Goal: Task Accomplishment & Management: Complete application form

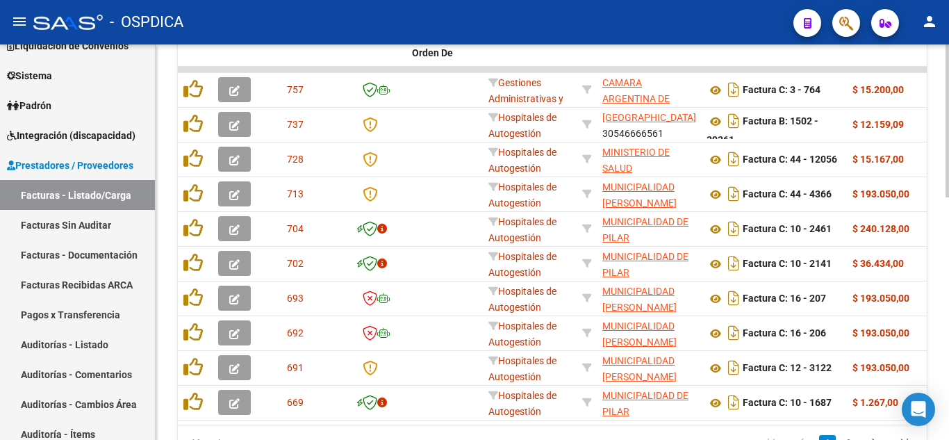
scroll to position [556, 0]
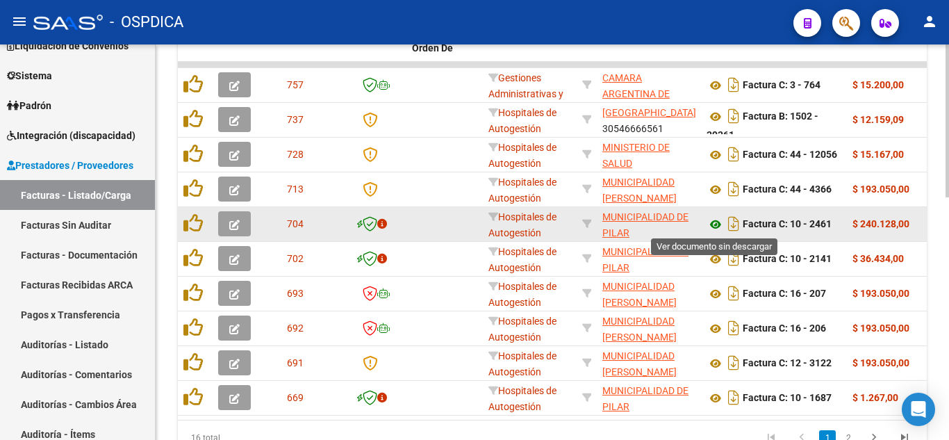
click at [717, 224] on icon at bounding box center [716, 224] width 18 height 17
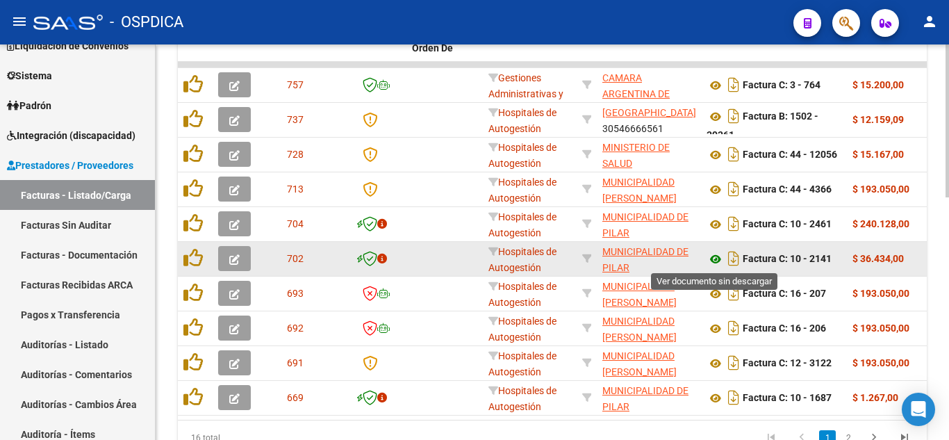
click at [713, 258] on icon at bounding box center [716, 259] width 18 height 17
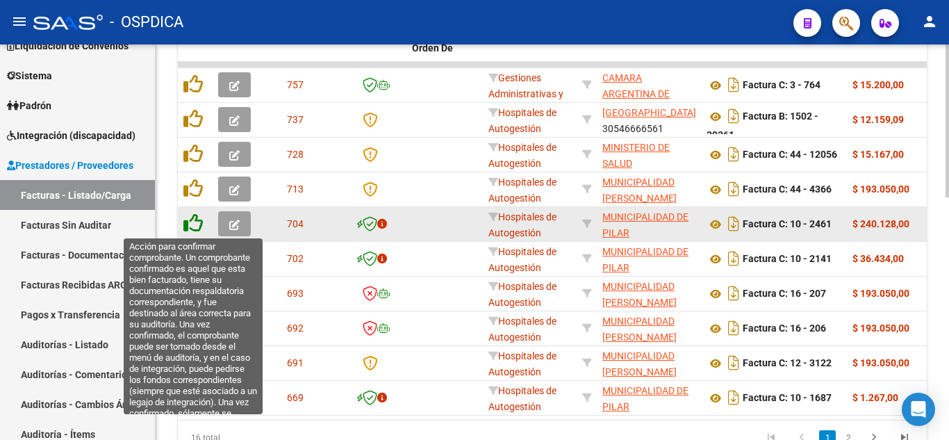
click at [187, 222] on icon at bounding box center [193, 222] width 19 height 19
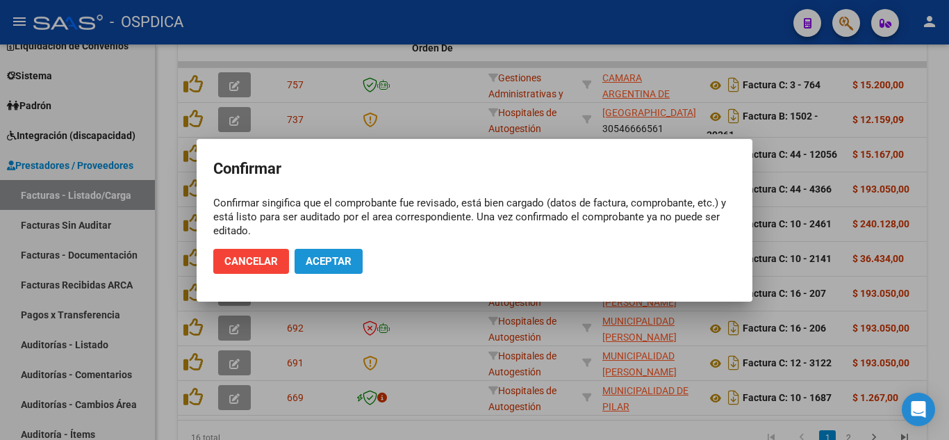
click at [309, 257] on span "Aceptar" at bounding box center [329, 261] width 46 height 13
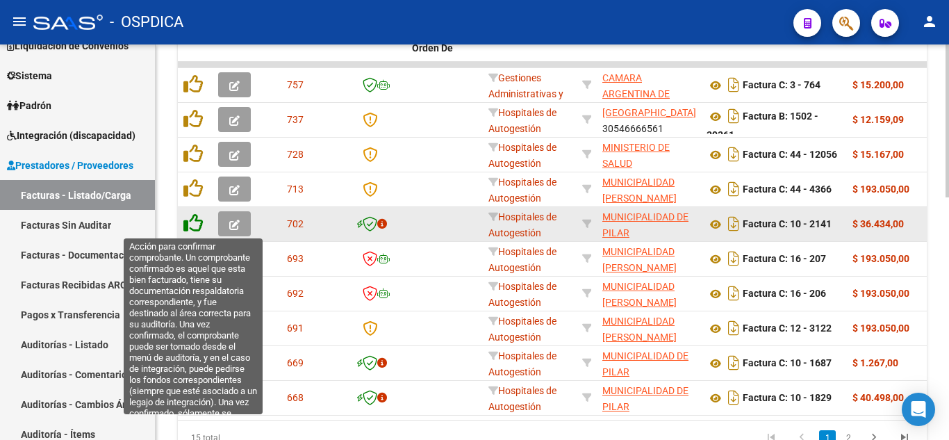
click at [194, 217] on icon at bounding box center [193, 222] width 19 height 19
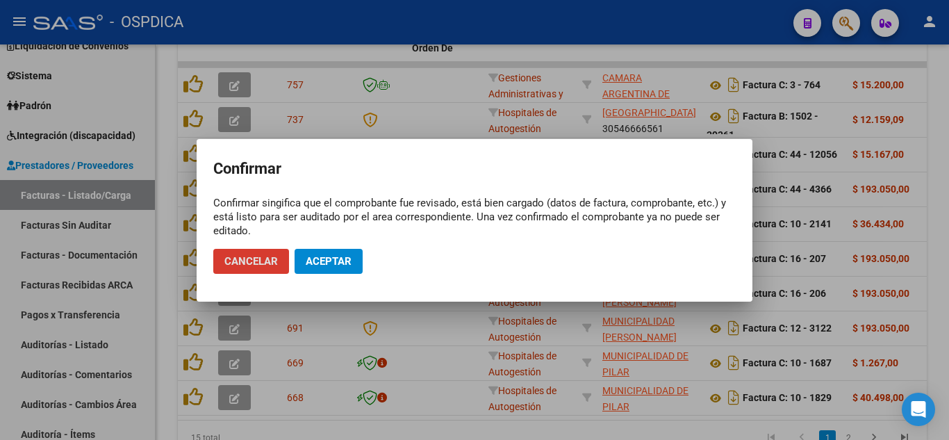
click at [324, 258] on span "Aceptar" at bounding box center [329, 261] width 46 height 13
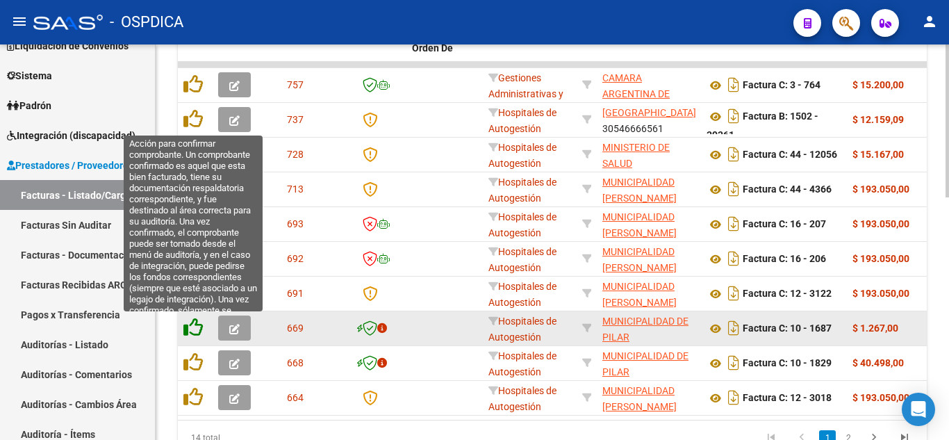
click at [193, 325] on icon at bounding box center [193, 327] width 19 height 19
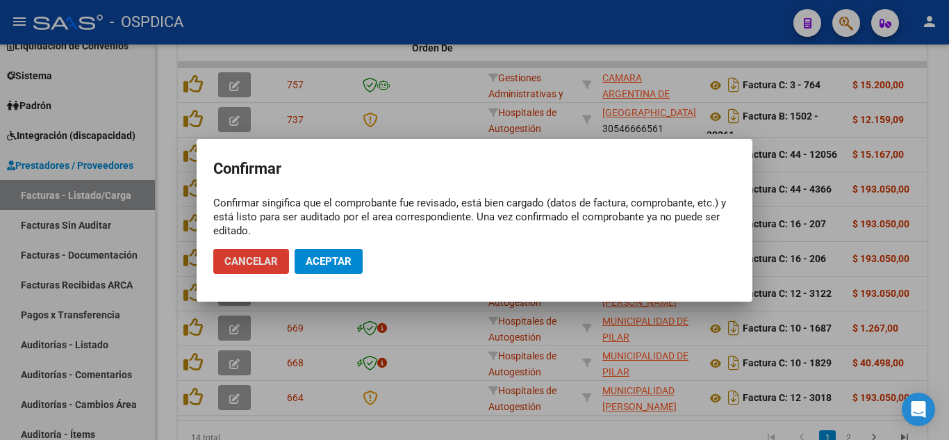
click at [345, 260] on span "Aceptar" at bounding box center [329, 261] width 46 height 13
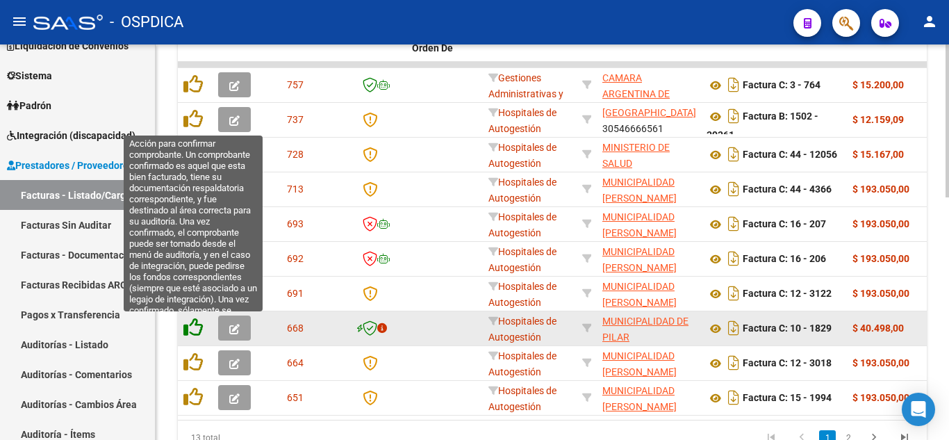
click at [201, 332] on icon at bounding box center [193, 327] width 19 height 19
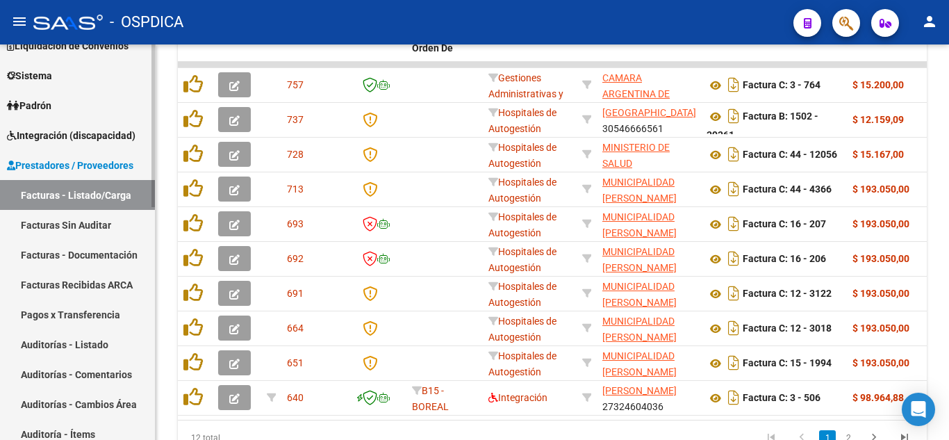
click at [62, 216] on link "Facturas Sin Auditar" at bounding box center [77, 225] width 155 height 30
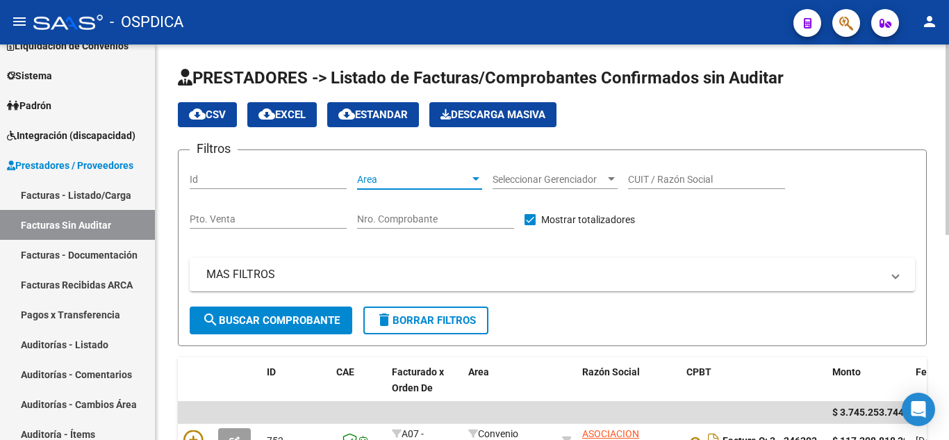
click at [458, 183] on span "Area" at bounding box center [413, 180] width 113 height 12
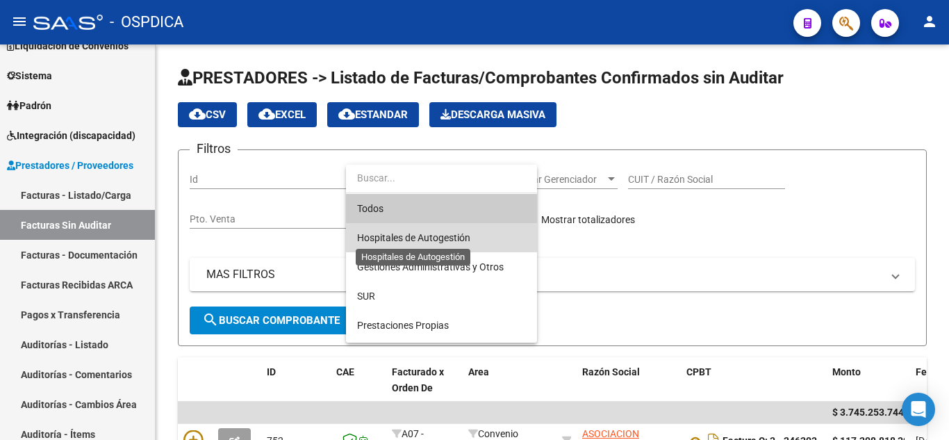
click at [431, 235] on span "Hospitales de Autogestión" at bounding box center [413, 237] width 113 height 11
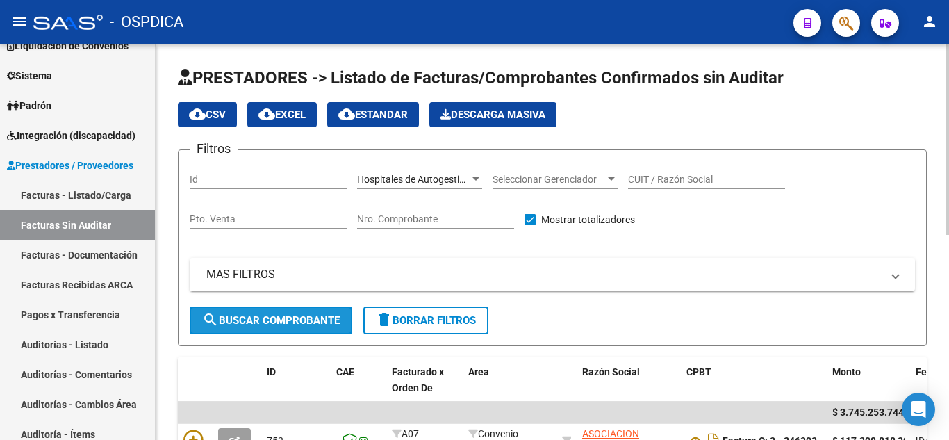
click at [258, 319] on span "search Buscar Comprobante" at bounding box center [271, 320] width 138 height 13
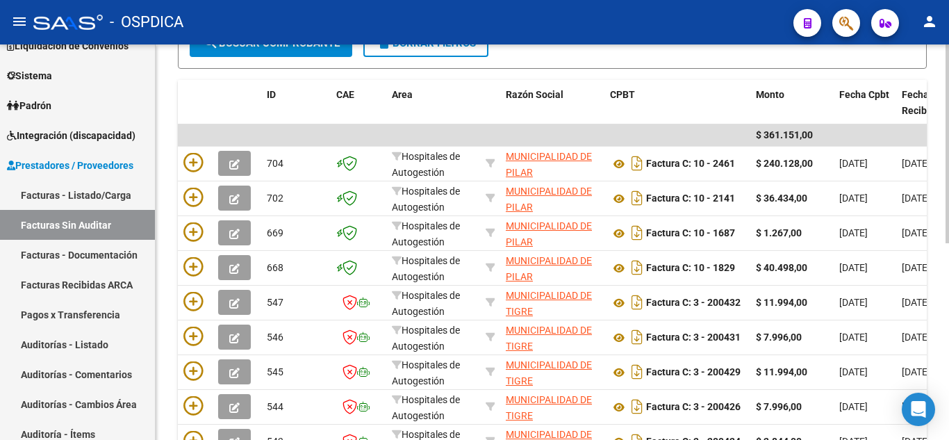
scroll to position [278, 0]
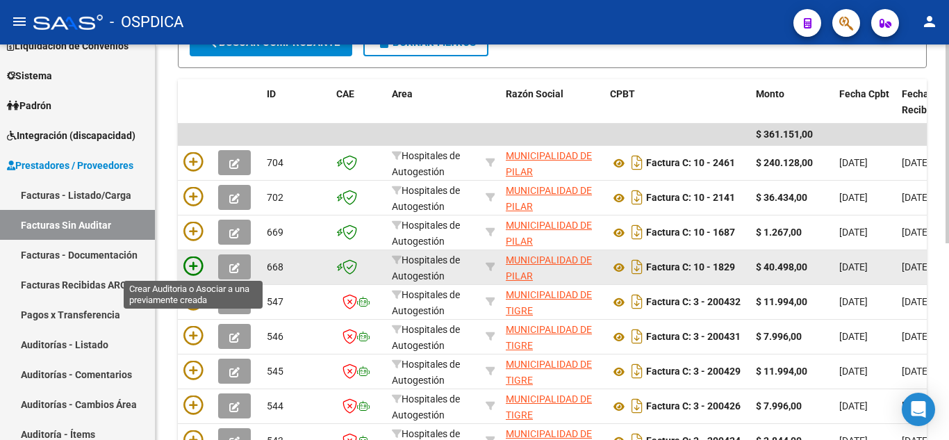
click at [197, 263] on icon at bounding box center [193, 265] width 19 height 19
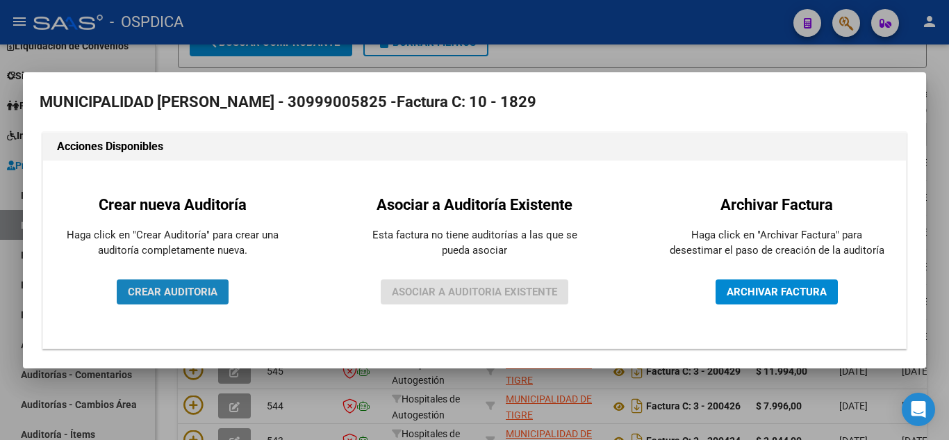
click at [176, 290] on span "CREAR AUDITORIA" at bounding box center [173, 292] width 90 height 13
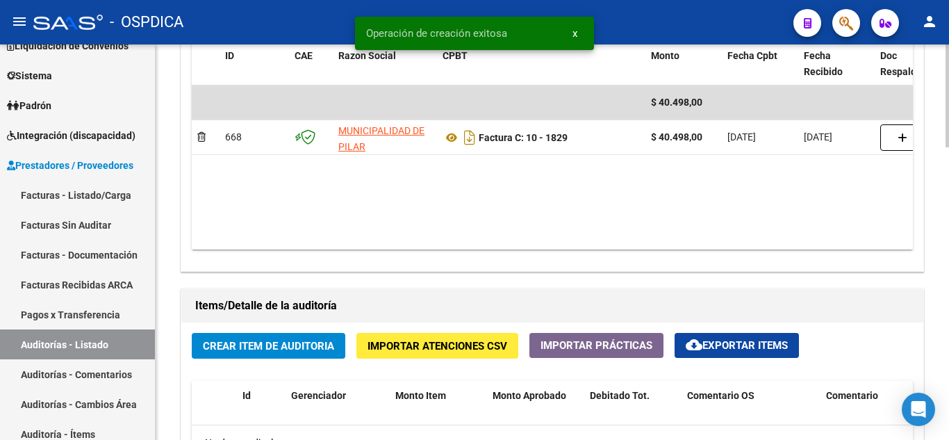
scroll to position [765, 0]
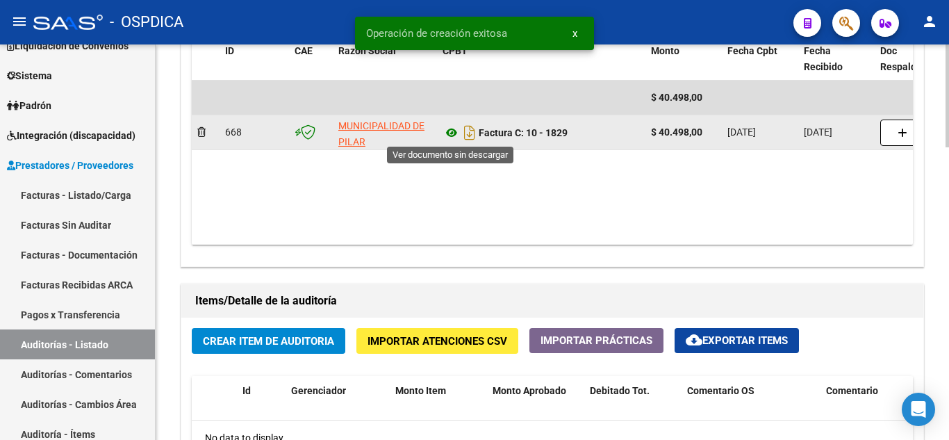
click at [450, 129] on icon at bounding box center [452, 132] width 18 height 17
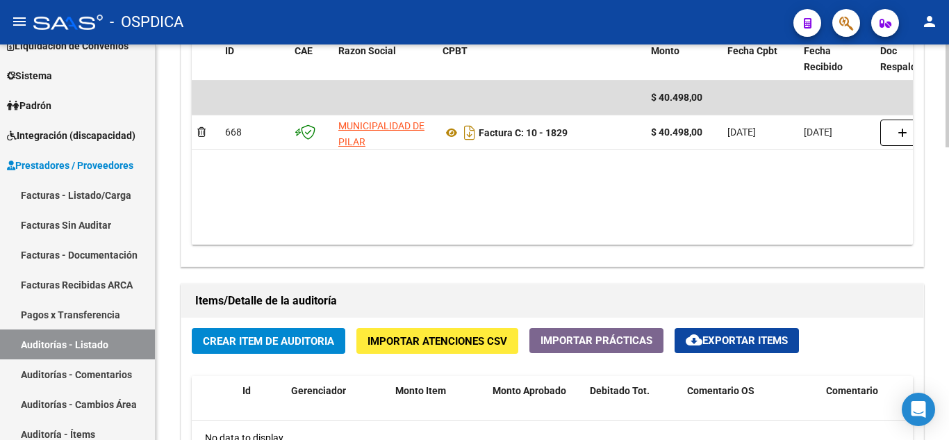
click at [313, 340] on span "Crear Item de Auditoria" at bounding box center [268, 341] width 131 height 13
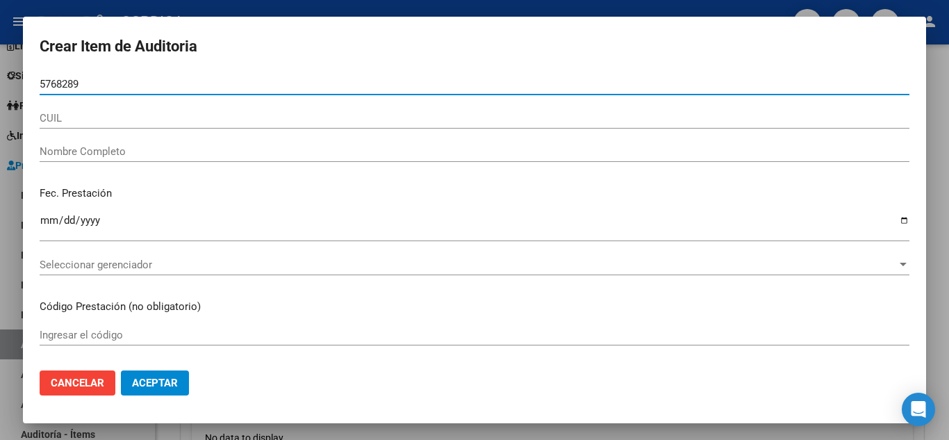
type input "57682894"
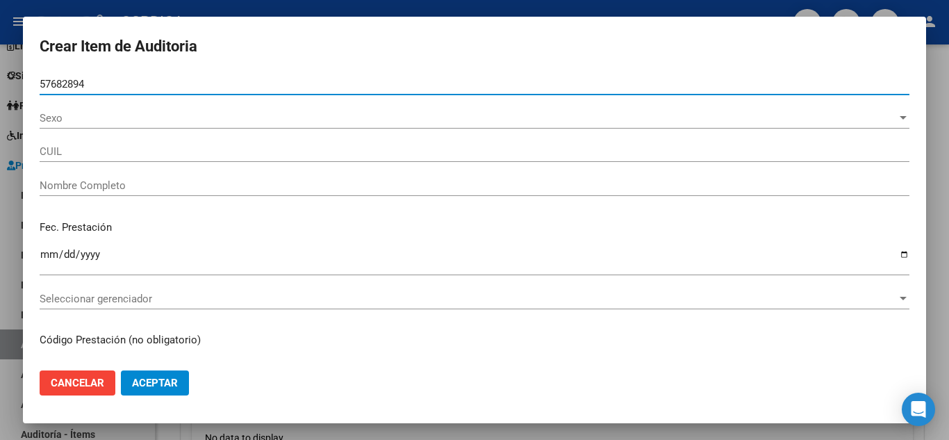
type input "20576828943"
type input "[PERSON_NAME]"
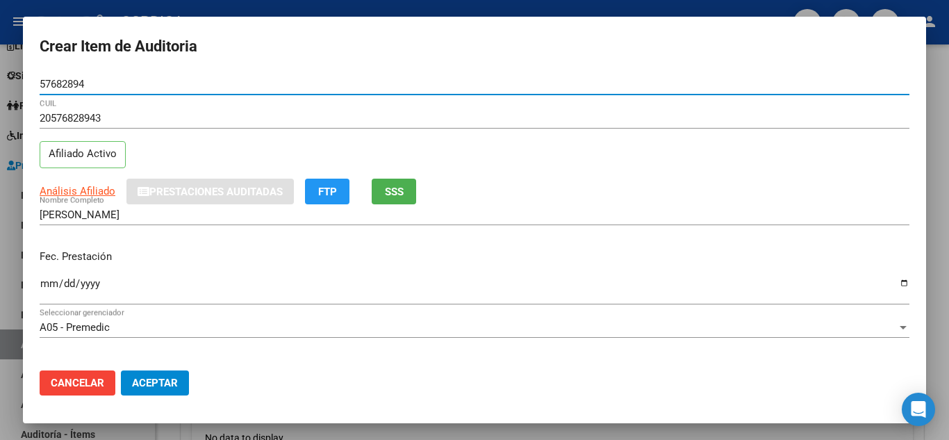
scroll to position [70, 0]
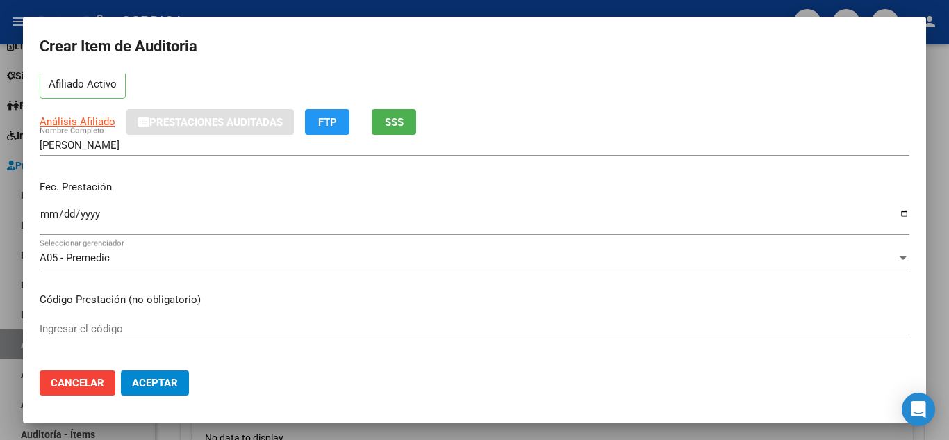
type input "57682894"
click at [46, 211] on input "Ingresar la fecha" at bounding box center [475, 220] width 870 height 22
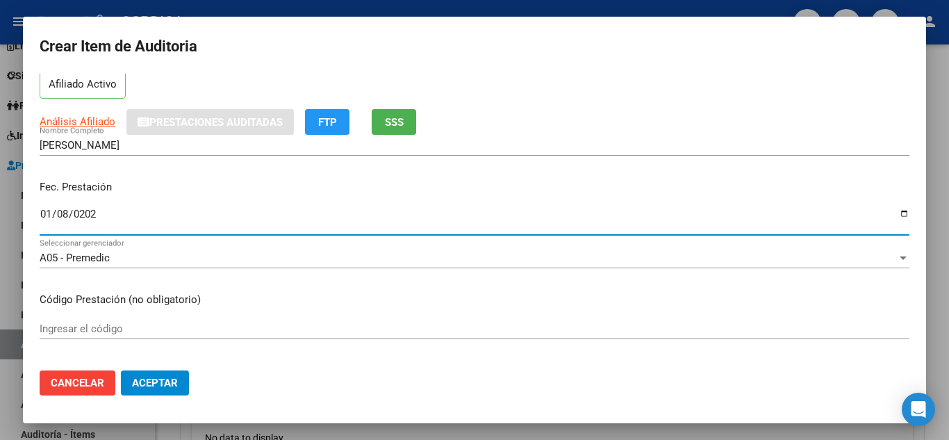
type input "[DATE]"
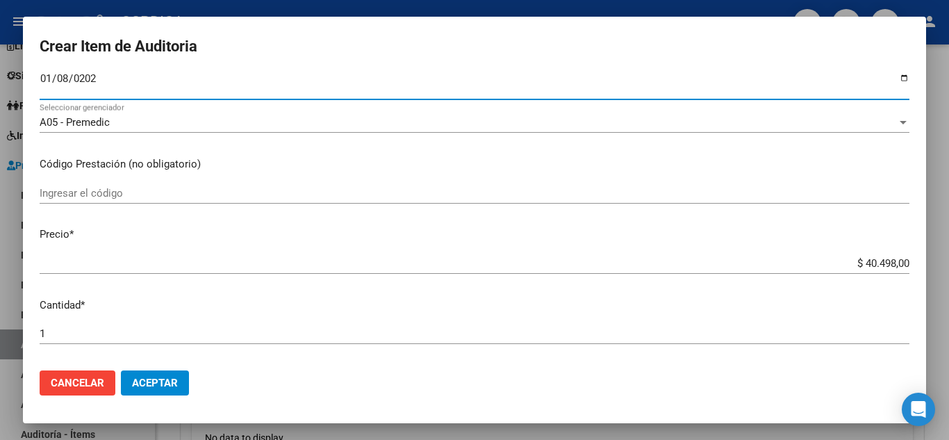
scroll to position [209, 0]
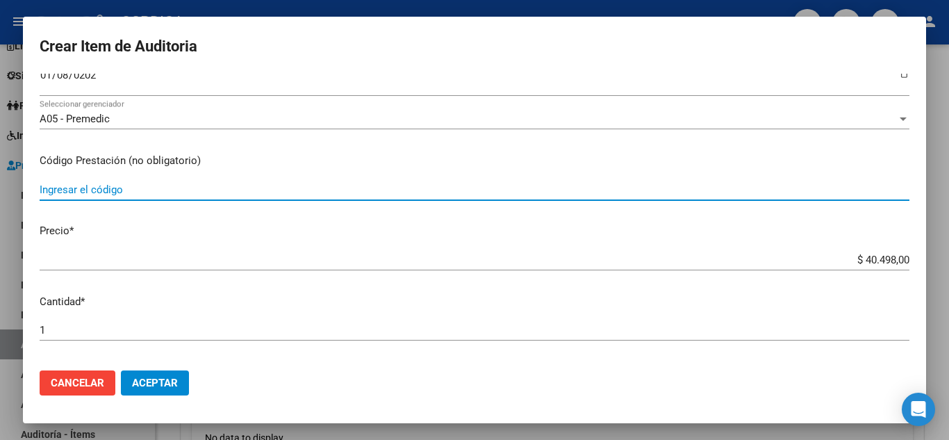
click at [353, 184] on input "Ingresar el código" at bounding box center [475, 190] width 870 height 13
type input "1.04 1.03"
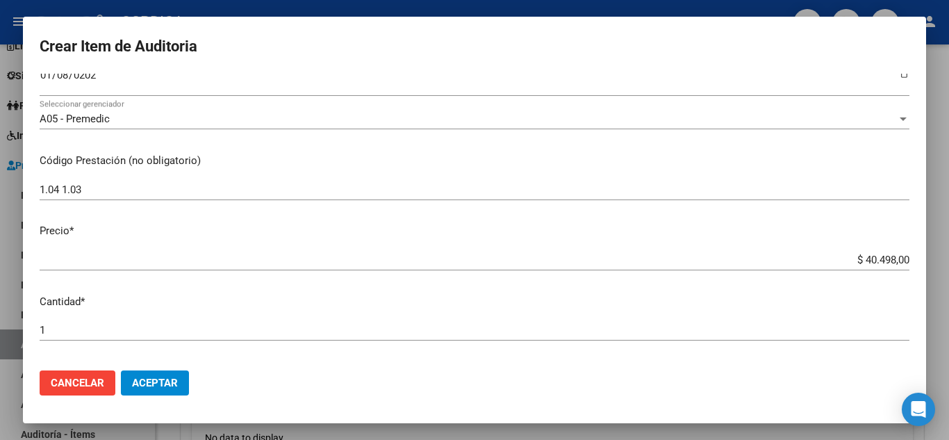
drag, startPoint x: 839, startPoint y: 252, endPoint x: 918, endPoint y: 262, distance: 79.1
click at [918, 262] on mat-dialog-content "57682894 Nro Documento 20576828943 CUIL Afiliado Activo Análisis Afiliado Prest…" at bounding box center [475, 217] width 904 height 286
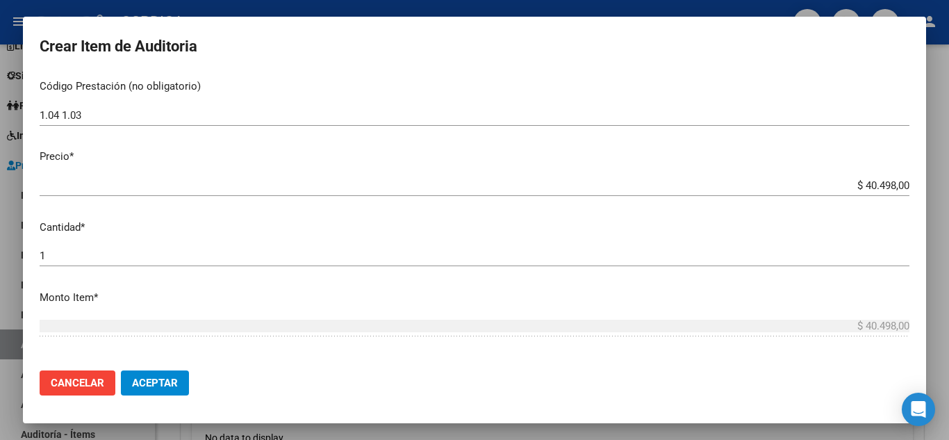
scroll to position [278, 0]
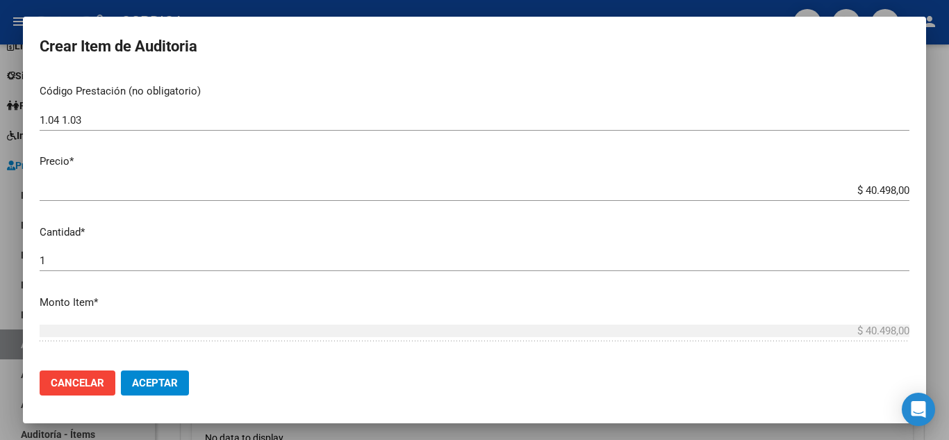
click at [750, 189] on input "$ 40.498,00" at bounding box center [475, 190] width 870 height 13
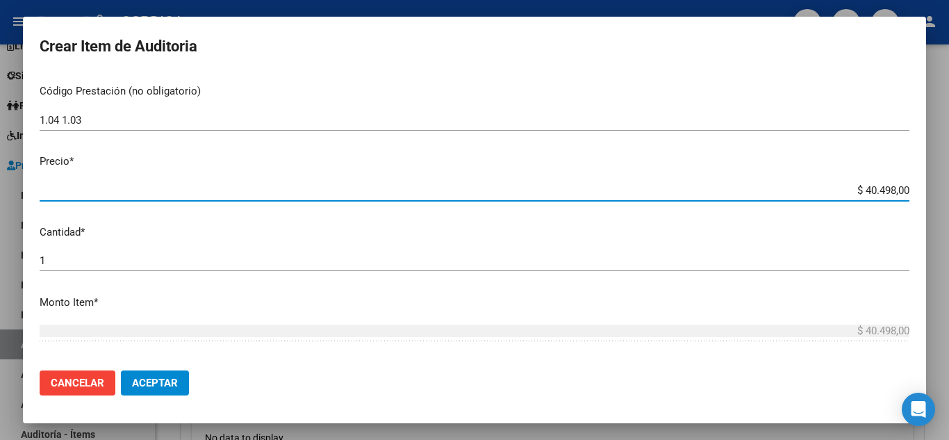
drag, startPoint x: 854, startPoint y: 193, endPoint x: 913, endPoint y: 195, distance: 58.4
click at [913, 195] on mat-dialog-content "57682894 Nro Documento 20576828943 CUIL Afiliado Activo Análisis Afiliado Prest…" at bounding box center [475, 217] width 904 height 286
type input "$ 0,01"
type input "$ 0,12"
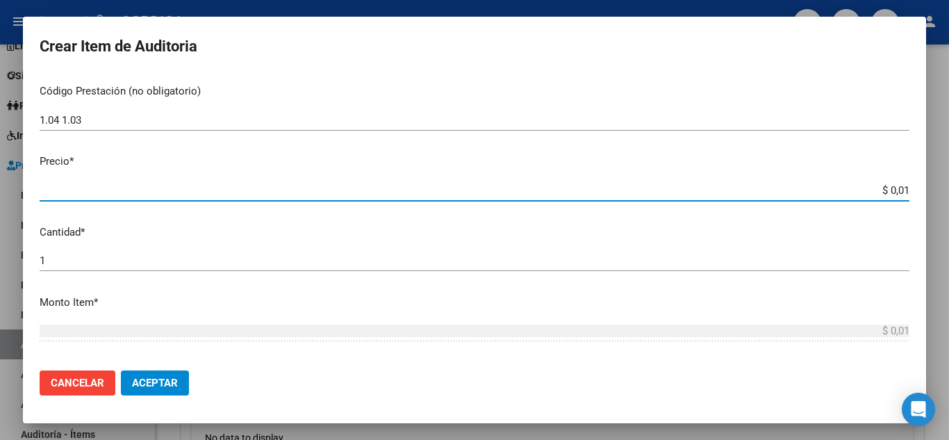
type input "$ 0,12"
type input "$ 1,21"
type input "$ 12,16"
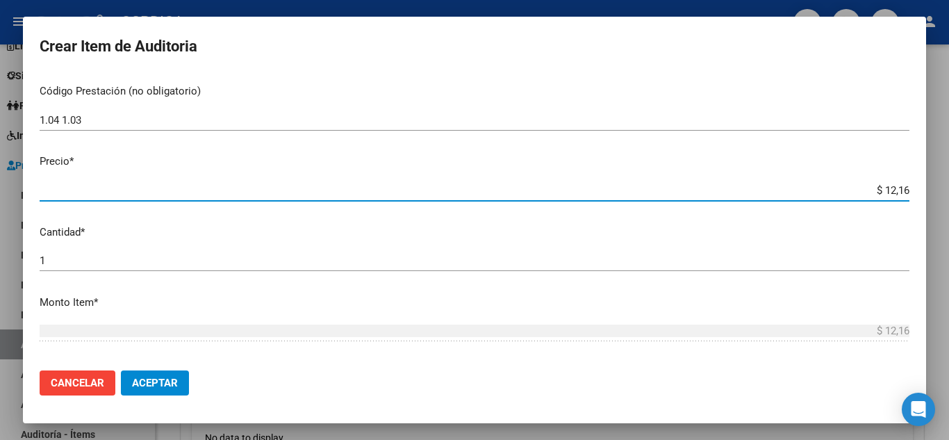
type input "$ 121,60"
type input "$ 1.216,00"
type input "$ 12.160,00"
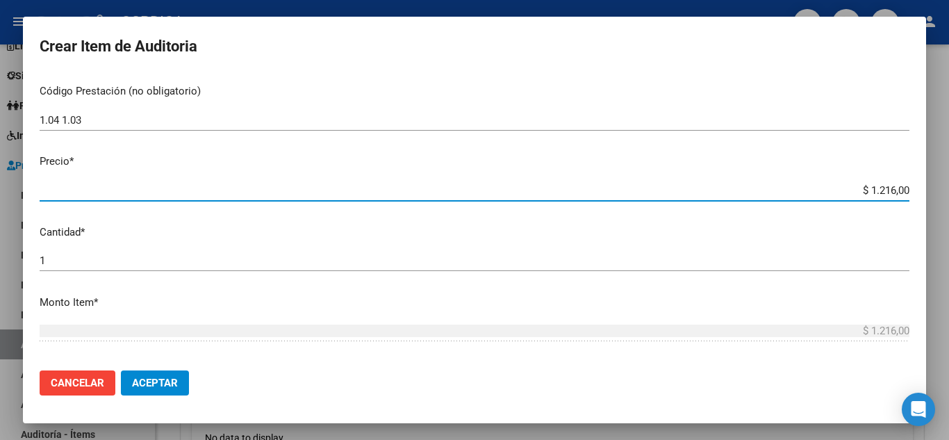
type input "$ 12.160,00"
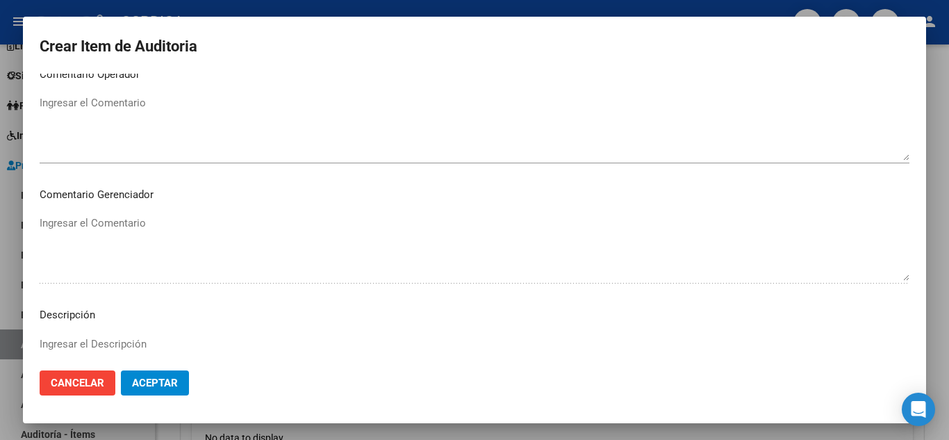
scroll to position [966, 0]
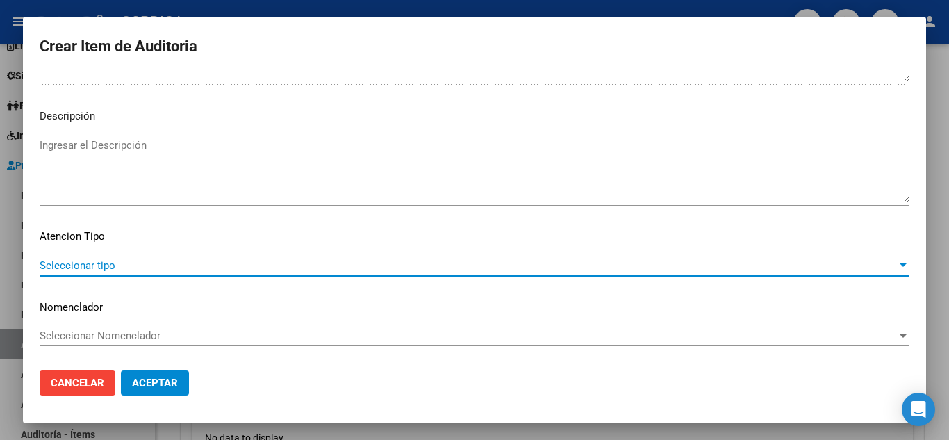
click at [97, 265] on span "Seleccionar tipo" at bounding box center [469, 265] width 858 height 13
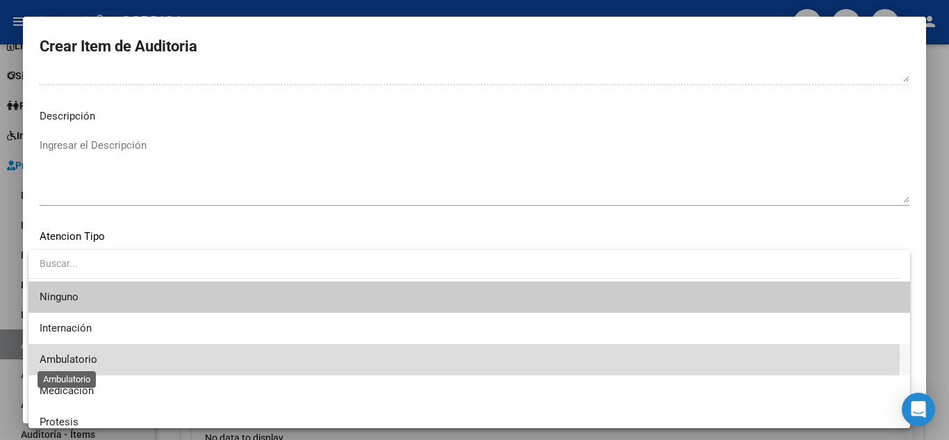
click at [91, 357] on span "Ambulatorio" at bounding box center [69, 359] width 58 height 13
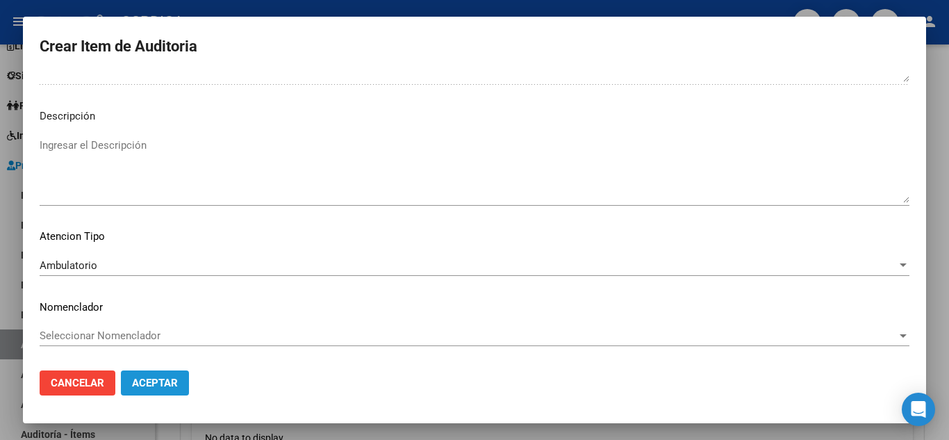
click at [148, 377] on span "Aceptar" at bounding box center [155, 383] width 46 height 13
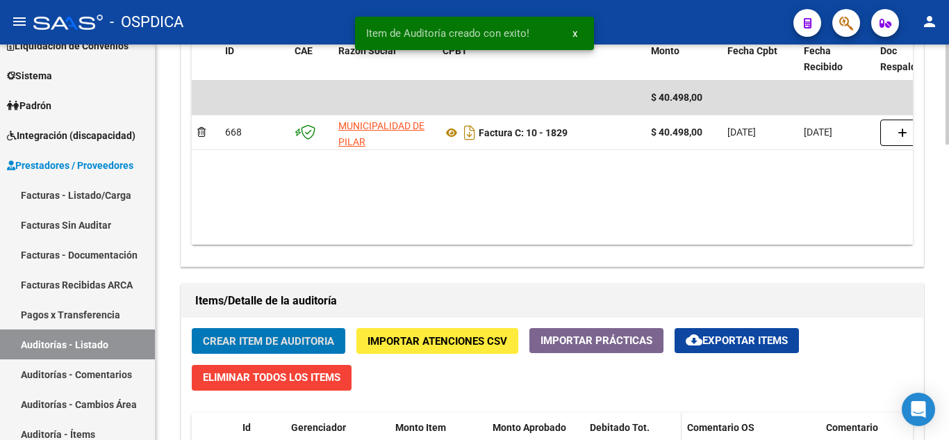
scroll to position [765, 0]
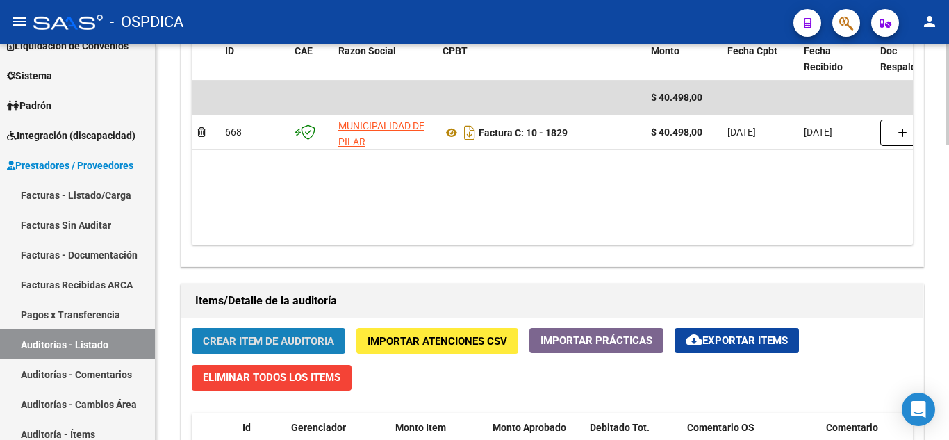
click at [315, 340] on span "Crear Item de Auditoria" at bounding box center [268, 341] width 131 height 13
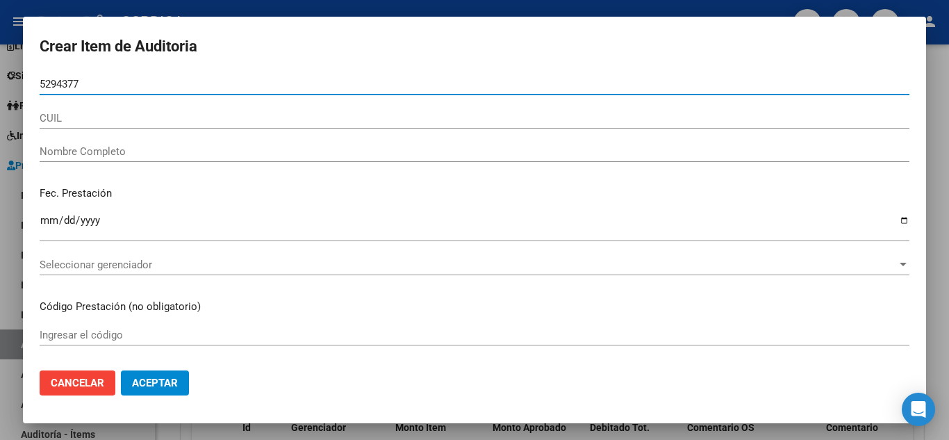
type input "52943771"
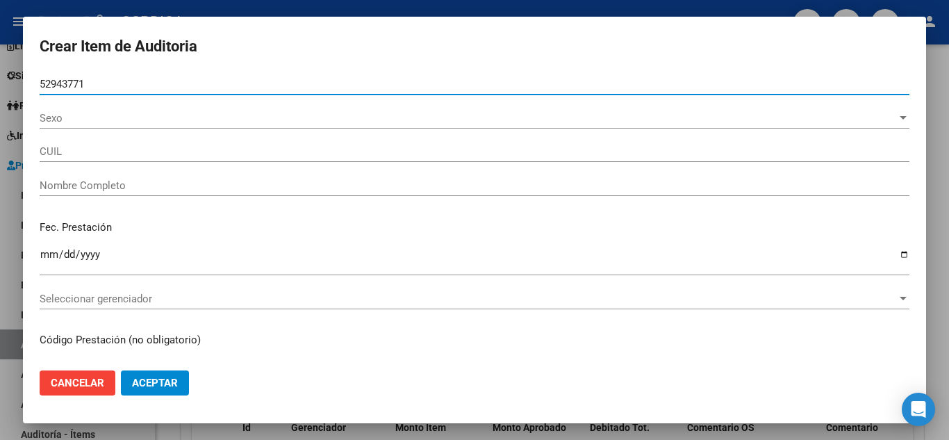
type input "20529437715"
type input "PE�A [PERSON_NAME]"
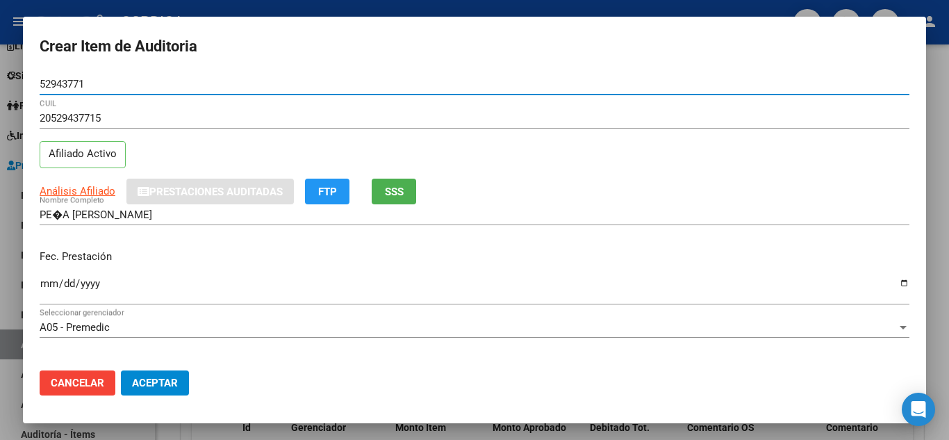
scroll to position [70, 0]
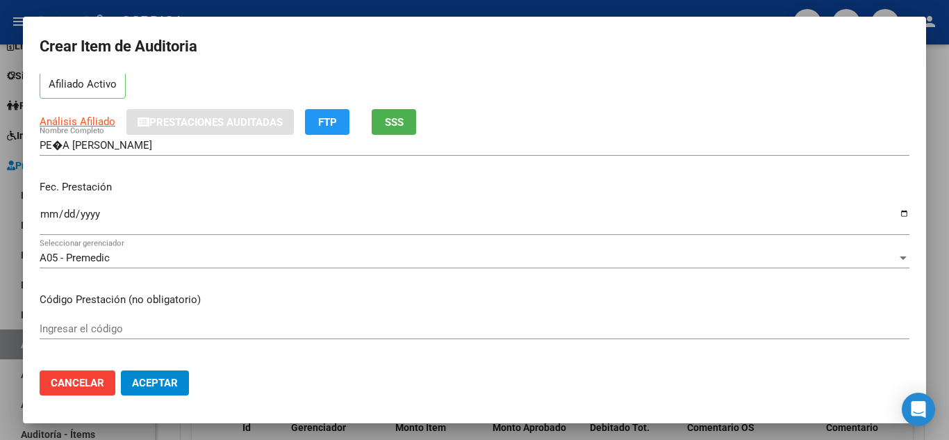
type input "52943771"
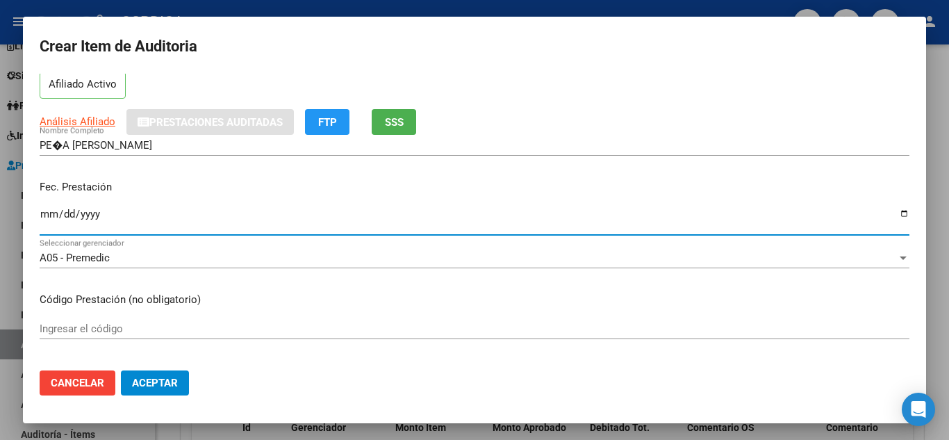
click at [48, 211] on input "Ingresar la fecha" at bounding box center [475, 220] width 870 height 22
type input "[DATE]"
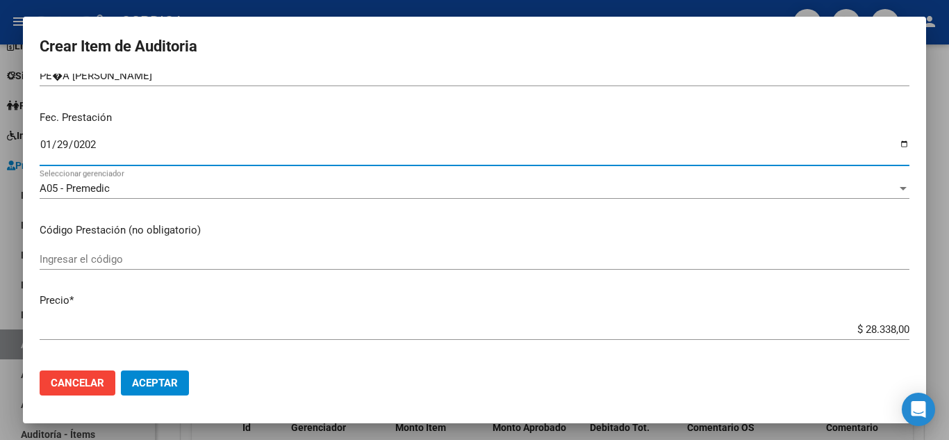
click at [430, 260] on input "Ingresar el código" at bounding box center [475, 259] width 870 height 13
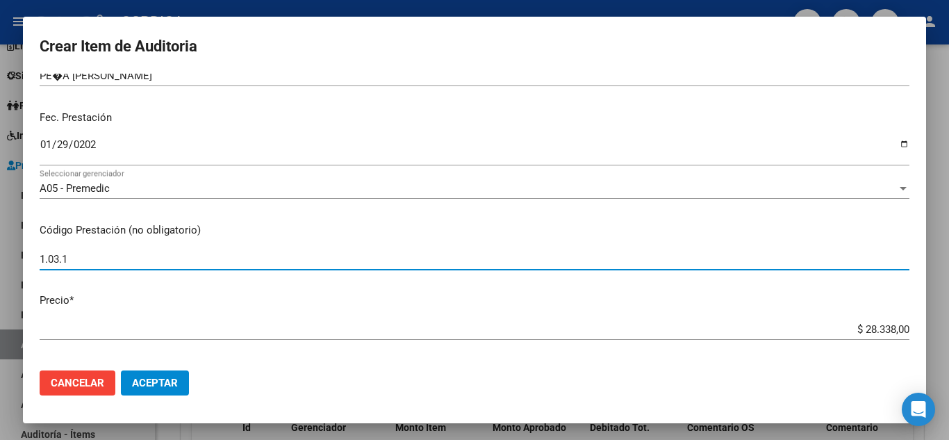
type input "1.03.1"
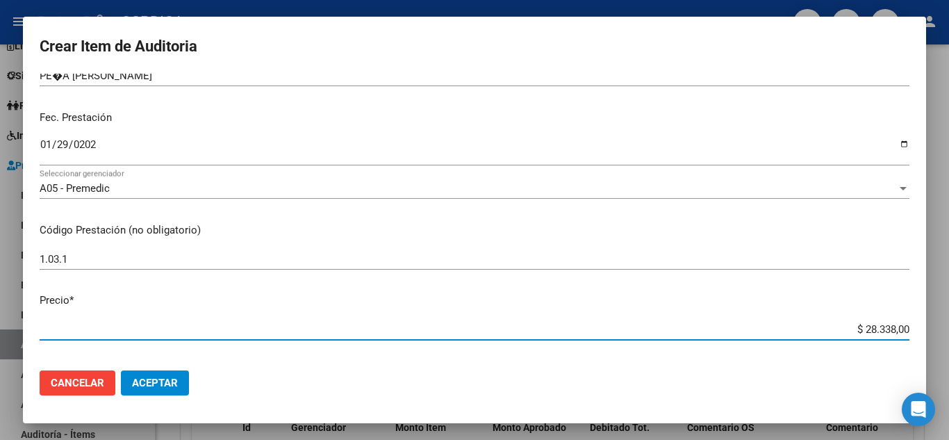
drag, startPoint x: 835, startPoint y: 325, endPoint x: 949, endPoint y: 325, distance: 114.0
click at [949, 325] on div "Crear Item de Auditoria 52943771 Nro Documento 20529437715 CUIL Afiliado Activo…" at bounding box center [474, 220] width 949 height 440
type input "$ 0,01"
type input "$ 0,16"
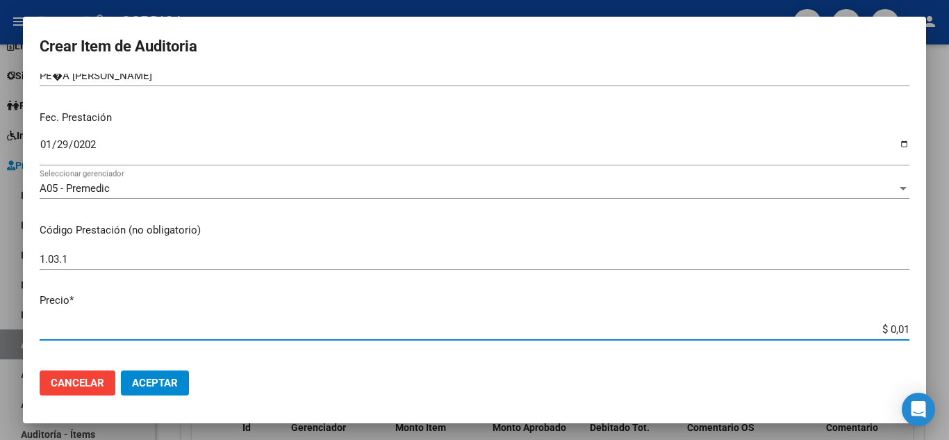
type input "$ 0,16"
type input "$ 1,69"
type input "$ 16,90"
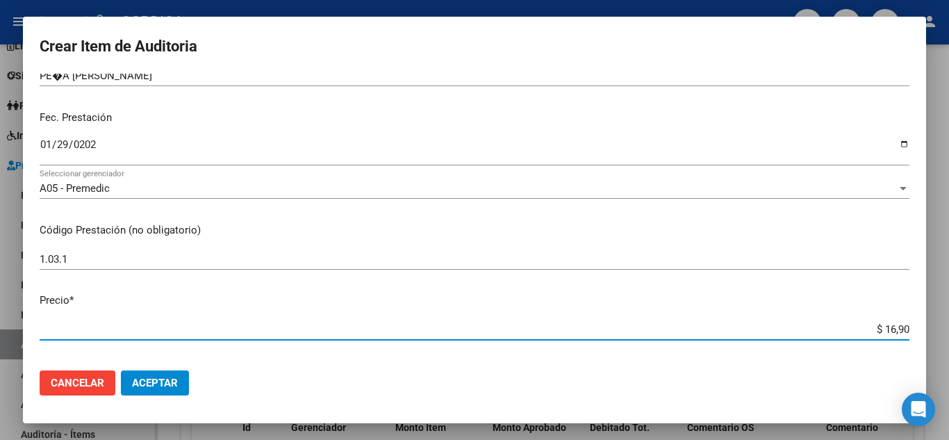
type input "$ 169,00"
type input "$ 1.690,00"
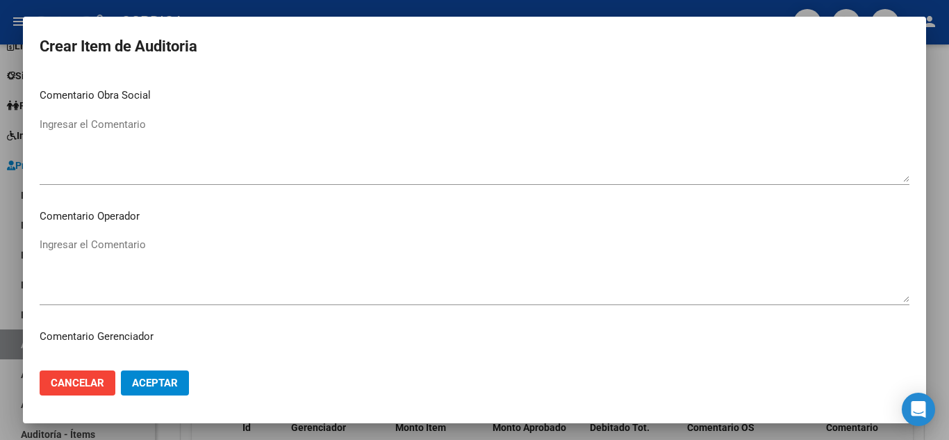
scroll to position [966, 0]
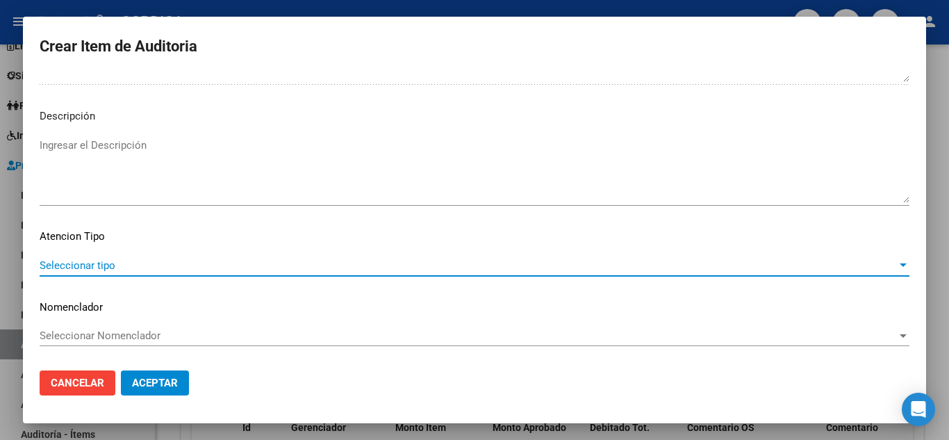
click at [116, 263] on span "Seleccionar tipo" at bounding box center [469, 265] width 858 height 13
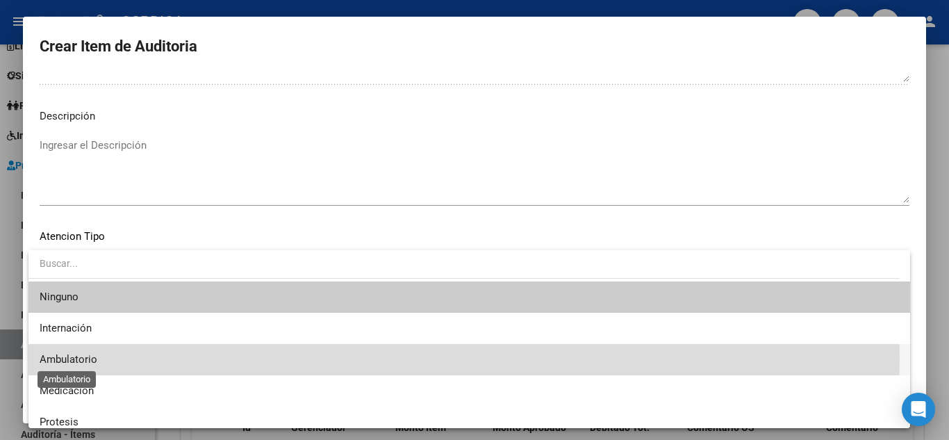
click at [86, 358] on span "Ambulatorio" at bounding box center [69, 359] width 58 height 13
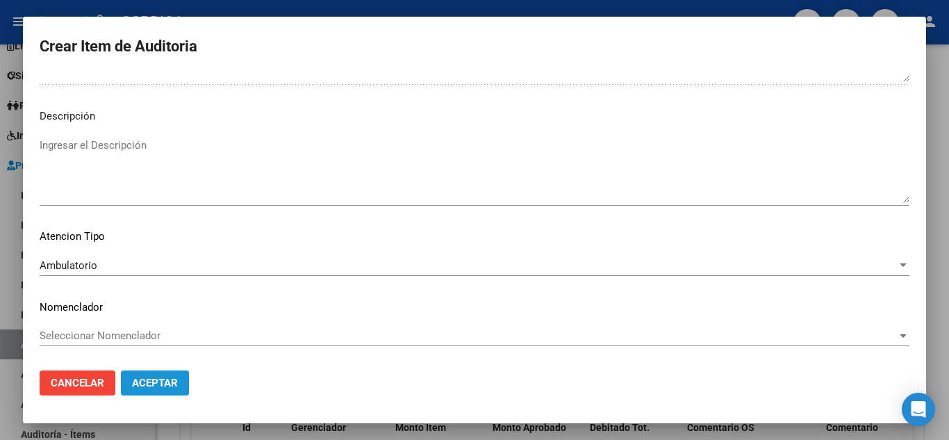
drag, startPoint x: 147, startPoint y: 380, endPoint x: 179, endPoint y: 365, distance: 35.1
click at [148, 380] on span "Aceptar" at bounding box center [155, 383] width 46 height 13
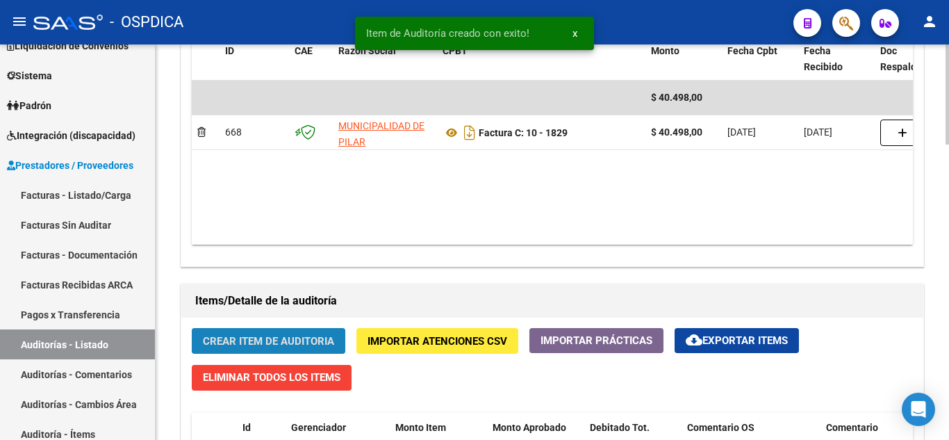
click at [275, 339] on span "Crear Item de Auditoria" at bounding box center [268, 341] width 131 height 13
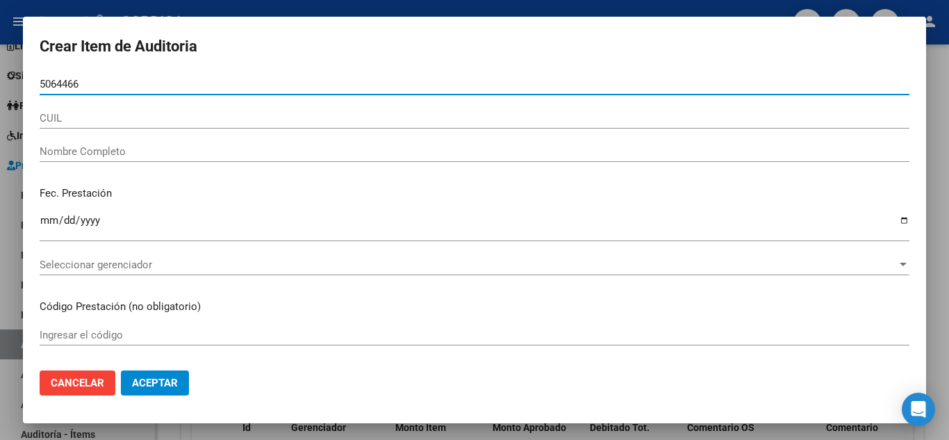
type input "50644661"
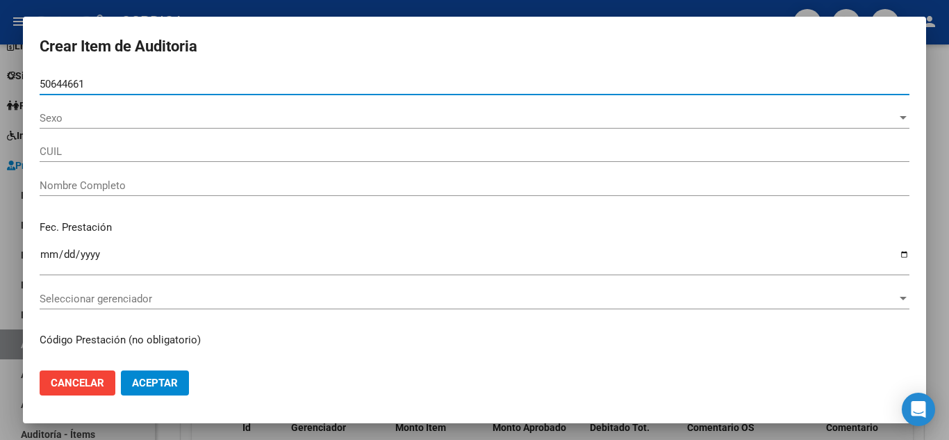
type input "23506446619"
type input "[PERSON_NAME] AMIGO [PERSON_NAME]"
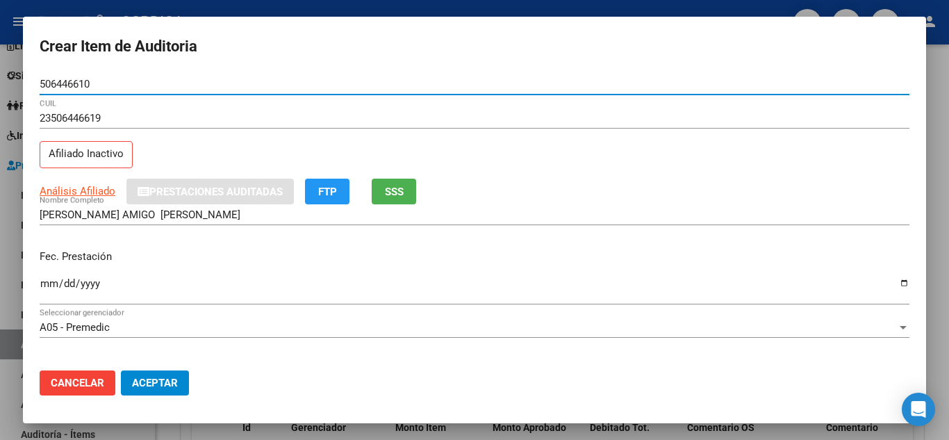
type input "50644661"
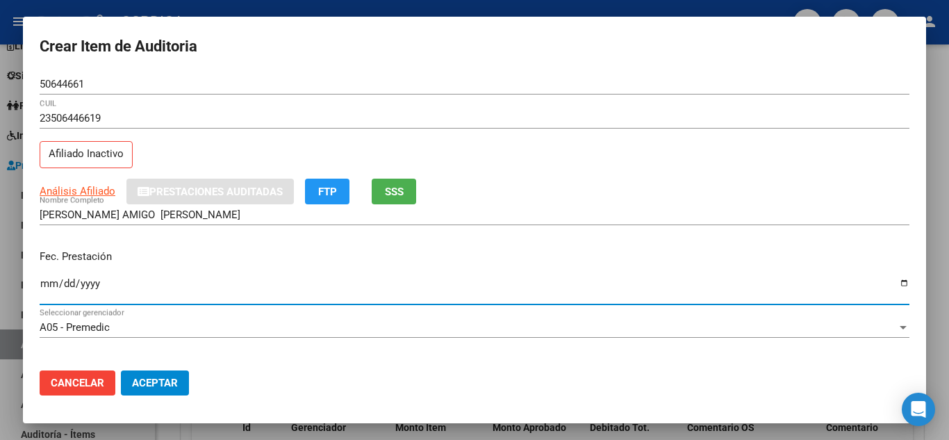
click at [43, 280] on input "Ingresar la fecha" at bounding box center [475, 289] width 870 height 22
type input "[DATE]"
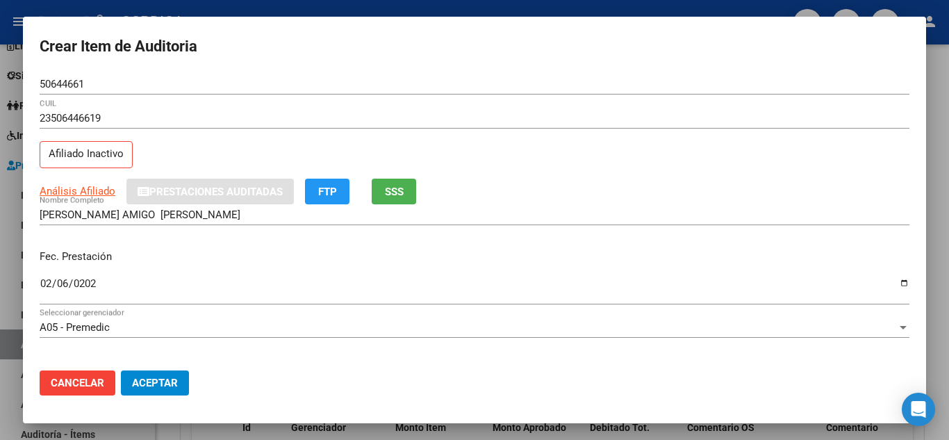
scroll to position [139, 0]
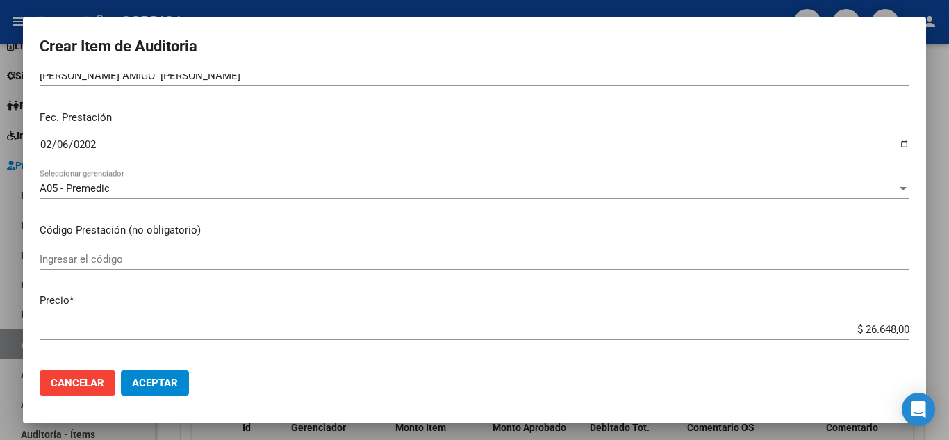
click at [353, 256] on input "Ingresar el código" at bounding box center [475, 259] width 870 height 13
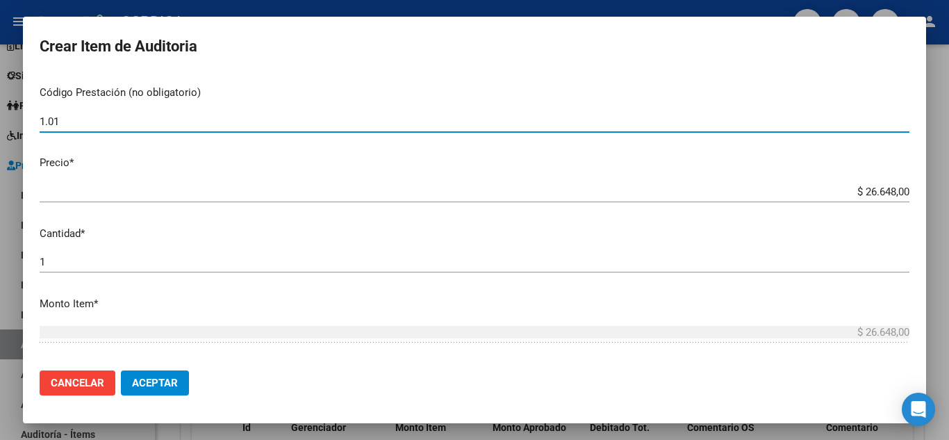
scroll to position [278, 0]
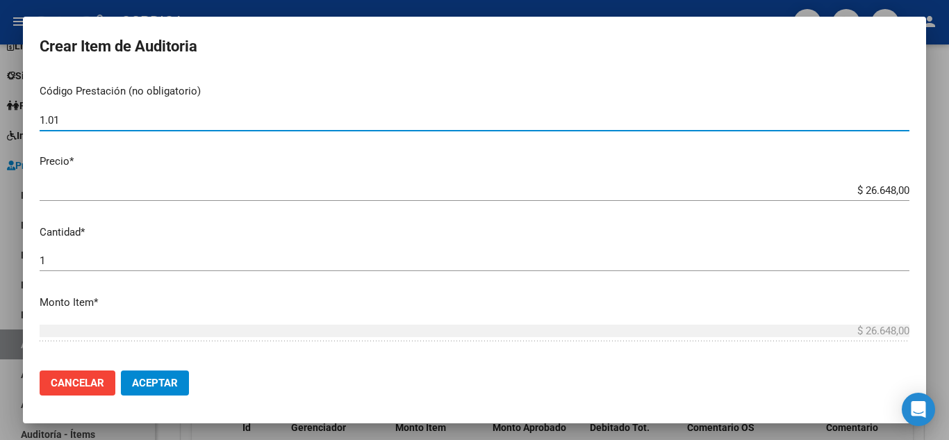
type input "1.01"
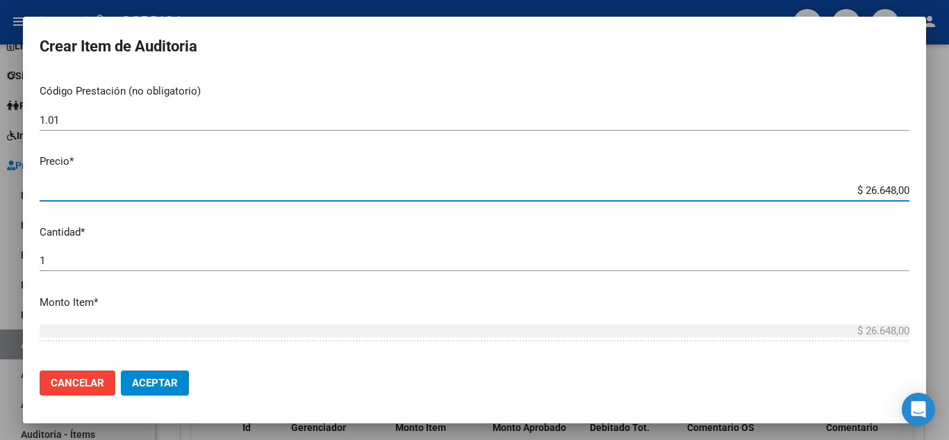
drag, startPoint x: 837, startPoint y: 190, endPoint x: 725, endPoint y: 108, distance: 138.7
click at [931, 195] on div "Crear Item de Auditoria 50644661 Nro Documento 23506446619 CUIL Afiliado Inacti…" at bounding box center [474, 220] width 949 height 440
type input "$ 0,07"
type input "$ 0,72"
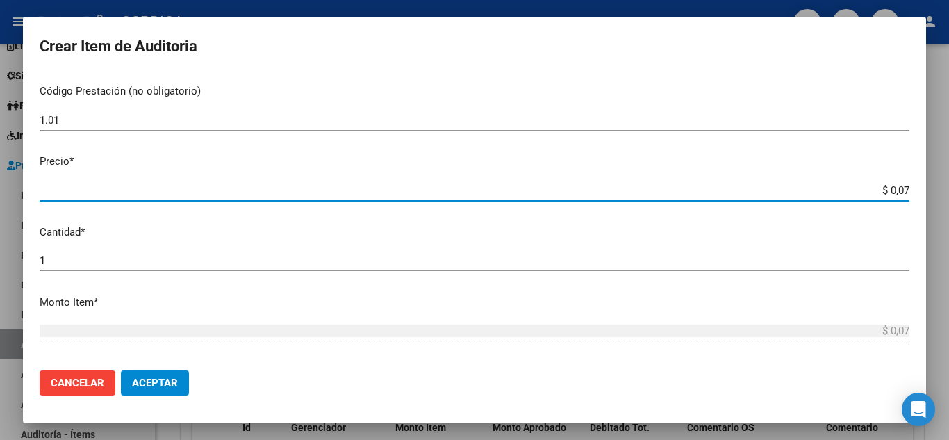
type input "$ 0,72"
type input "$ 7,24"
type input "$ 72,44"
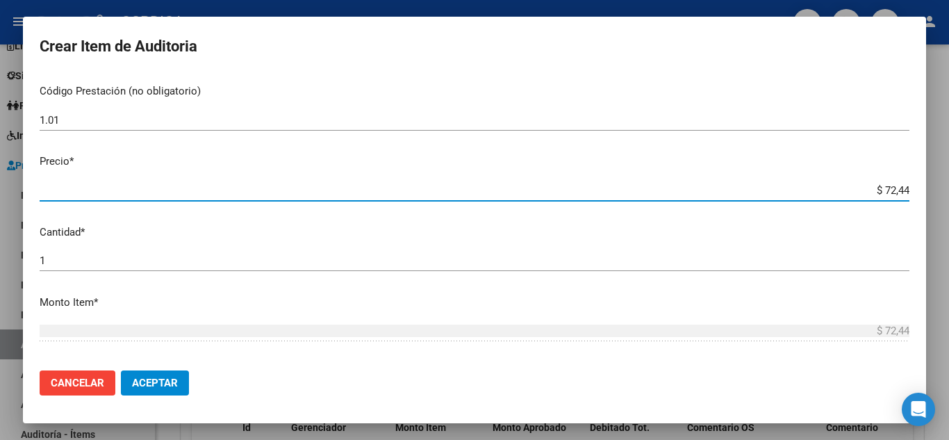
type input "$ 724,40"
type input "$ 7.244,00"
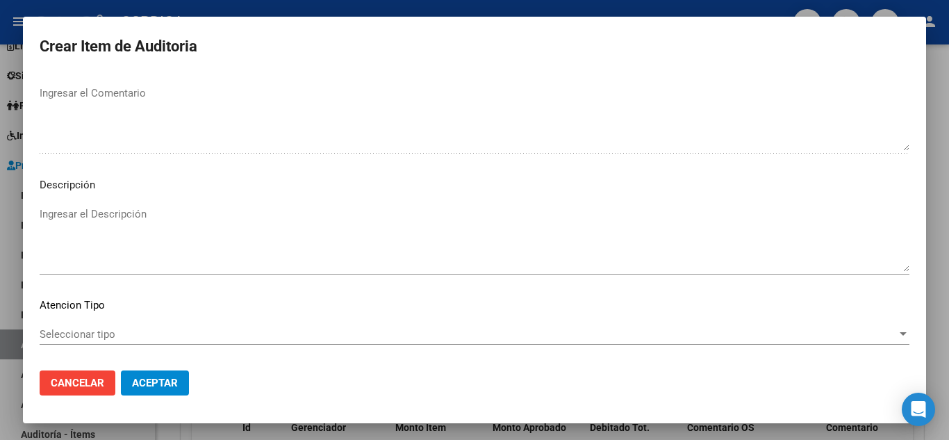
scroll to position [966, 0]
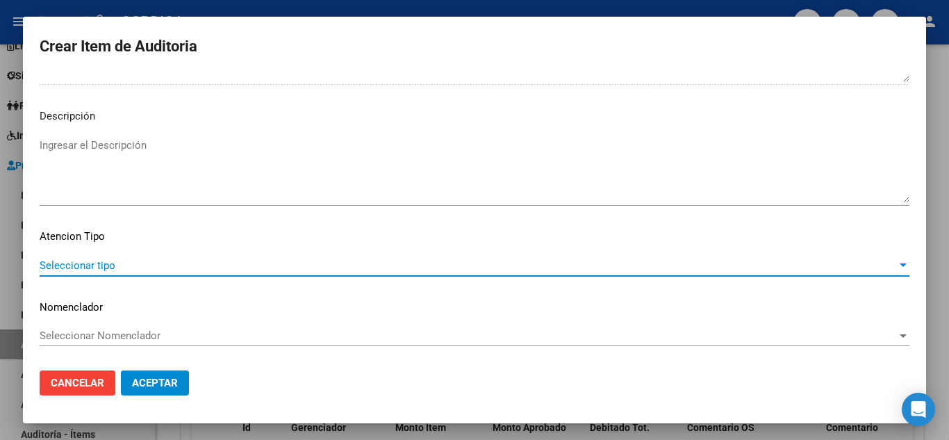
click at [131, 266] on span "Seleccionar tipo" at bounding box center [469, 265] width 858 height 13
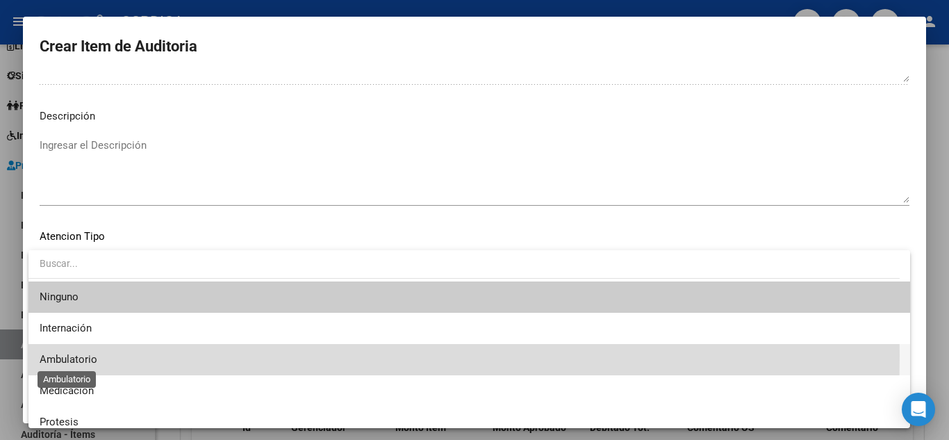
click at [90, 355] on span "Ambulatorio" at bounding box center [69, 359] width 58 height 13
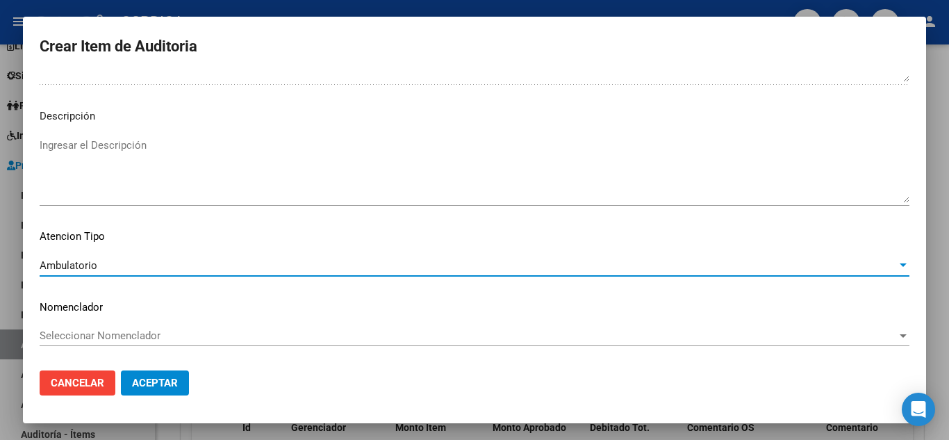
click at [165, 377] on span "Aceptar" at bounding box center [155, 383] width 46 height 13
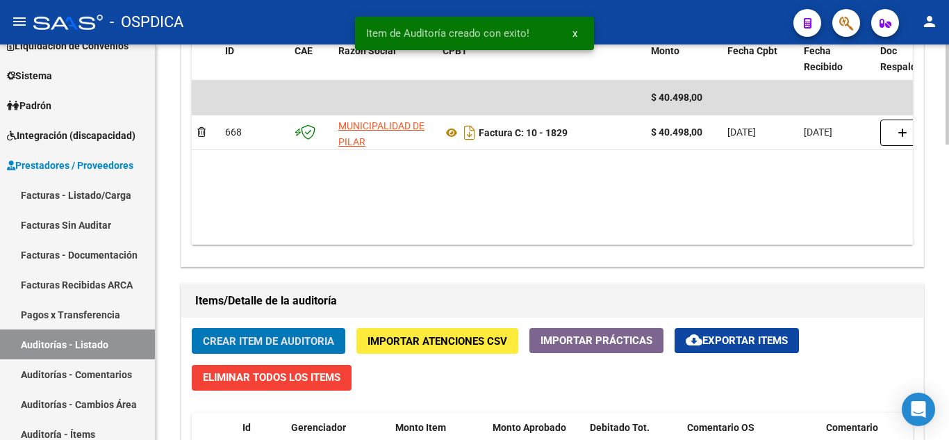
click at [295, 339] on span "Crear Item de Auditoria" at bounding box center [268, 341] width 131 height 13
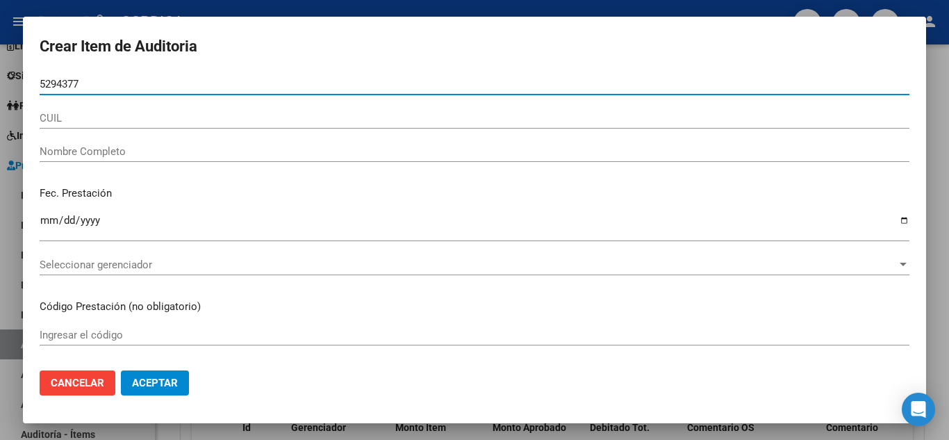
type input "52943771"
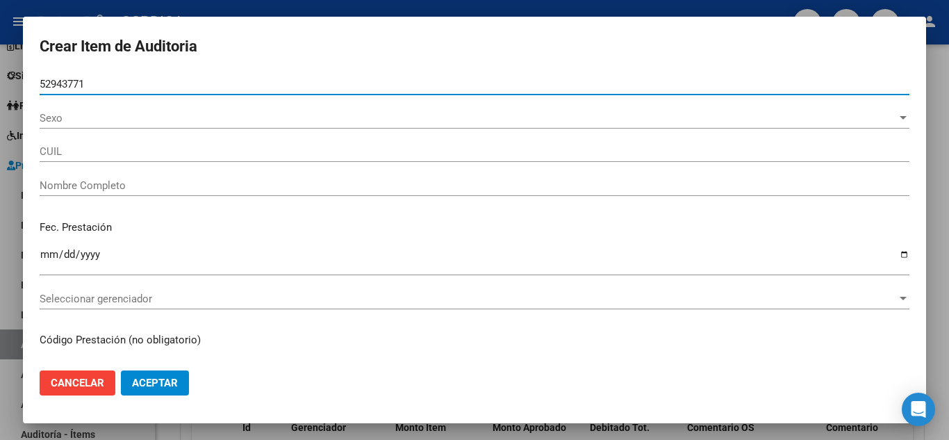
type input "20529437715"
type input "PE�A [PERSON_NAME]"
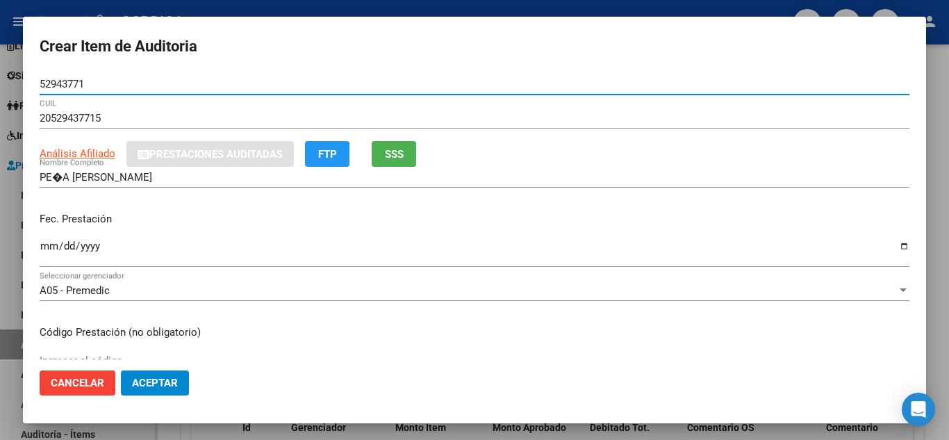
type input "52943771"
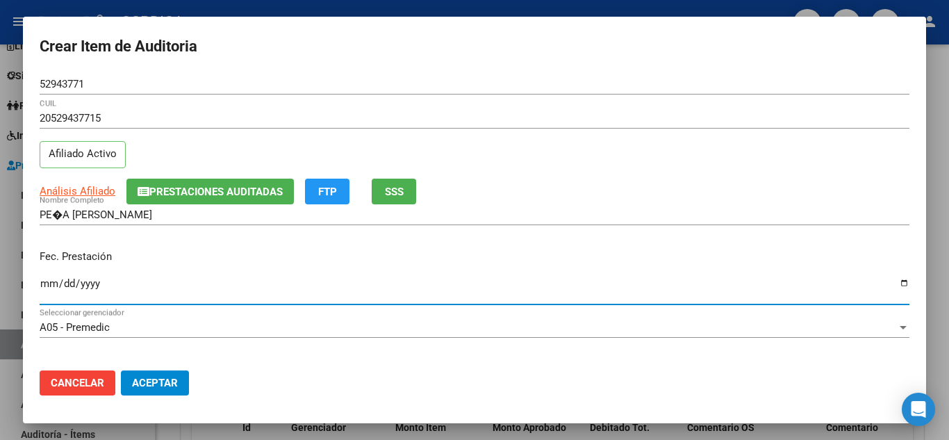
click at [43, 280] on input "Ingresar la fecha" at bounding box center [475, 289] width 870 height 22
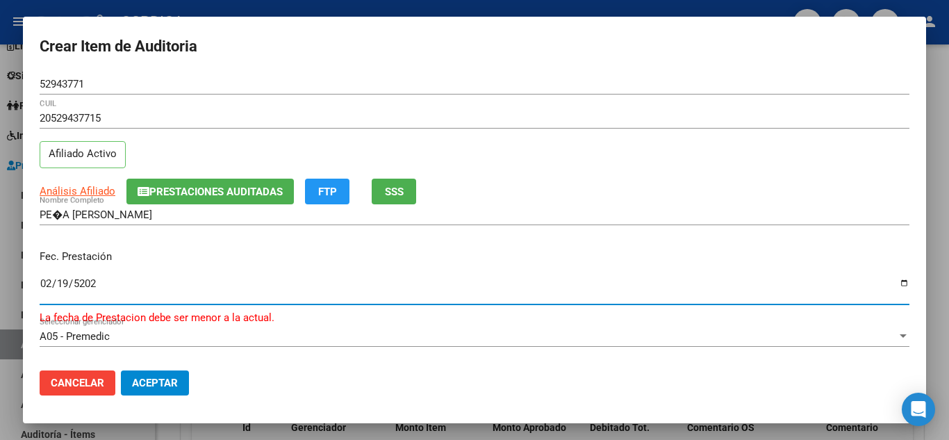
type input "[DATE]"
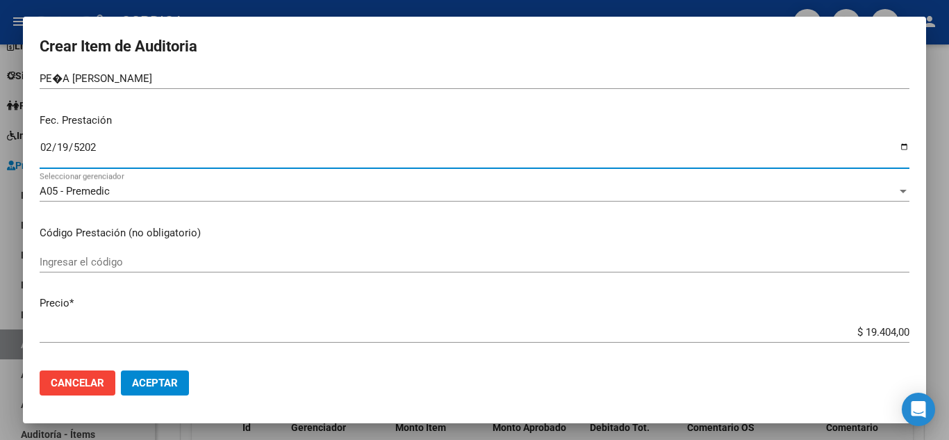
scroll to position [139, 0]
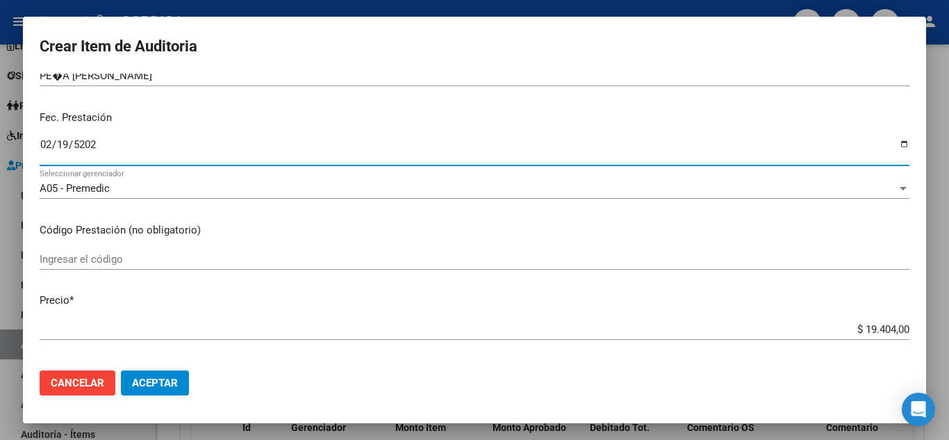
click at [313, 261] on input "Ingresar el código" at bounding box center [475, 259] width 870 height 13
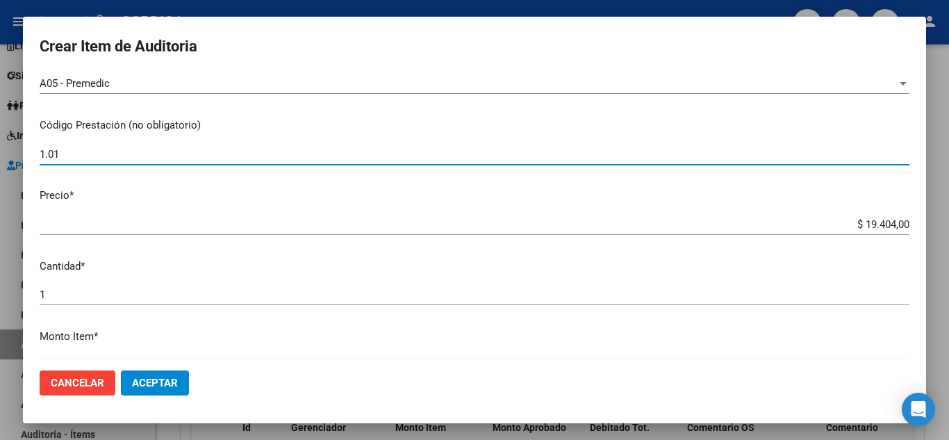
scroll to position [278, 0]
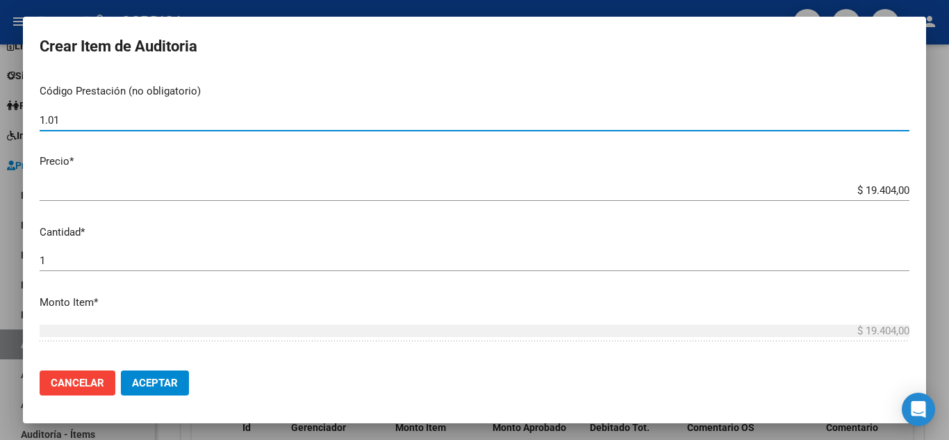
type input "1.01"
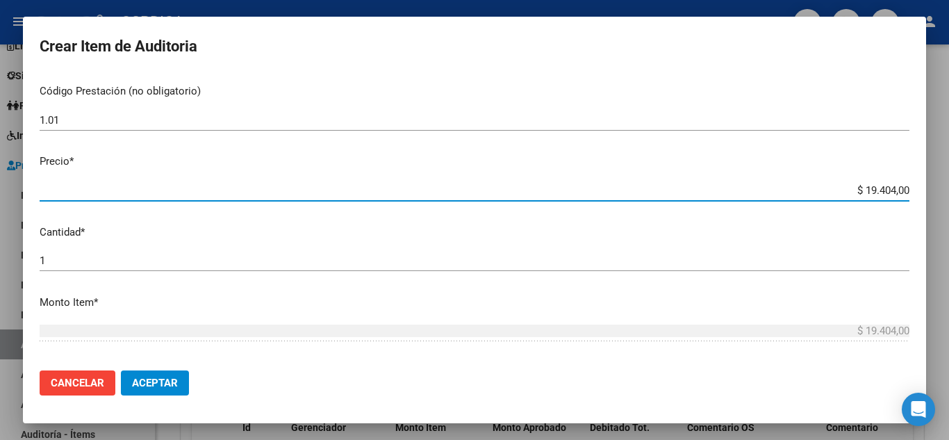
drag, startPoint x: 843, startPoint y: 195, endPoint x: 946, endPoint y: 199, distance: 102.9
click at [946, 199] on div "Crear Item de Auditoria 52943771 Nro Documento 20529437715 CUIL Afiliado Activo…" at bounding box center [474, 220] width 949 height 440
type input "$ 0,07"
type input "$ 0,72"
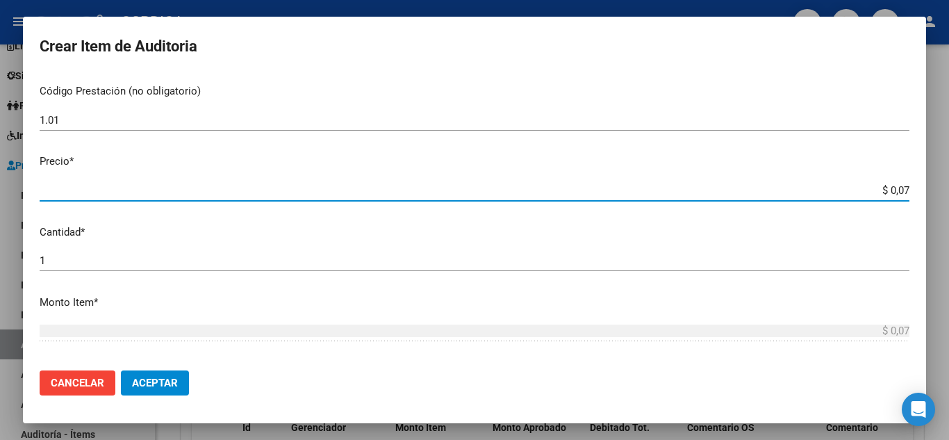
type input "$ 0,72"
type input "$ 7,24"
type input "$ 72,44"
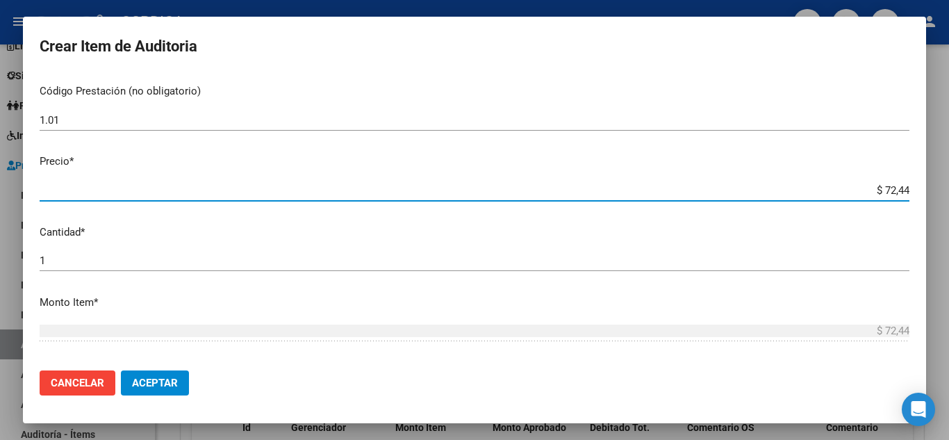
type input "$ 724,40"
type input "$ 7.244,00"
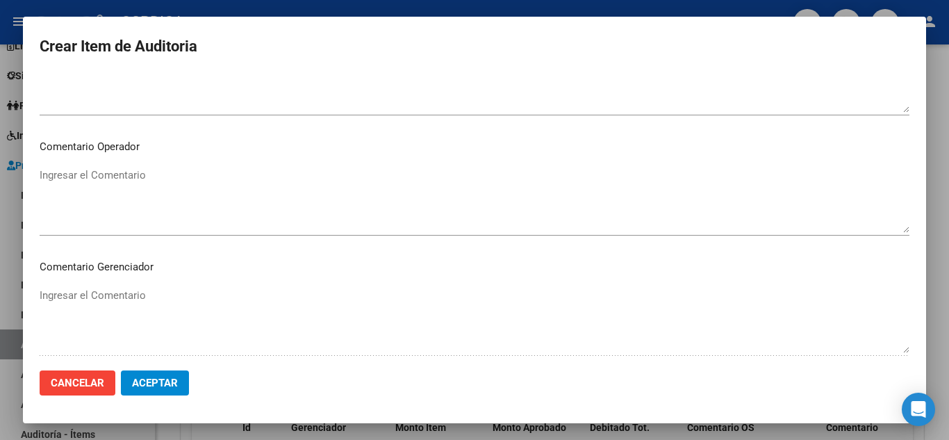
scroll to position [966, 0]
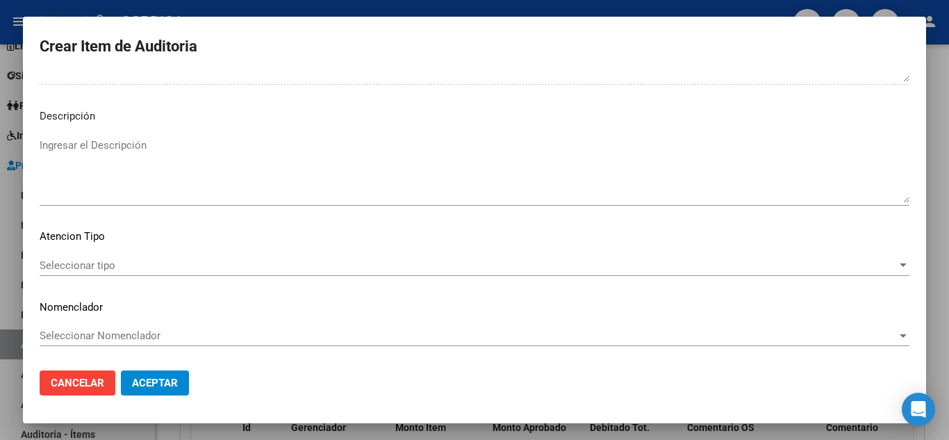
click at [114, 264] on span "Seleccionar tipo" at bounding box center [469, 265] width 858 height 13
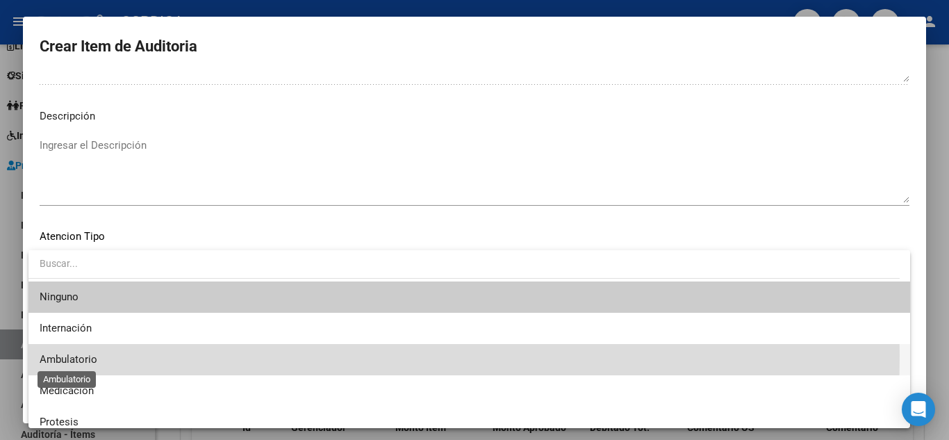
click at [97, 355] on span "Ambulatorio" at bounding box center [69, 359] width 58 height 13
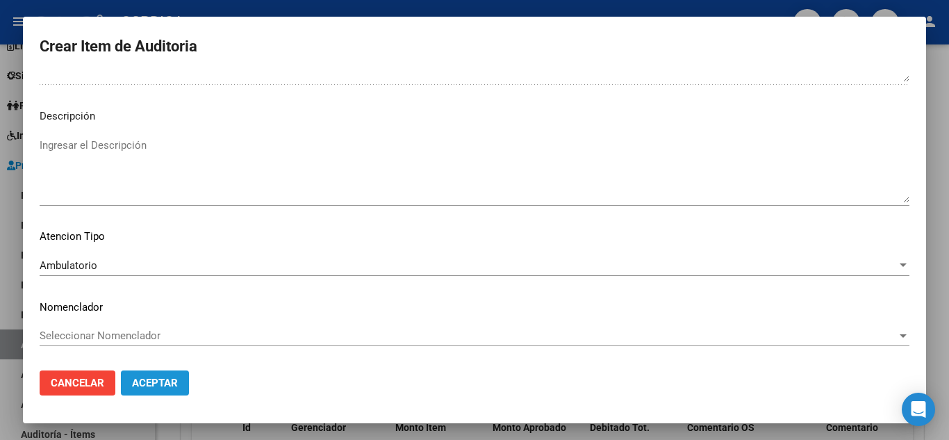
click at [155, 383] on span "Aceptar" at bounding box center [155, 383] width 46 height 13
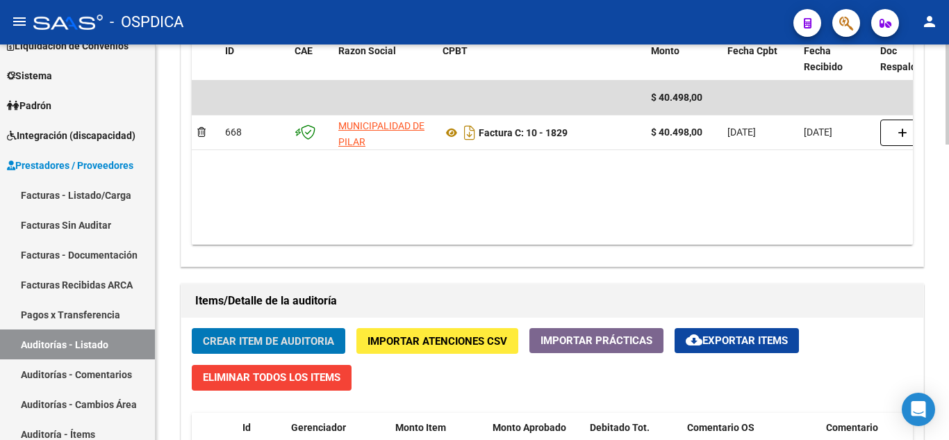
click at [285, 333] on button "Crear Item de Auditoria" at bounding box center [269, 341] width 154 height 26
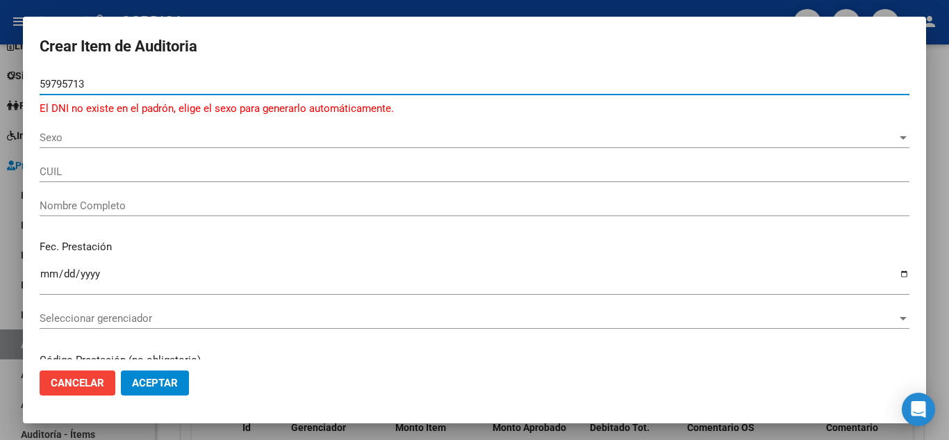
drag, startPoint x: 101, startPoint y: 79, endPoint x: 33, endPoint y: 82, distance: 68.2
click at [24, 85] on mat-dialog-content "59795713 Nro Documento El DNI no existe en el padrón, elige el sexo para genera…" at bounding box center [475, 217] width 904 height 286
type input "59795713"
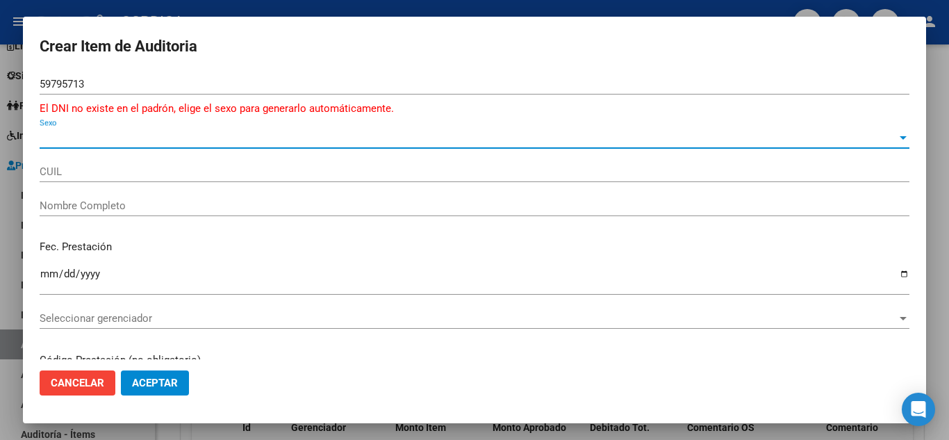
click at [178, 136] on span "Sexo" at bounding box center [469, 137] width 858 height 13
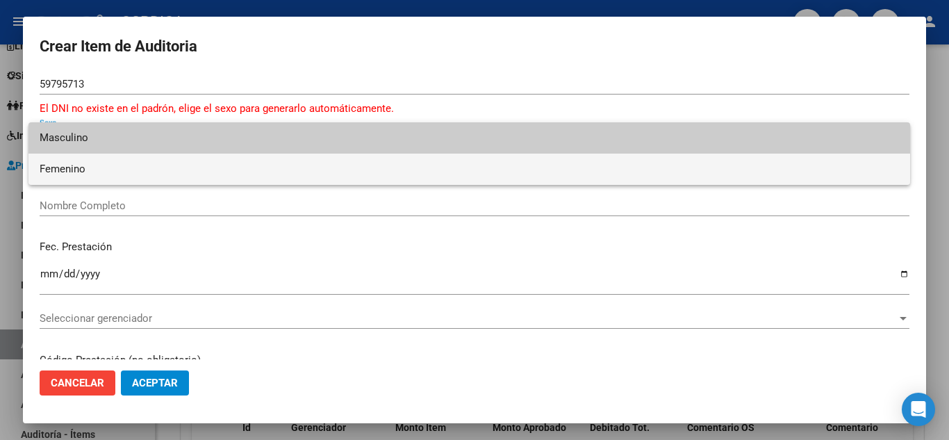
click at [162, 172] on span "Femenino" at bounding box center [470, 169] width 860 height 31
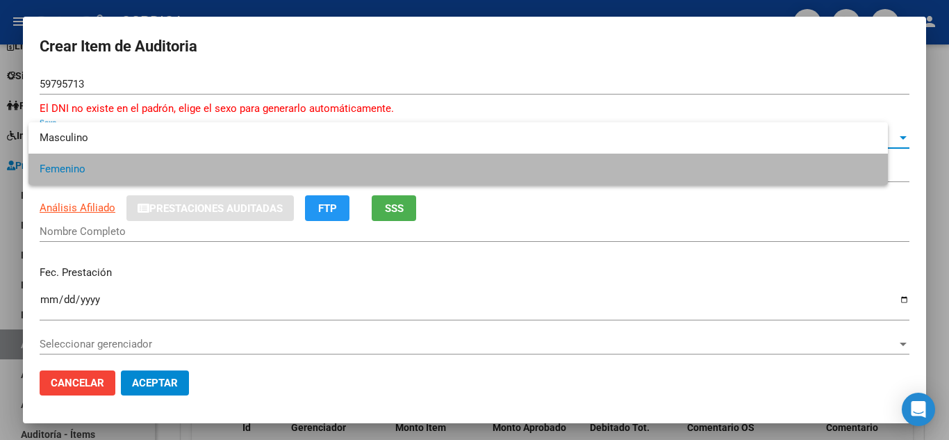
type input "27597957136"
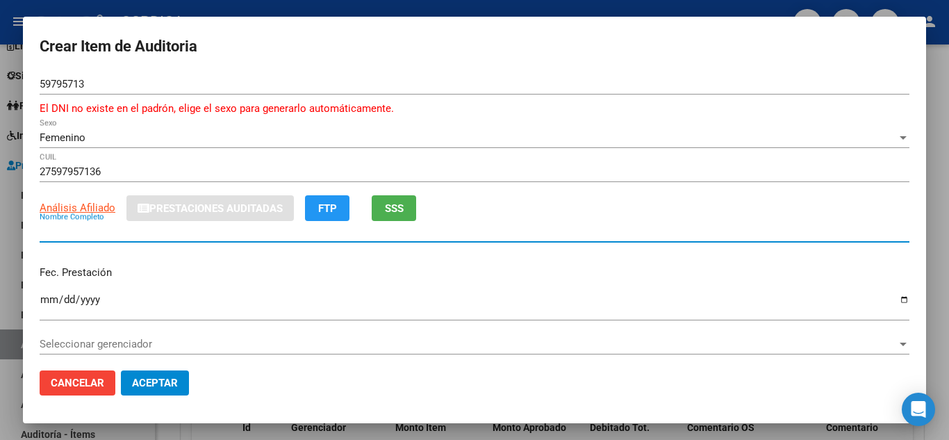
click at [63, 234] on input "Nombre Completo" at bounding box center [475, 231] width 870 height 13
type input "[PERSON_NAME]"
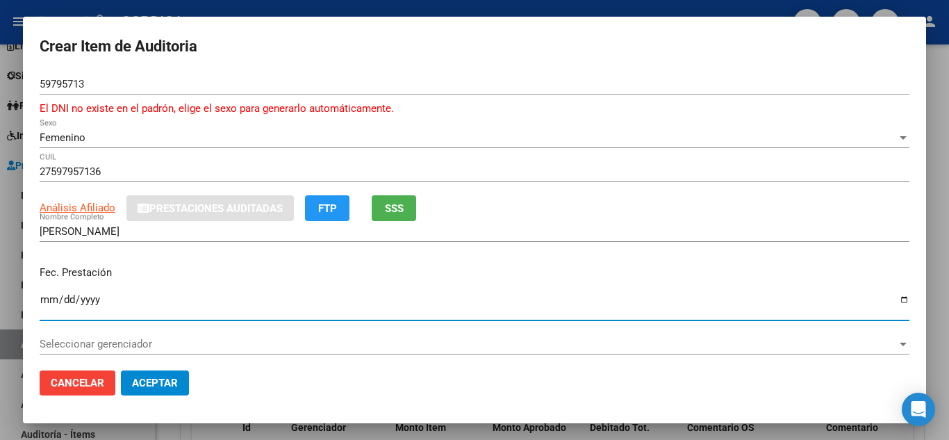
click at [44, 298] on input "Ingresar la fecha" at bounding box center [475, 305] width 870 height 22
type input "[DATE]"
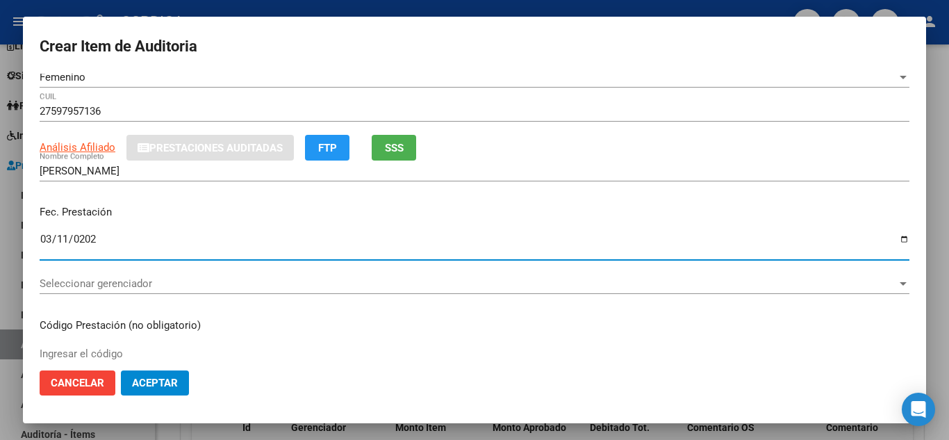
scroll to position [139, 0]
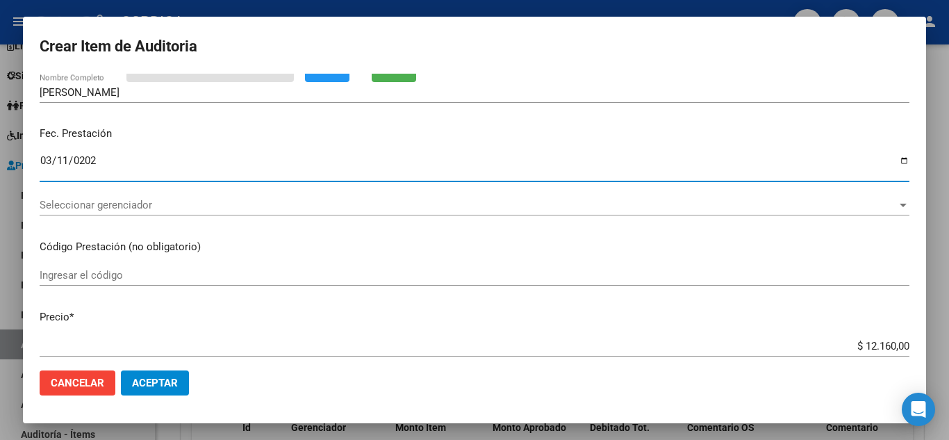
click at [362, 266] on div "Ingresar el código" at bounding box center [475, 275] width 870 height 21
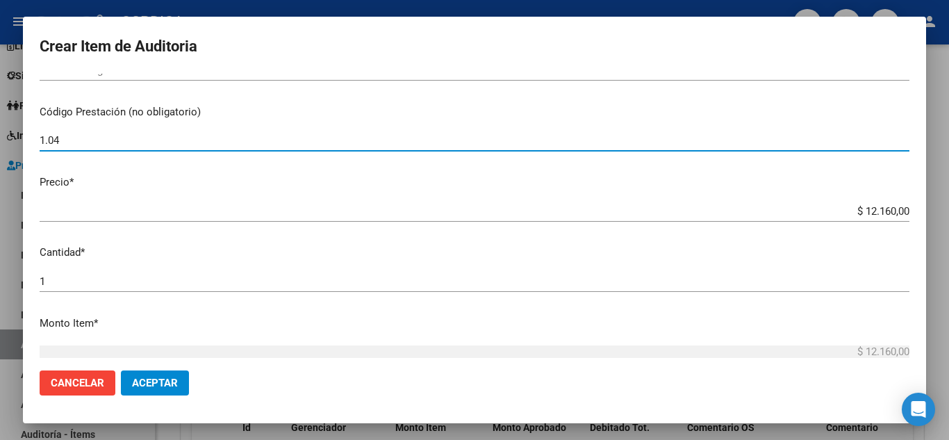
scroll to position [278, 0]
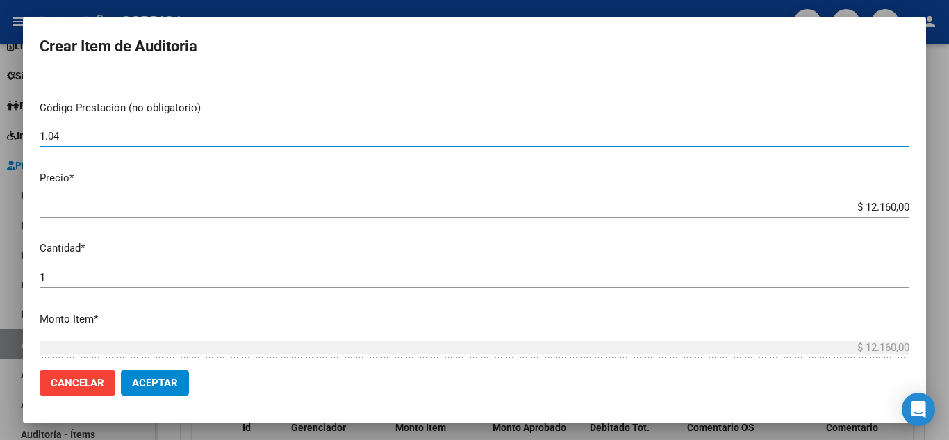
type input "1.04"
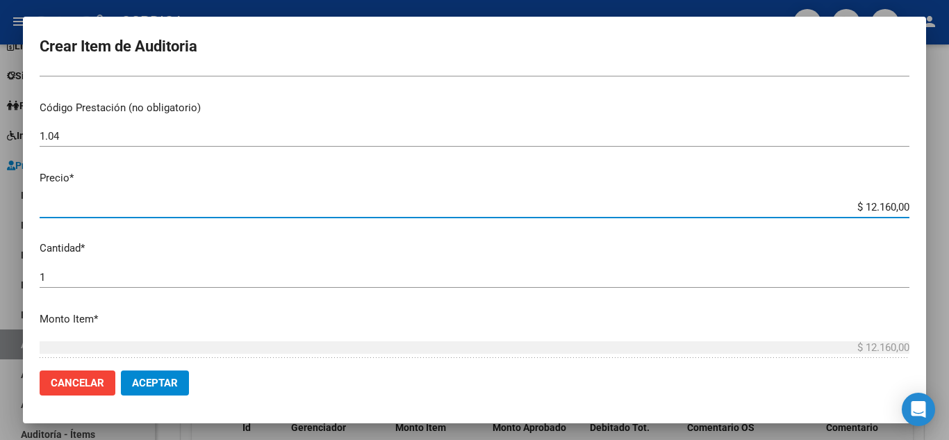
drag, startPoint x: 813, startPoint y: 213, endPoint x: 906, endPoint y: 204, distance: 93.6
click at [906, 204] on app-form-text-field "Precio * $ 12.160,00 Ingresar el precio" at bounding box center [480, 191] width 881 height 43
drag, startPoint x: 815, startPoint y: 206, endPoint x: 949, endPoint y: 206, distance: 133.5
click at [949, 206] on div "Crear Item de Auditoria 59795713 Nro Documento El DNI no existe en el padrón, e…" at bounding box center [474, 220] width 949 height 440
type input "$ 0,60"
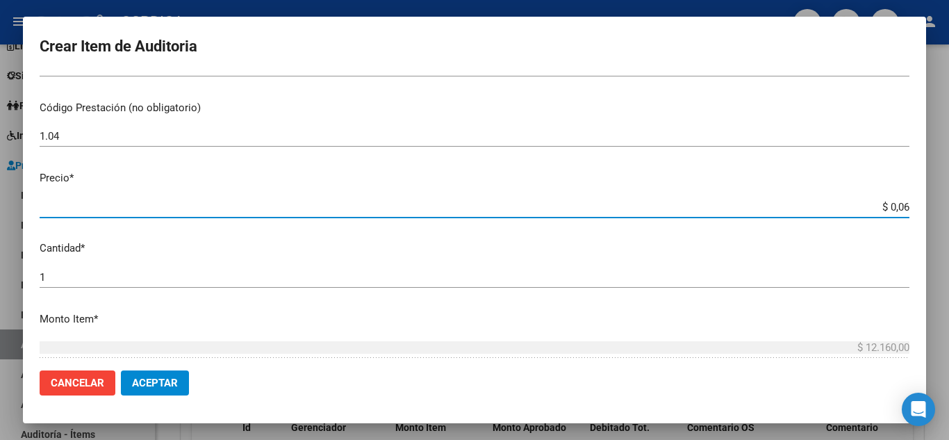
type input "$ 0,60"
type input "$ 6,08"
type input "$ 60,80"
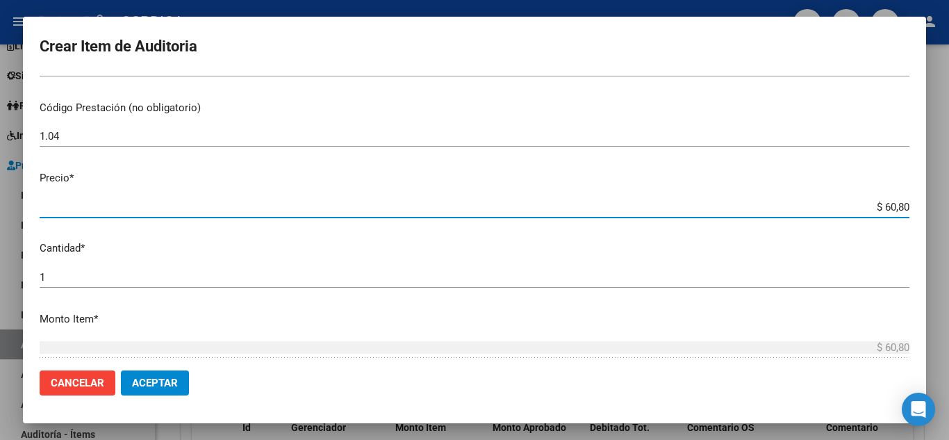
type input "$ 608,00"
type input "$ 6.080,00"
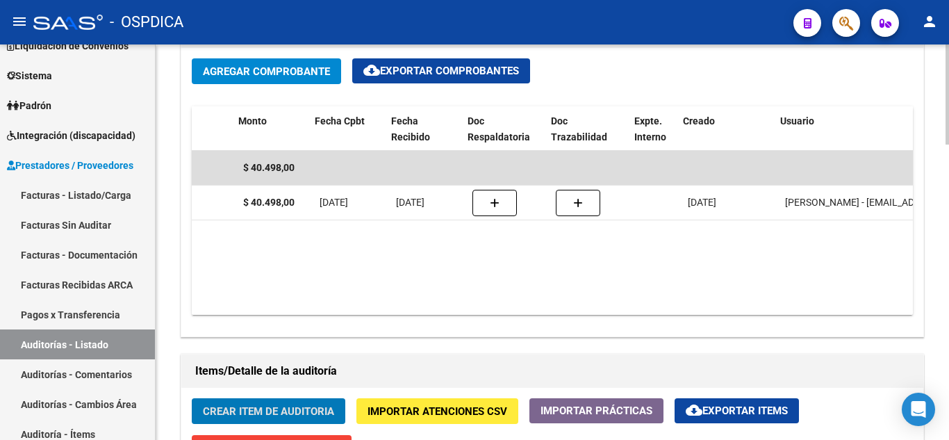
scroll to position [0, 413]
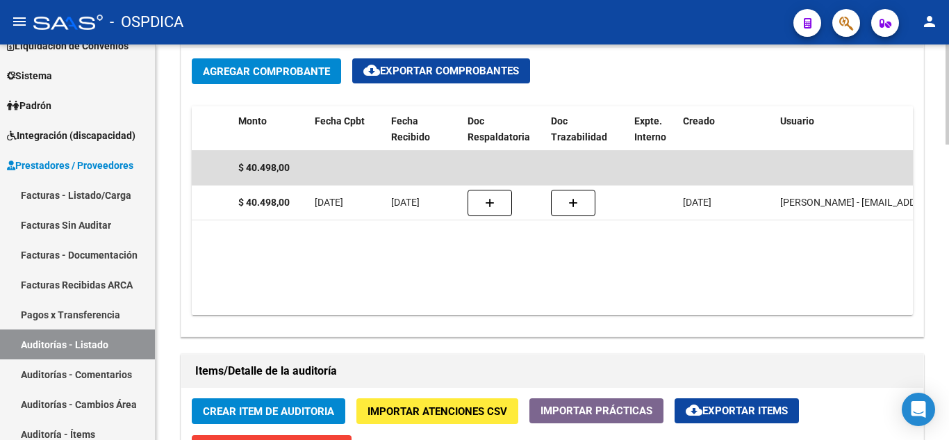
click at [646, 251] on datatable-body "$ 40.498,00 668 MUNICIPALIDAD [PERSON_NAME] Factura C: 10 - 1829 $ 40.498,00 [D…" at bounding box center [553, 233] width 722 height 164
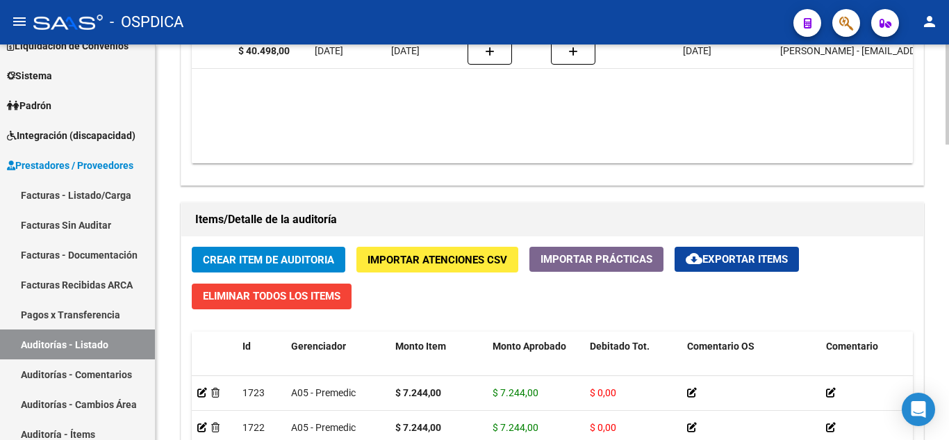
scroll to position [820, 0]
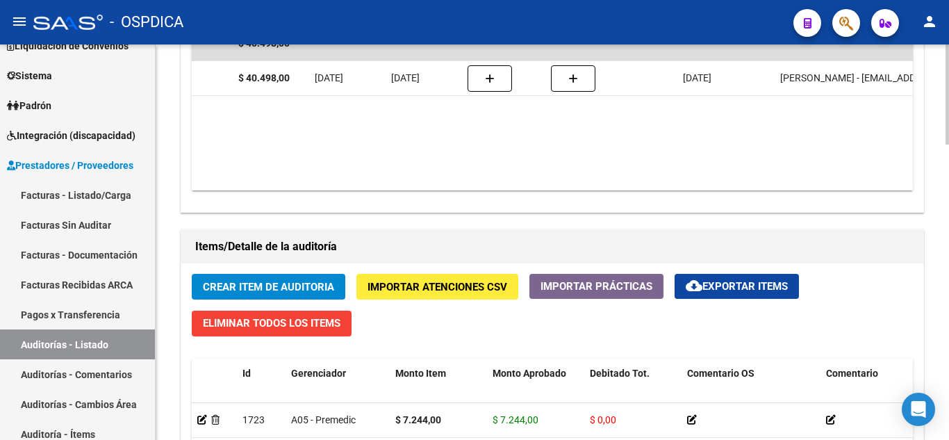
click at [291, 282] on span "Crear Item de Auditoria" at bounding box center [268, 287] width 131 height 13
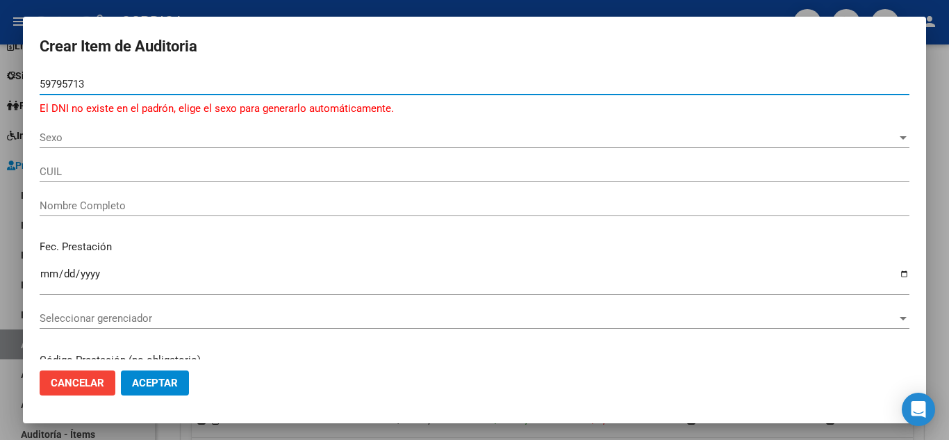
type input "59795713"
click at [62, 138] on span "Sexo" at bounding box center [469, 137] width 858 height 13
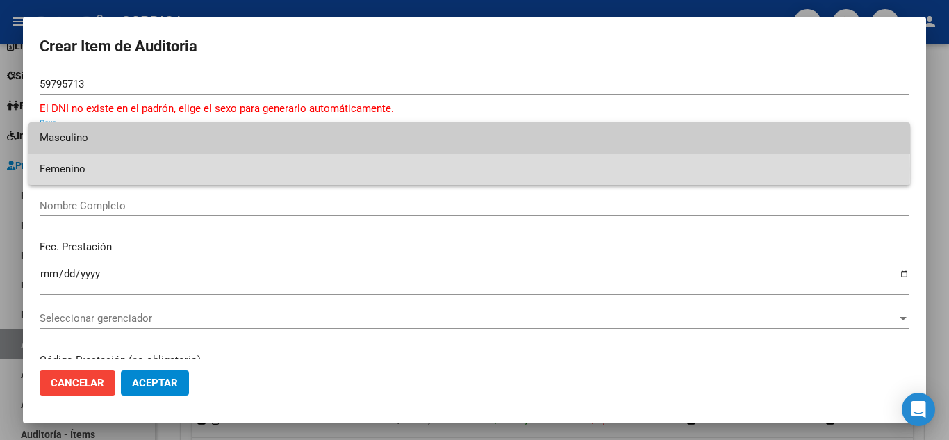
click at [95, 169] on span "Femenino" at bounding box center [470, 169] width 860 height 31
type input "27597957136"
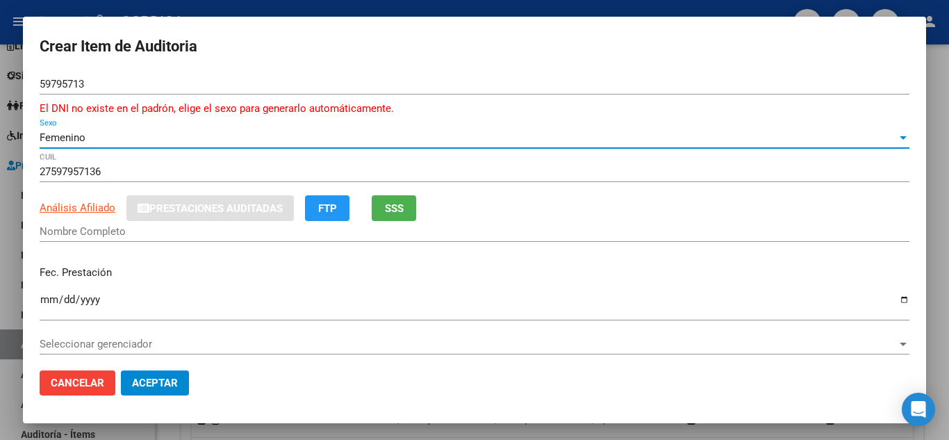
click at [99, 230] on input "Nombre Completo" at bounding box center [475, 231] width 870 height 13
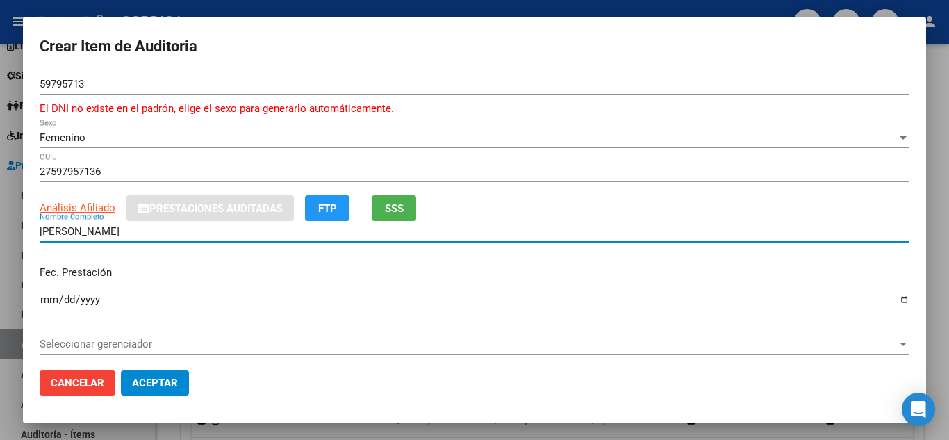
type input "[PERSON_NAME]"
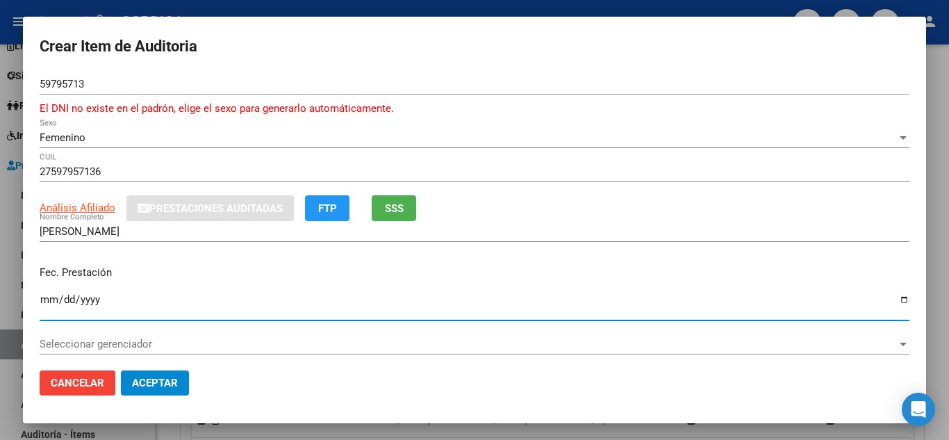
click at [45, 296] on input "Ingresar la fecha" at bounding box center [475, 305] width 870 height 22
type input "[DATE]"
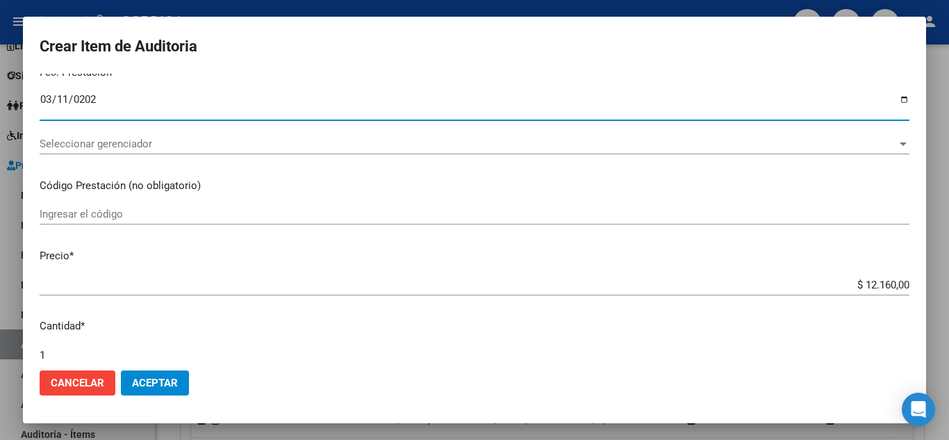
scroll to position [209, 0]
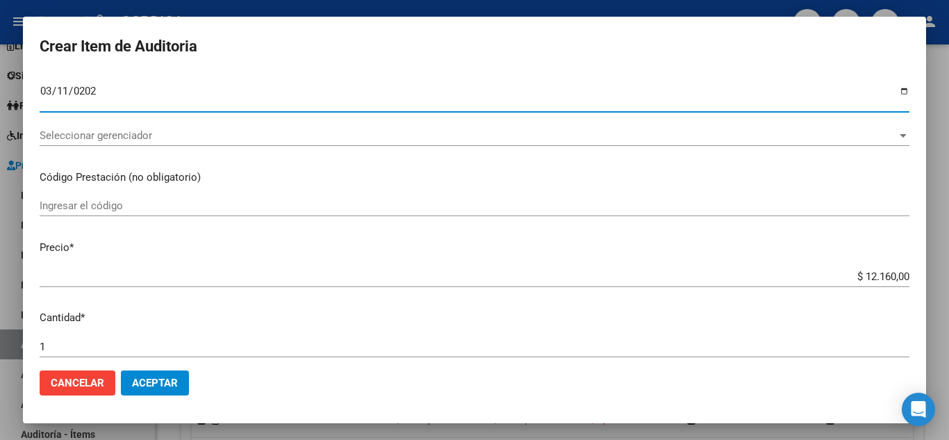
click at [287, 206] on input "Ingresar el código" at bounding box center [475, 205] width 870 height 13
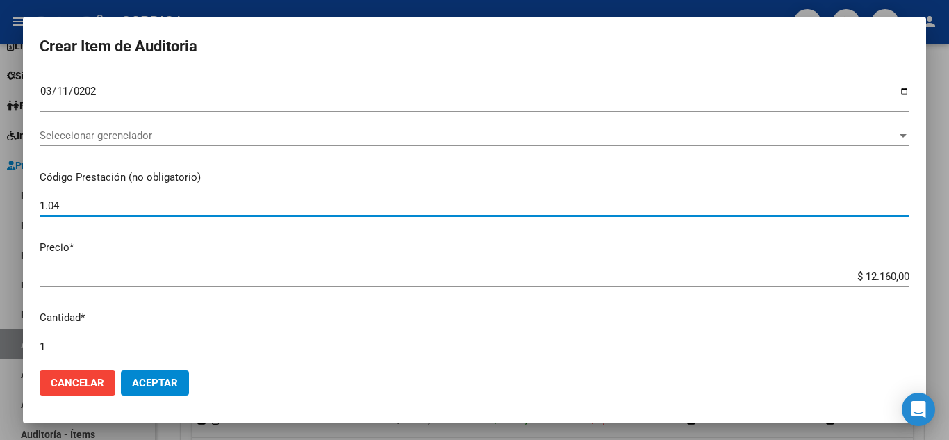
type input "1.04"
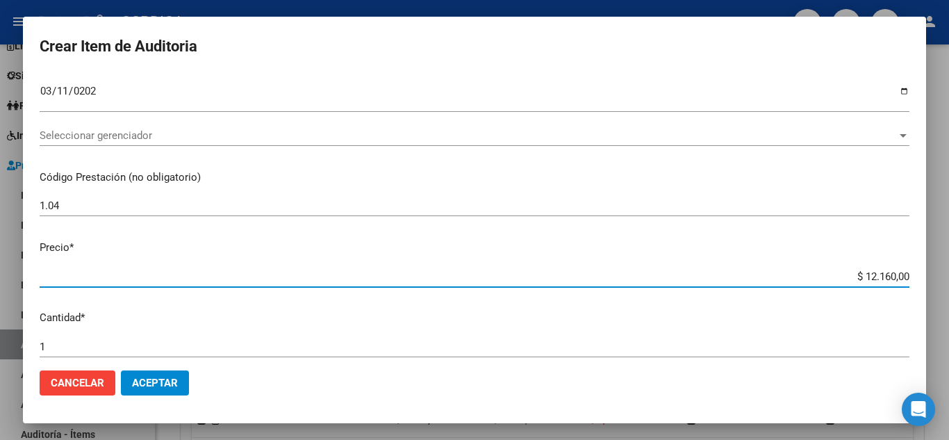
drag, startPoint x: 822, startPoint y: 276, endPoint x: 943, endPoint y: 274, distance: 121.0
click at [943, 274] on div "Crear Item de Auditoria 59795713 Nro Documento El DNI no existe en el padrón, e…" at bounding box center [474, 220] width 949 height 440
type input "$ 0,06"
type input "$ 0,60"
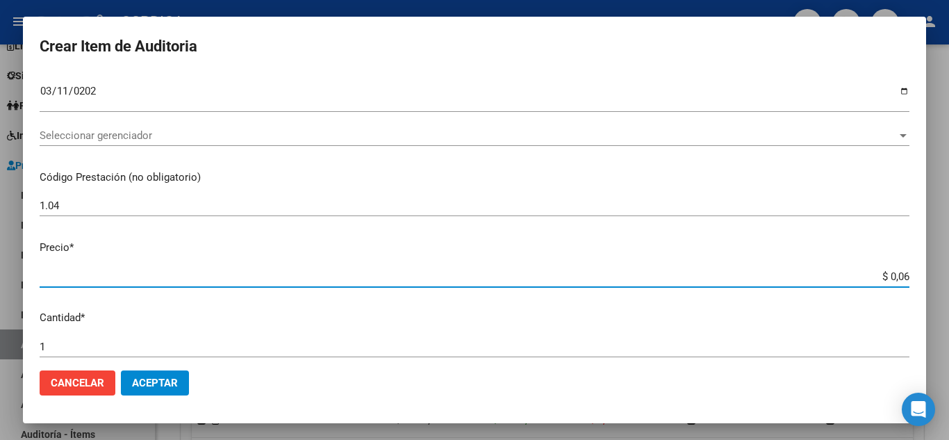
type input "$ 0,60"
type input "$ 6,08"
type input "$ 60,80"
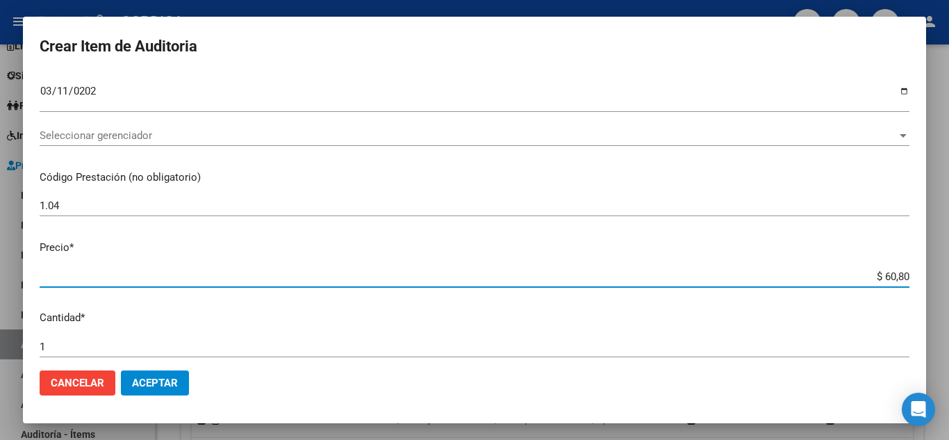
type input "$ 608,00"
type input "$ 6.080,00"
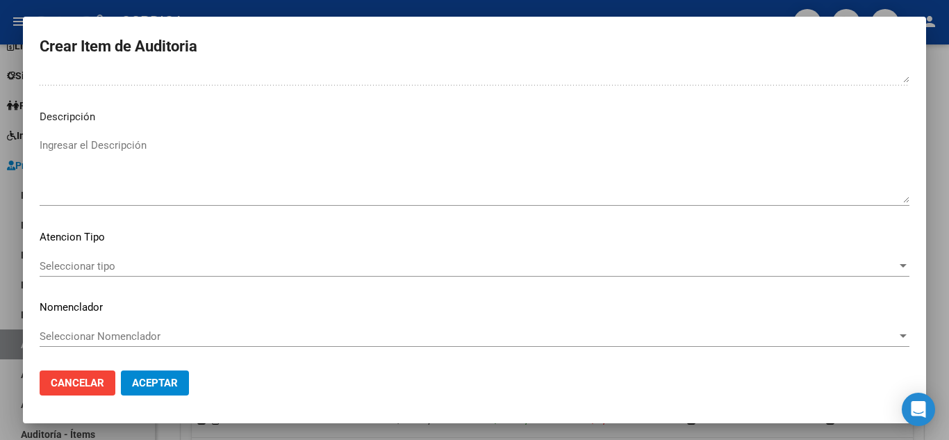
scroll to position [983, 0]
click at [102, 263] on span "Seleccionar tipo" at bounding box center [469, 265] width 858 height 13
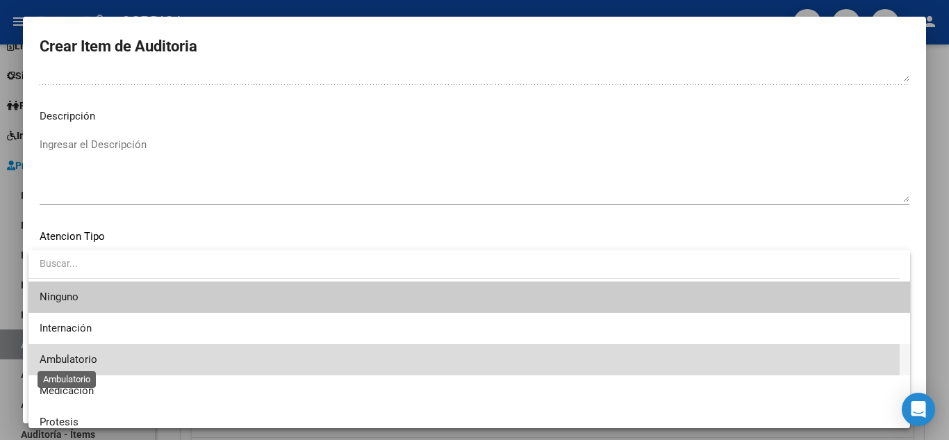
click at [90, 358] on span "Ambulatorio" at bounding box center [69, 359] width 58 height 13
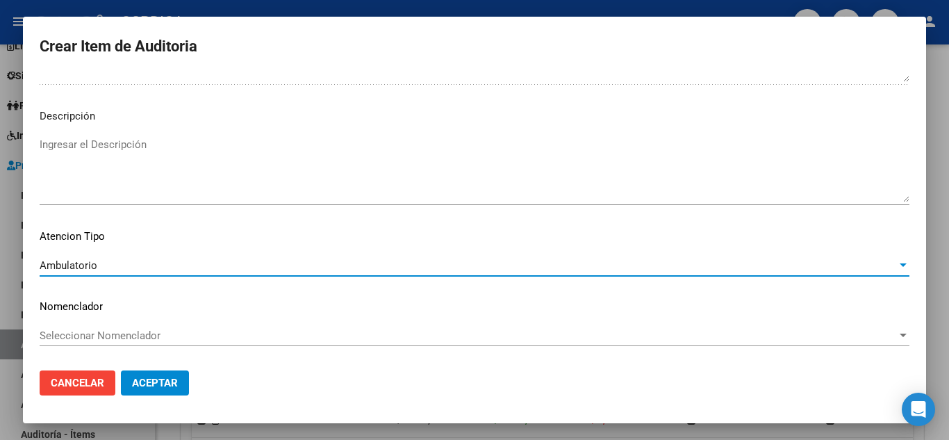
click at [160, 378] on span "Aceptar" at bounding box center [155, 383] width 46 height 13
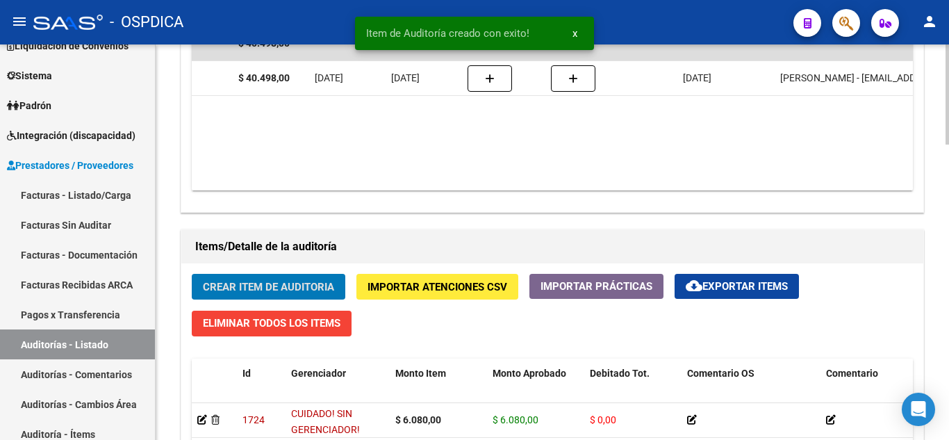
click at [292, 283] on span "Crear Item de Auditoria" at bounding box center [268, 287] width 131 height 13
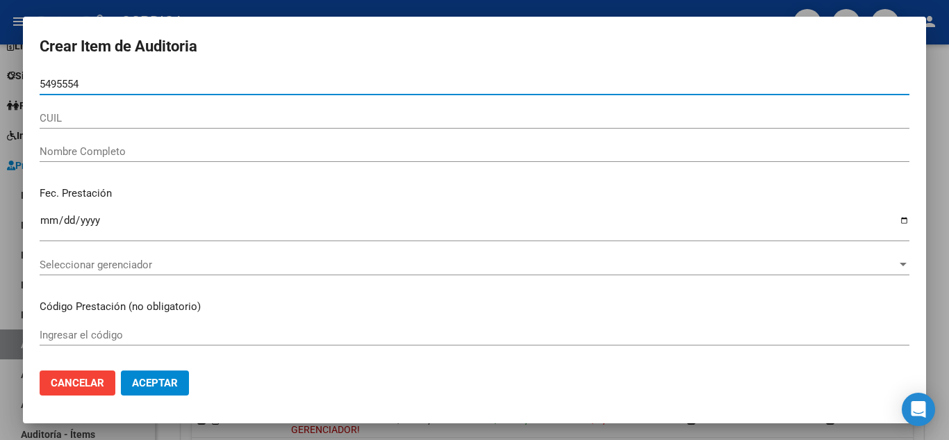
type input "54955546"
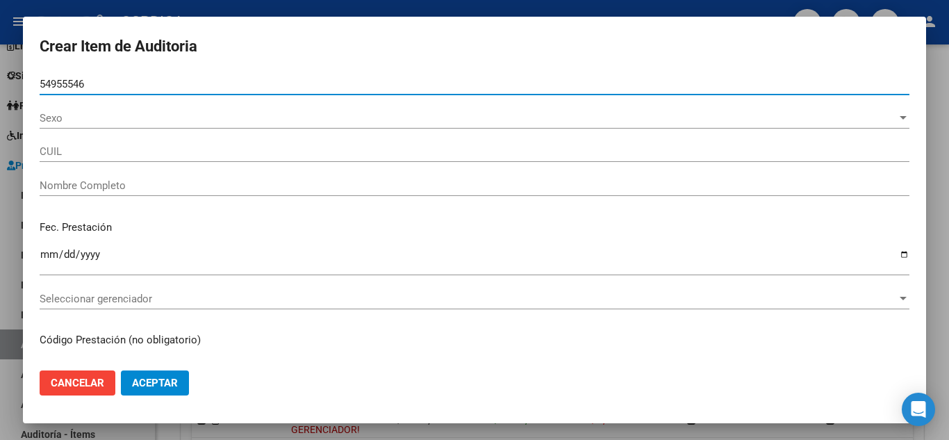
type input "27549555468"
type input "[PERSON_NAME] [PERSON_NAME]"
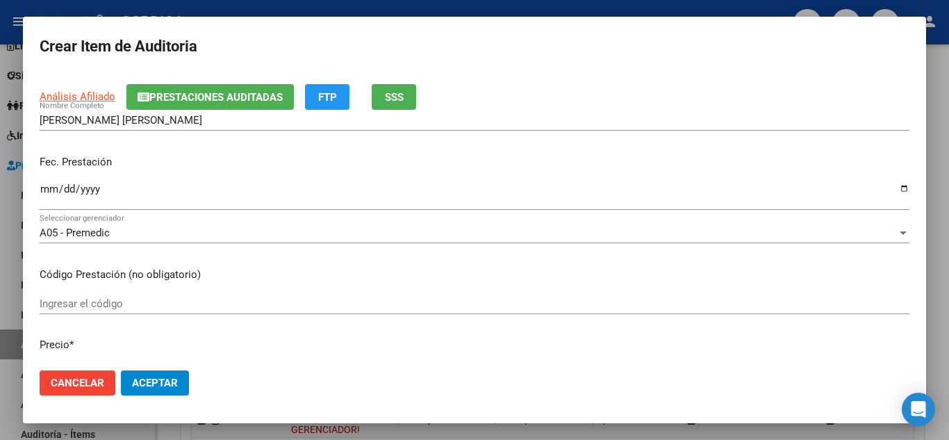
scroll to position [139, 0]
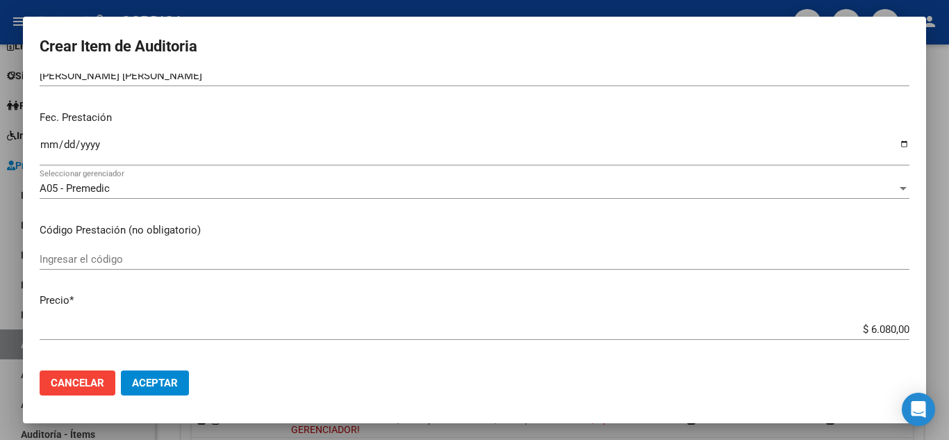
type input "54955546"
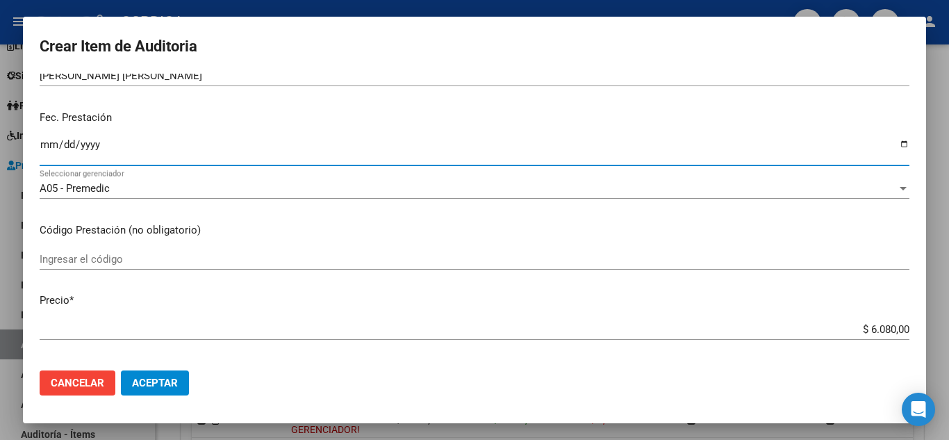
click at [48, 143] on input "Ingresar la fecha" at bounding box center [475, 150] width 870 height 22
type input "[DATE]"
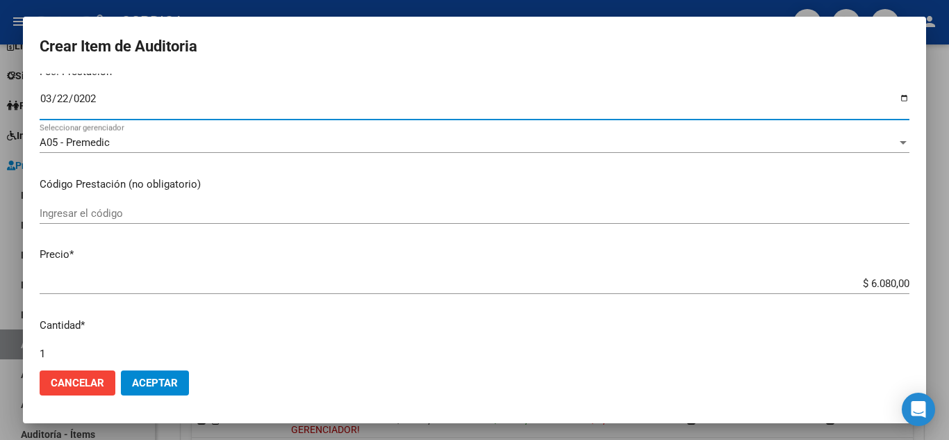
scroll to position [209, 0]
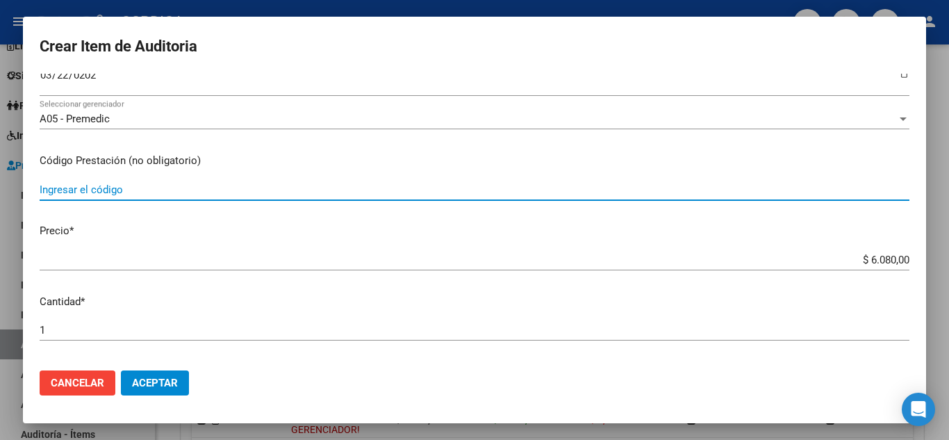
click at [369, 185] on input "Ingresar el código" at bounding box center [475, 190] width 870 height 13
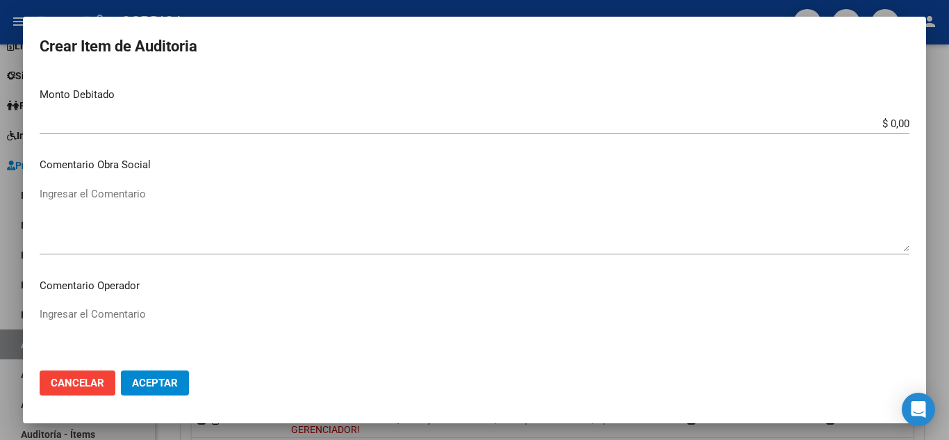
scroll to position [966, 0]
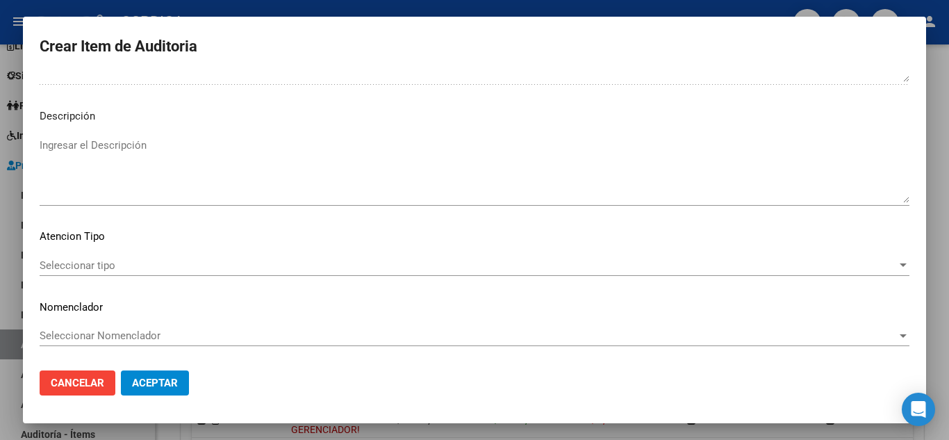
type input "1.04"
click at [112, 256] on div "Seleccionar tipo Seleccionar tipo" at bounding box center [475, 265] width 870 height 21
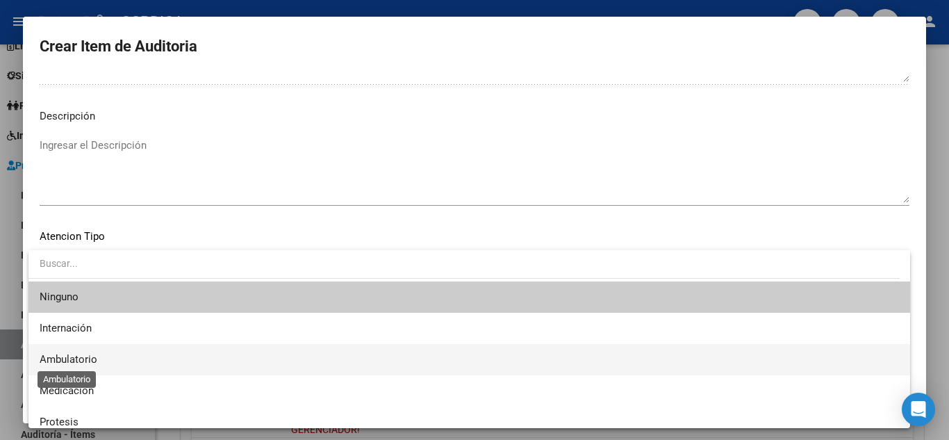
click at [93, 357] on span "Ambulatorio" at bounding box center [69, 359] width 58 height 13
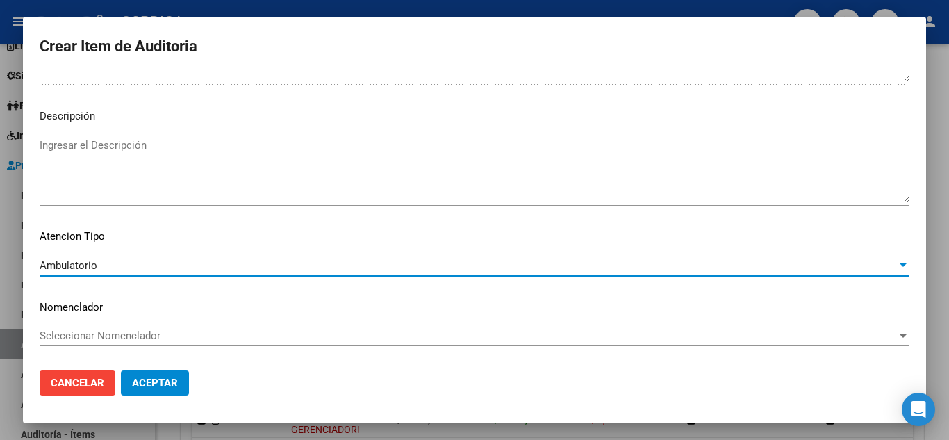
click at [160, 384] on span "Aceptar" at bounding box center [155, 383] width 46 height 13
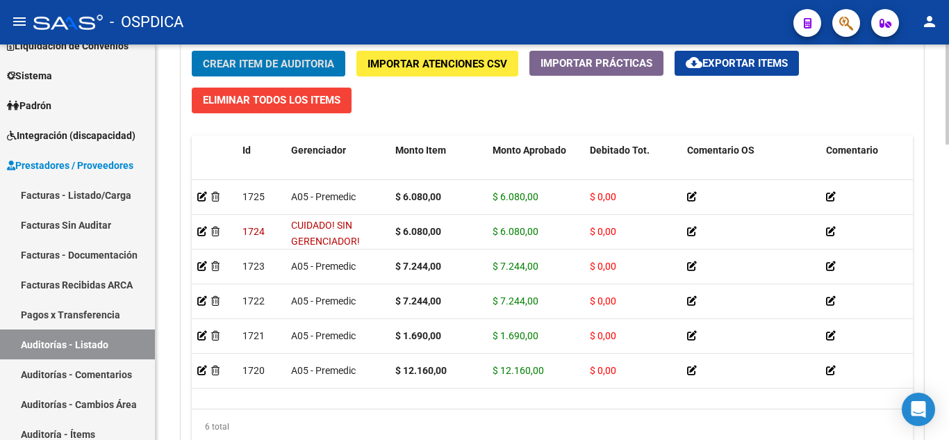
scroll to position [1112, 0]
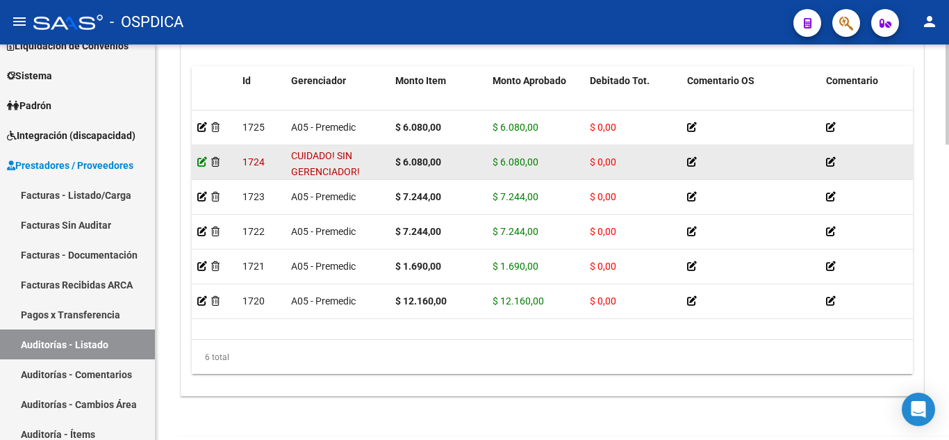
click at [201, 158] on icon at bounding box center [202, 162] width 10 height 10
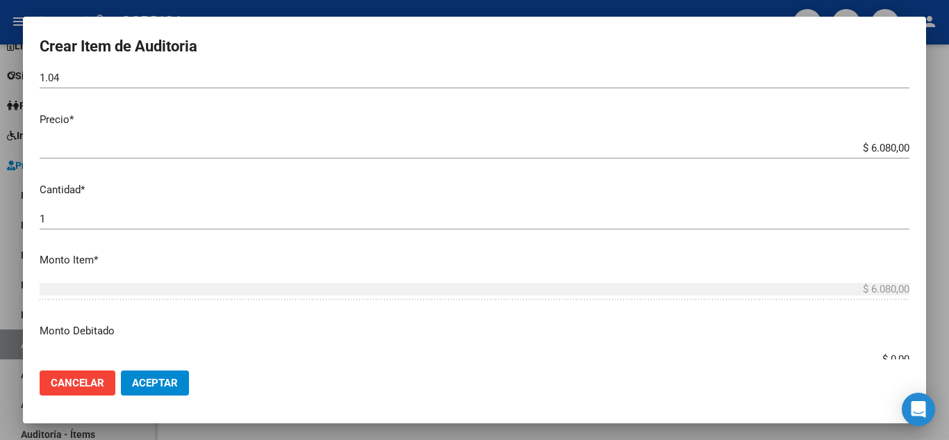
scroll to position [278, 0]
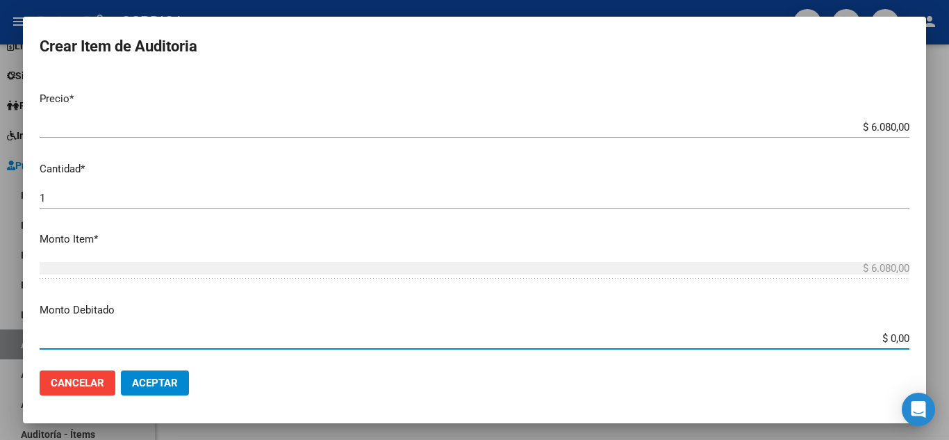
drag, startPoint x: 847, startPoint y: 337, endPoint x: 927, endPoint y: 341, distance: 80.7
click at [927, 341] on div "Crear Item de Auditoria 59795713 Nro Documento 27597957136 CUIL [PERSON_NAME] N…" at bounding box center [474, 220] width 949 height 440
type input "$ 6.080,00"
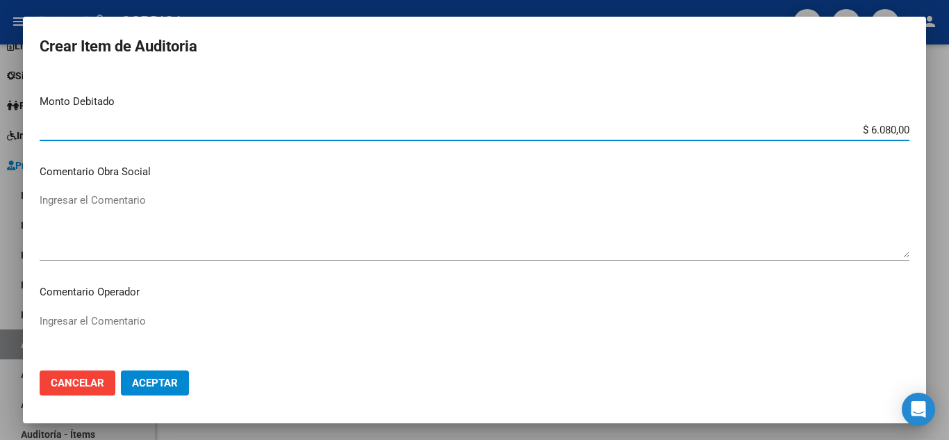
scroll to position [556, 0]
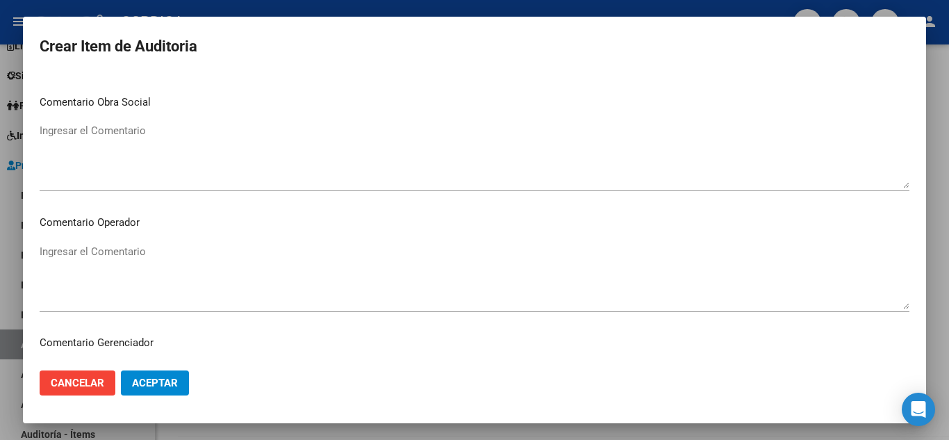
click at [275, 302] on textarea "Ingresar el Comentario" at bounding box center [475, 276] width 870 height 65
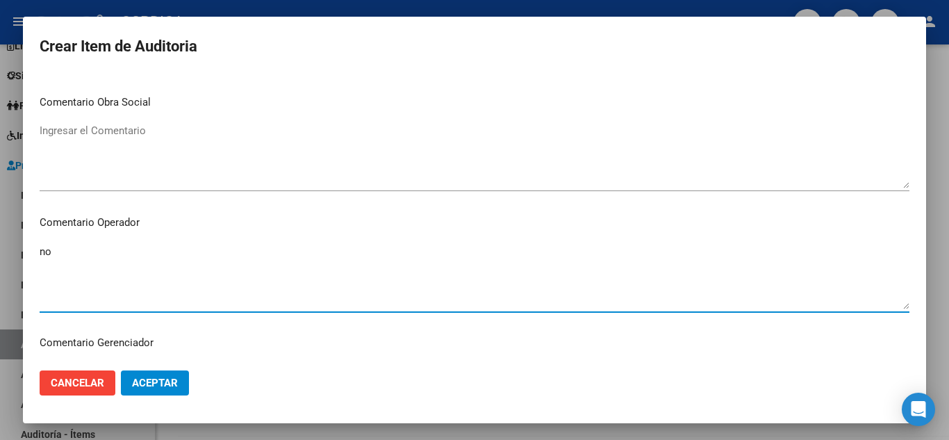
click at [346, 307] on textarea "no" at bounding box center [475, 276] width 870 height 65
type textarea "n"
click at [353, 250] on textarea "NO PERTENECE A NUESTRA OS" at bounding box center [475, 276] width 870 height 65
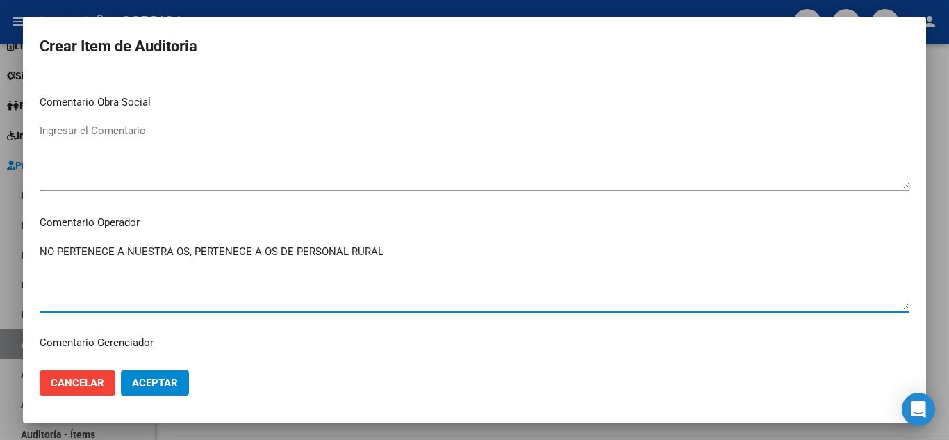
click at [291, 250] on textarea "NO PERTENECE A NUESTRA OS, PERTENECE A OS DE PERSONAL RURAL" at bounding box center [475, 276] width 870 height 65
click at [392, 252] on textarea "NO PERTENECE A NUESTRA OS, PERTENECE A OS DEL PERSONAL RURAL" at bounding box center [475, 276] width 870 height 65
type textarea "NO PERTENECE A NUESTRA OS, PERTENECE A OS DEL PERSONAL RURAL Y ESTIBADORES DE L…"
click at [171, 384] on span "Aceptar" at bounding box center [155, 383] width 46 height 13
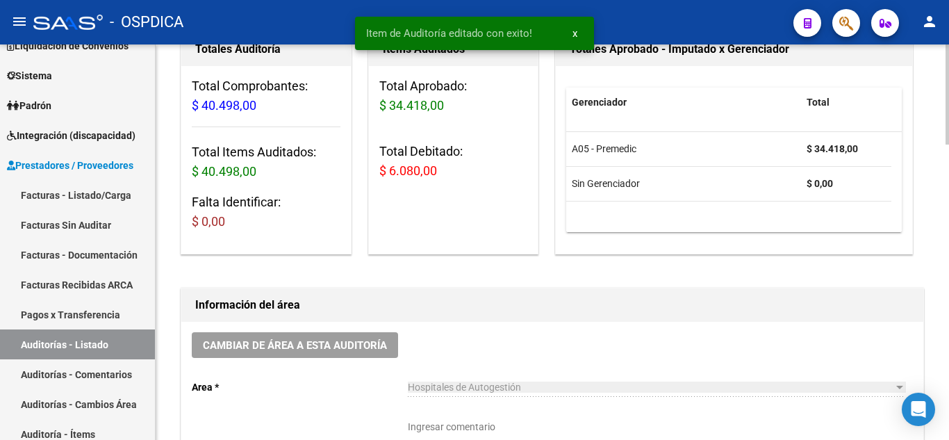
scroll to position [0, 0]
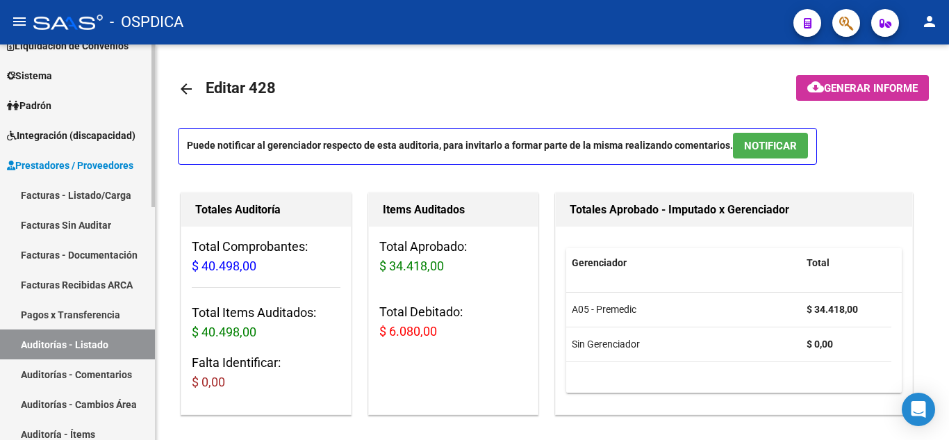
click at [95, 213] on link "Facturas Sin Auditar" at bounding box center [77, 225] width 155 height 30
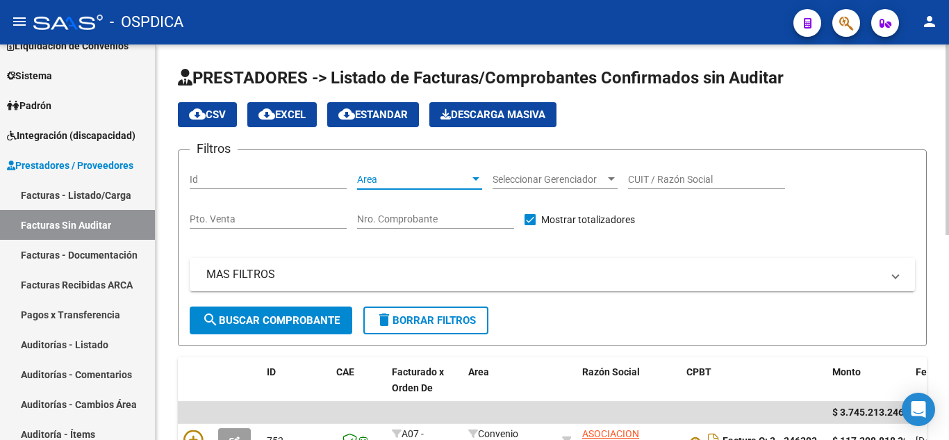
click at [453, 174] on span "Area" at bounding box center [413, 180] width 113 height 12
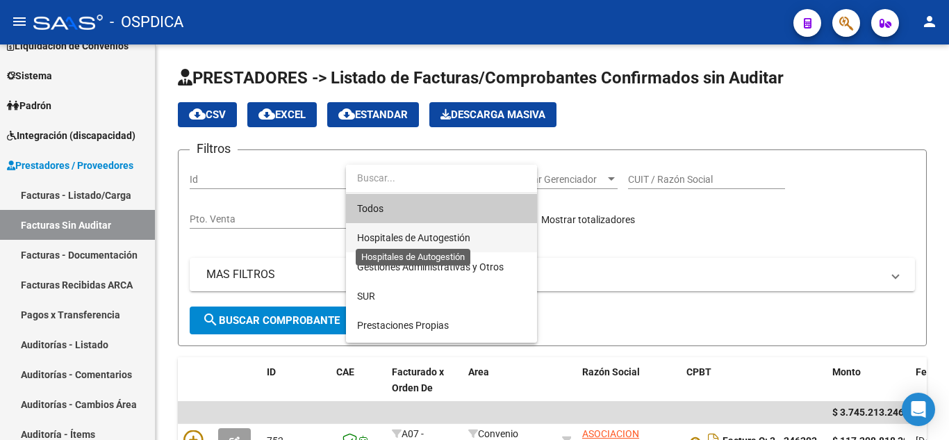
click at [441, 241] on span "Hospitales de Autogestión" at bounding box center [413, 237] width 113 height 11
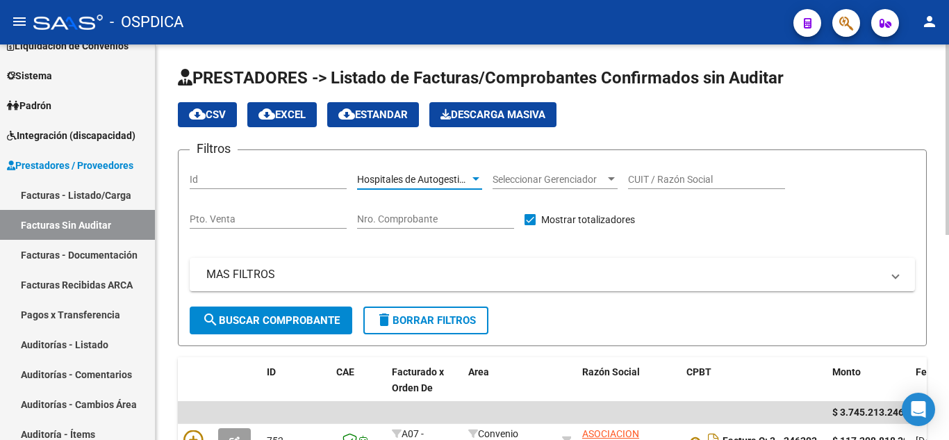
click at [286, 323] on span "search Buscar Comprobante" at bounding box center [271, 320] width 138 height 13
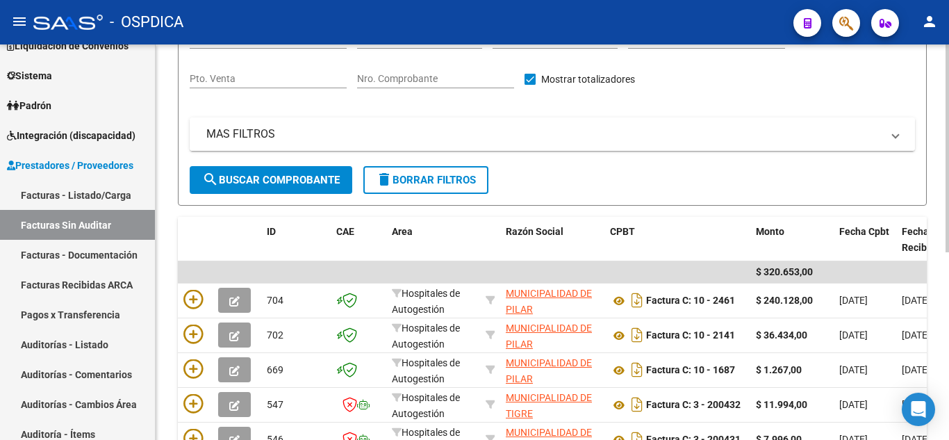
scroll to position [348, 0]
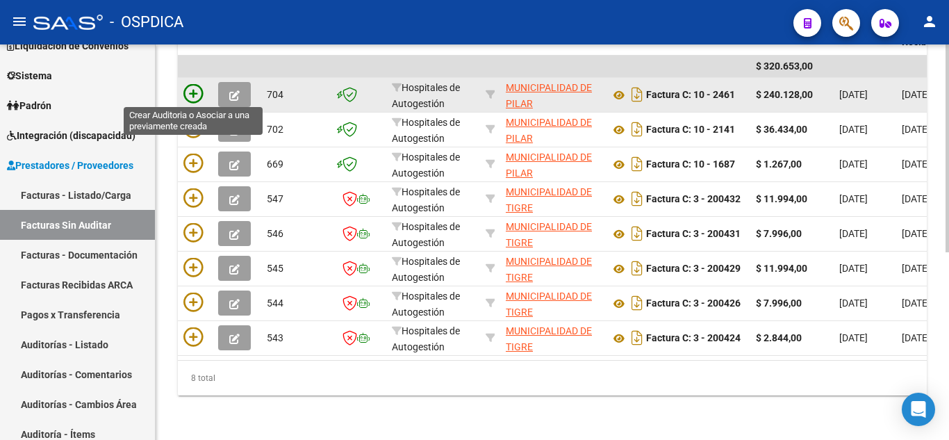
click at [192, 85] on icon at bounding box center [193, 93] width 19 height 19
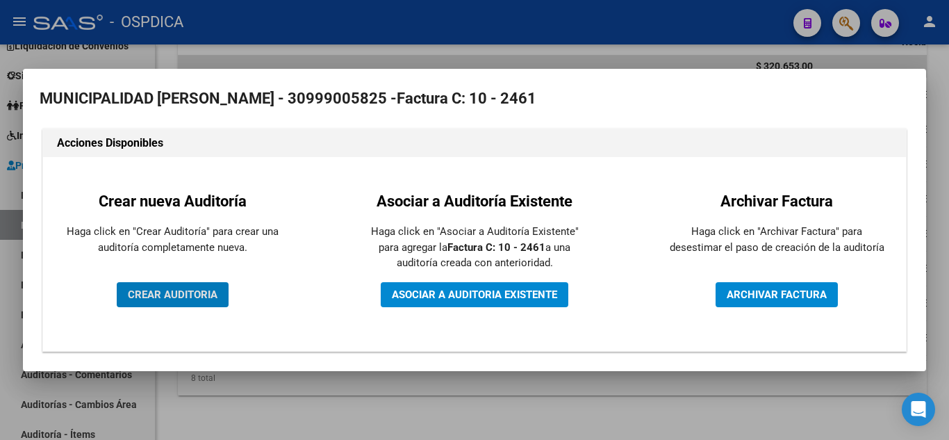
click at [196, 296] on span "CREAR AUDITORIA" at bounding box center [173, 294] width 90 height 13
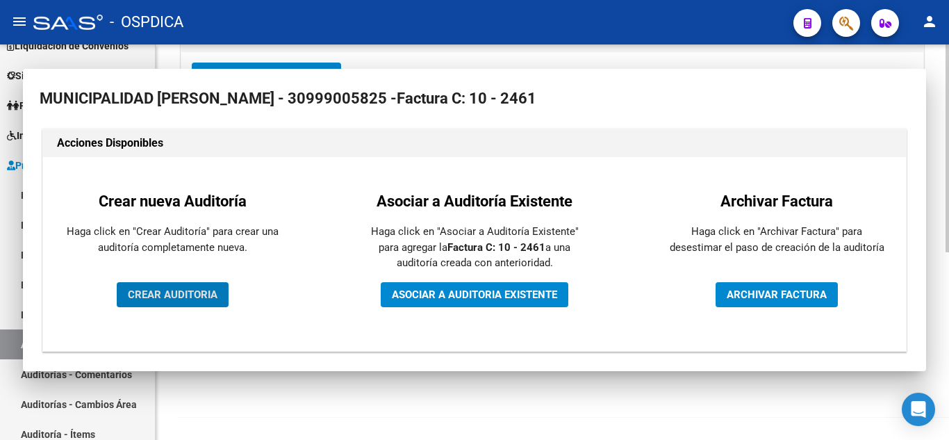
scroll to position [338, 0]
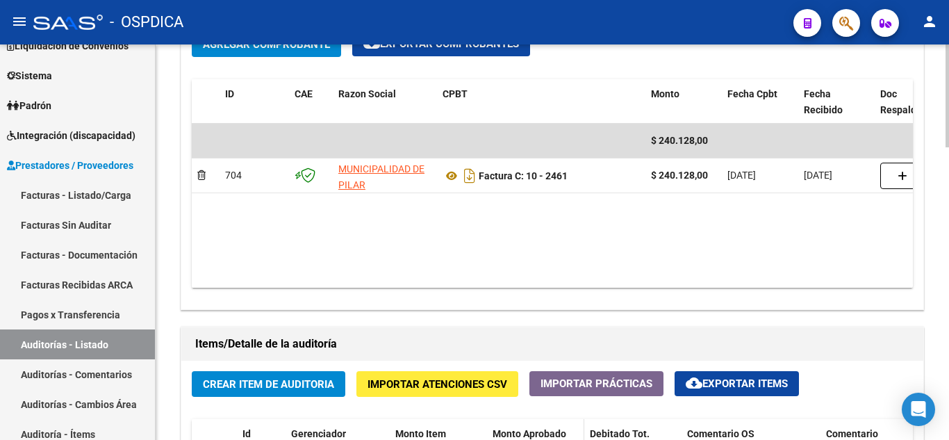
scroll to position [712, 0]
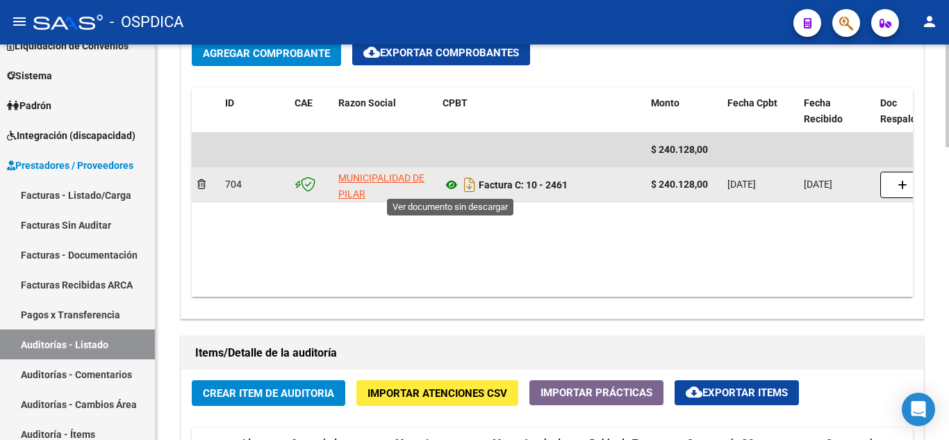
click at [451, 186] on icon at bounding box center [452, 185] width 18 height 17
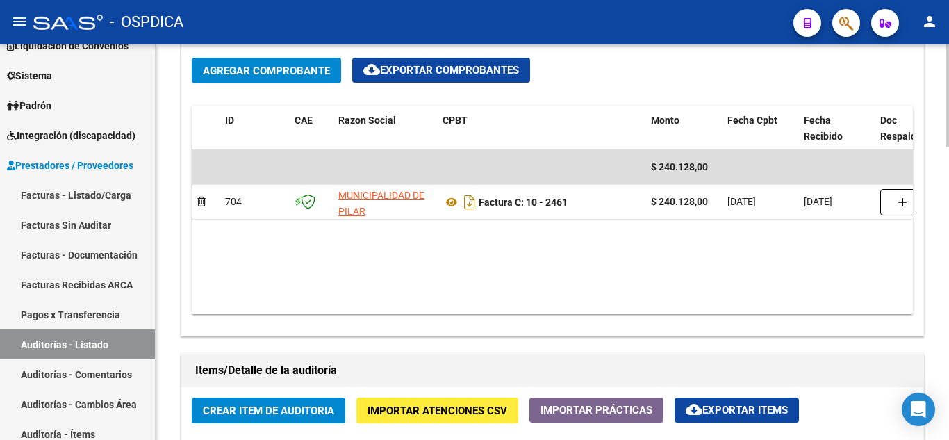
scroll to position [851, 0]
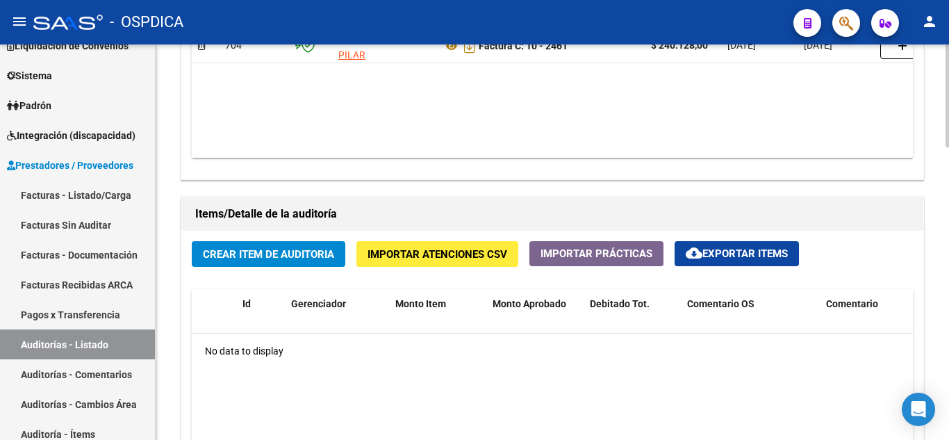
click at [308, 242] on button "Crear Item de Auditoria" at bounding box center [269, 254] width 154 height 26
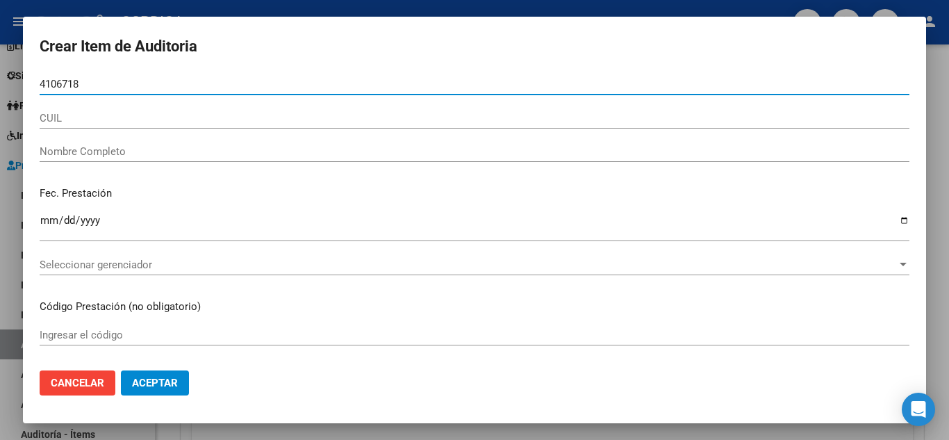
type input "41067181"
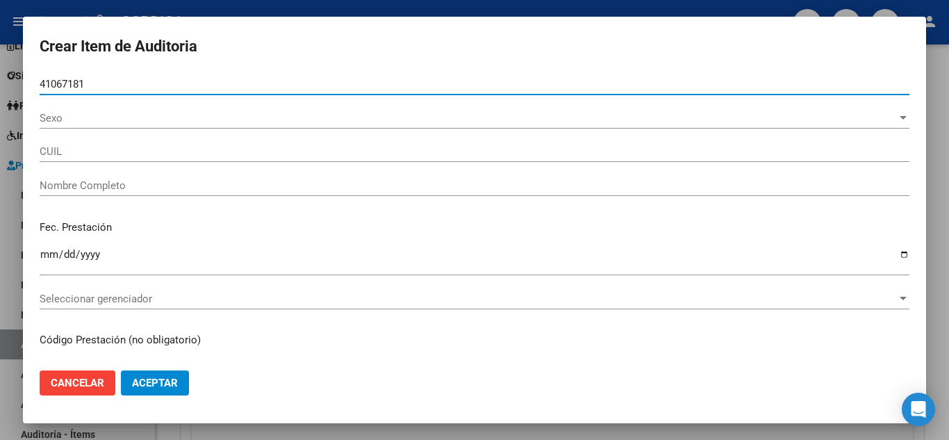
type input "20410671817"
type input "[PERSON_NAME] -"
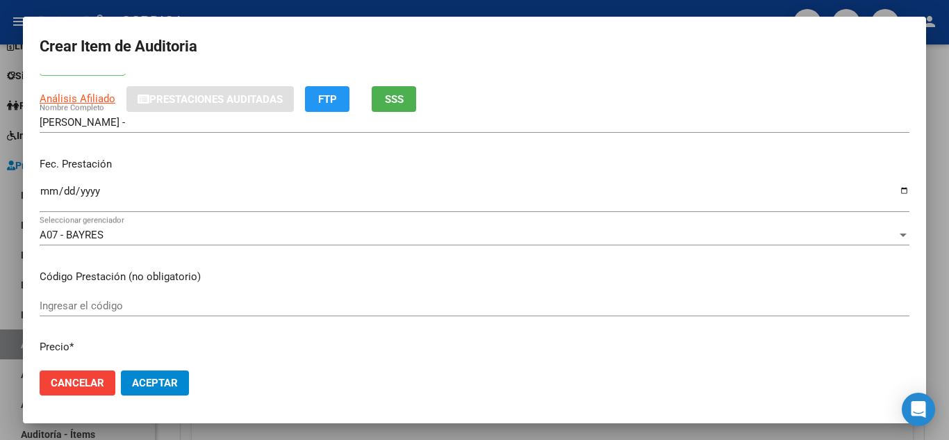
scroll to position [139, 0]
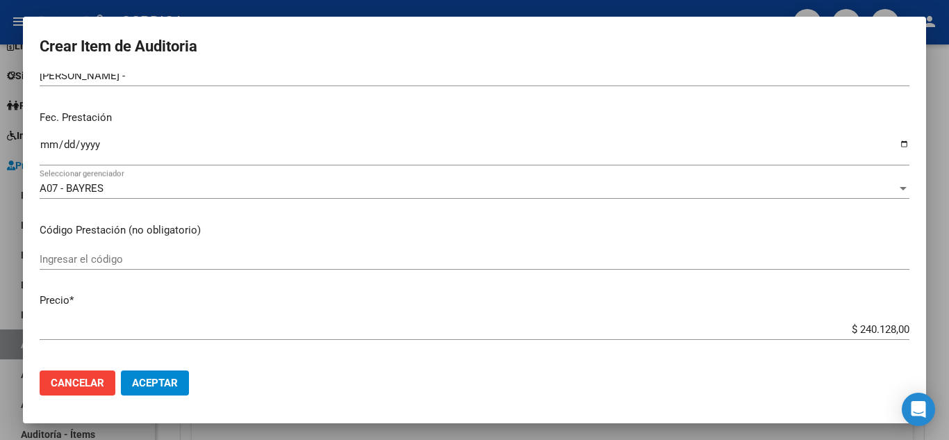
type input "41067181"
click at [45, 139] on input "Ingresar la fecha" at bounding box center [475, 150] width 870 height 22
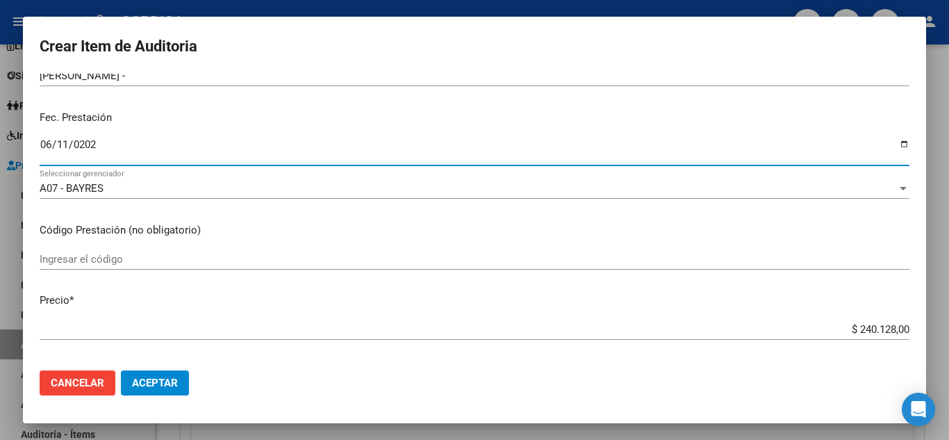
type input "[DATE]"
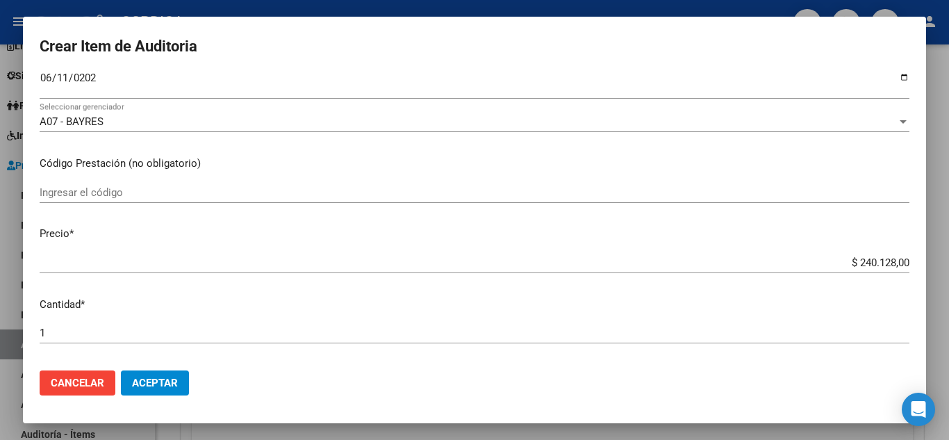
scroll to position [209, 0]
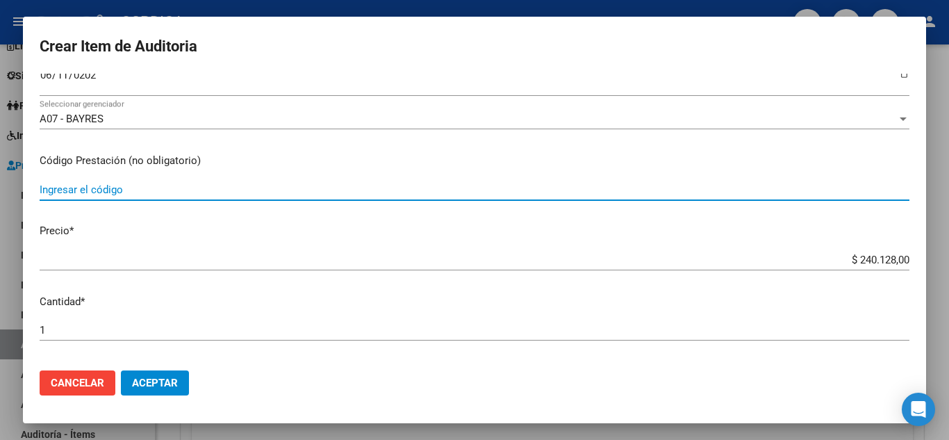
click at [370, 189] on input "Ingresar el código" at bounding box center [475, 190] width 870 height 13
type input "4.06 14.02 32.01"
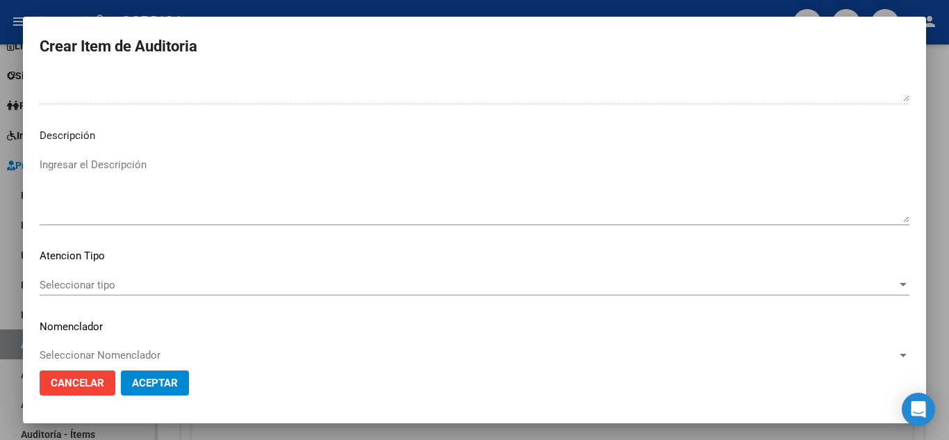
scroll to position [966, 0]
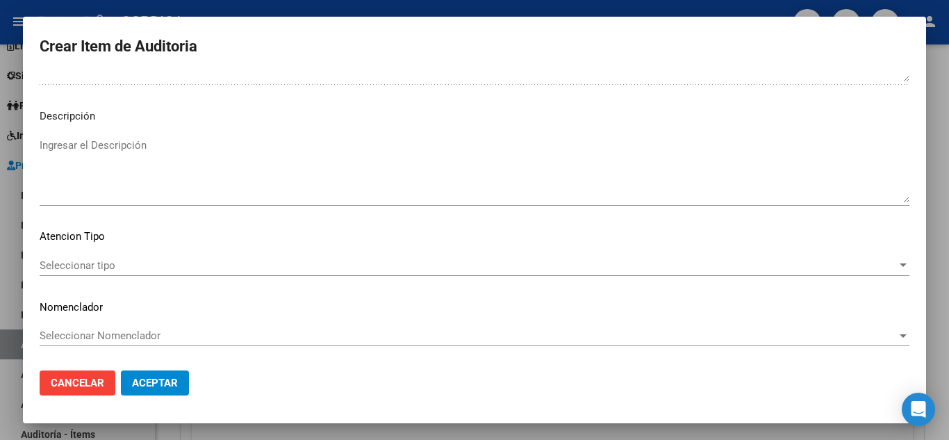
click at [127, 264] on span "Seleccionar tipo" at bounding box center [469, 265] width 858 height 13
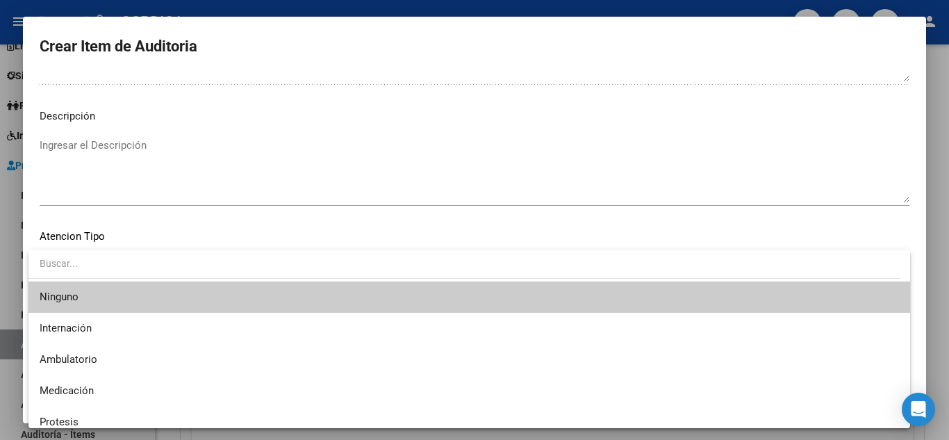
click at [266, 250] on input "dropdown search" at bounding box center [464, 263] width 872 height 29
click at [408, 232] on div at bounding box center [474, 220] width 949 height 440
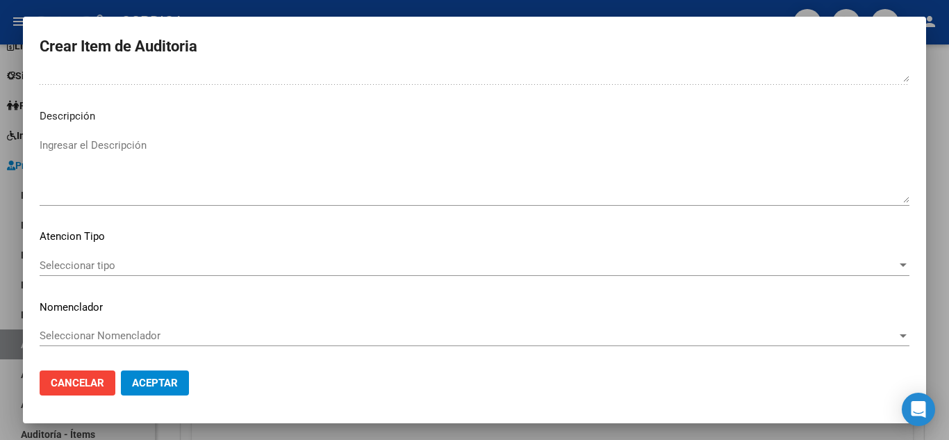
click at [459, 201] on textarea "Ingresar el Descripción" at bounding box center [475, 170] width 870 height 65
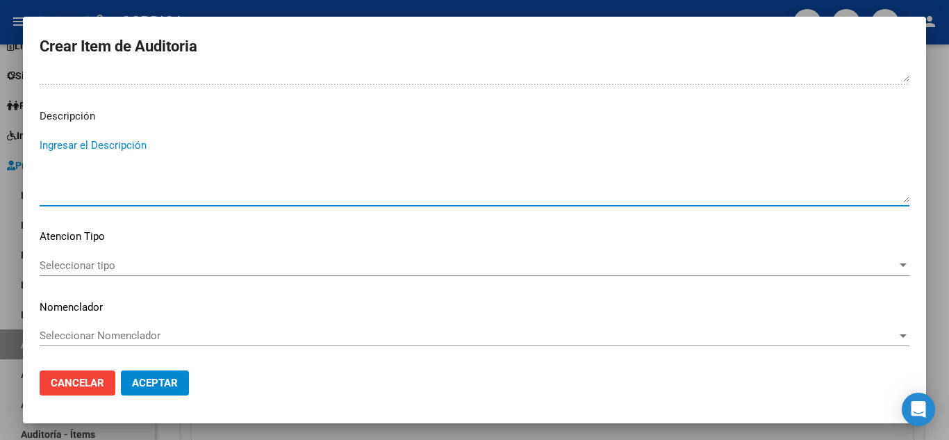
click at [165, 382] on span "Aceptar" at bounding box center [155, 383] width 46 height 13
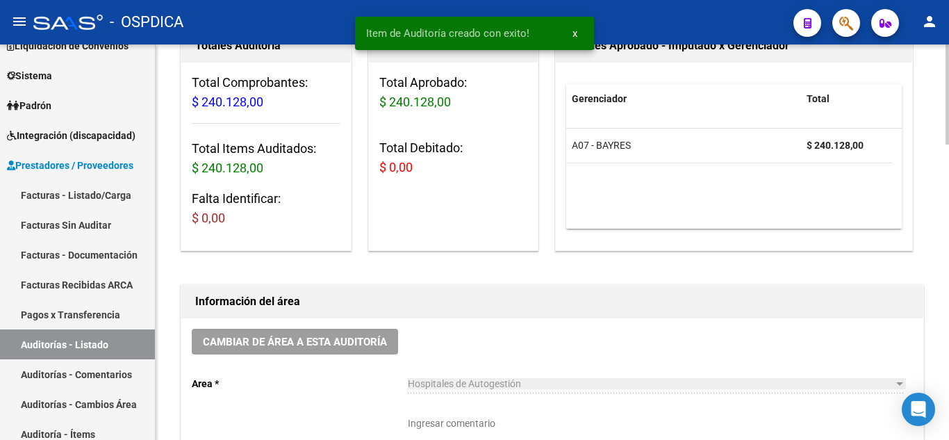
scroll to position [209, 0]
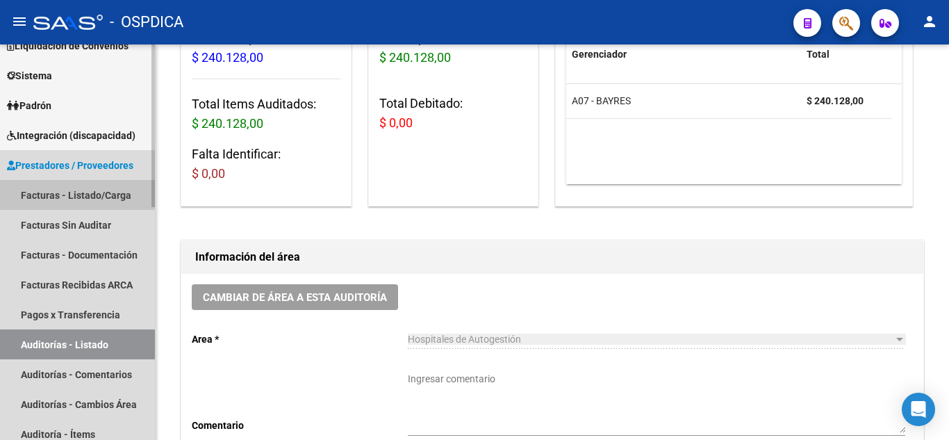
click at [85, 188] on link "Facturas - Listado/Carga" at bounding box center [77, 195] width 155 height 30
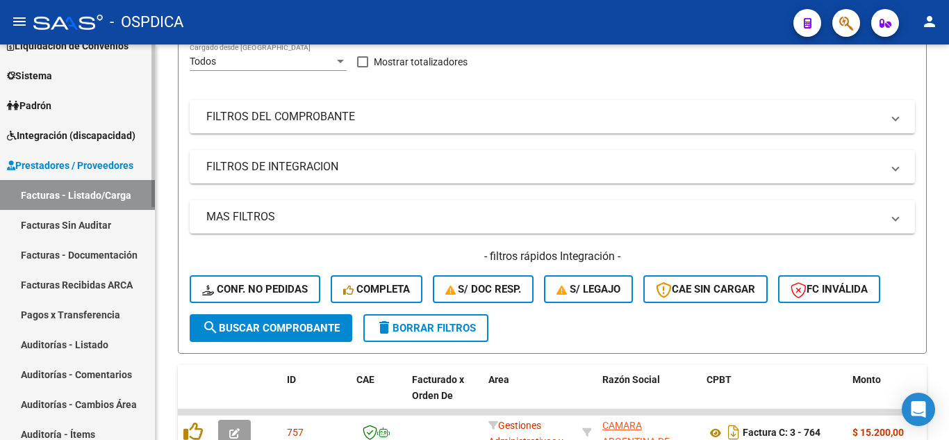
click at [100, 215] on link "Facturas Sin Auditar" at bounding box center [77, 225] width 155 height 30
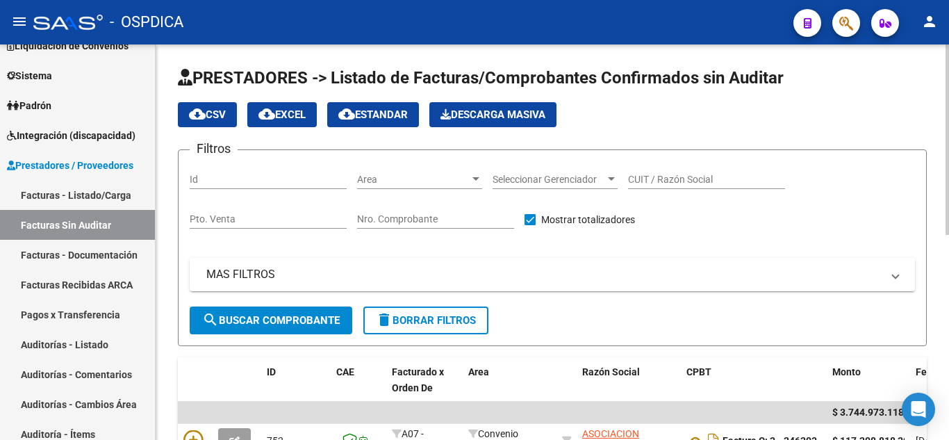
click at [454, 178] on span "Area" at bounding box center [413, 180] width 113 height 12
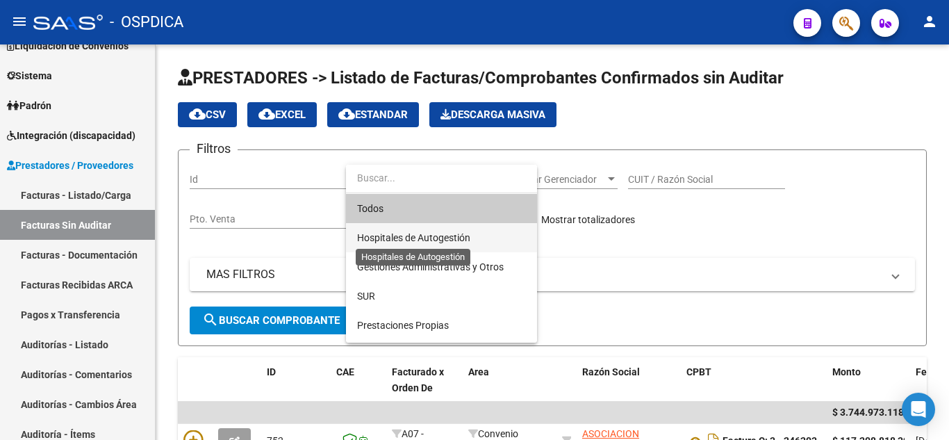
click at [443, 235] on span "Hospitales de Autogestión" at bounding box center [413, 237] width 113 height 11
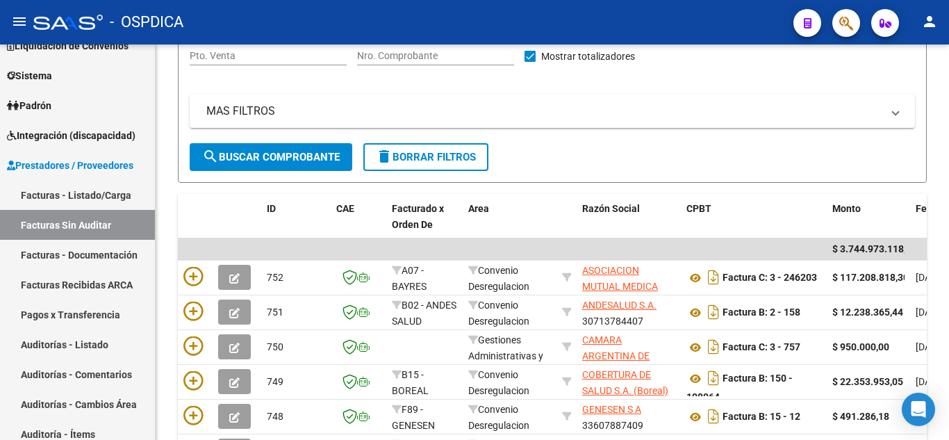
scroll to position [209, 0]
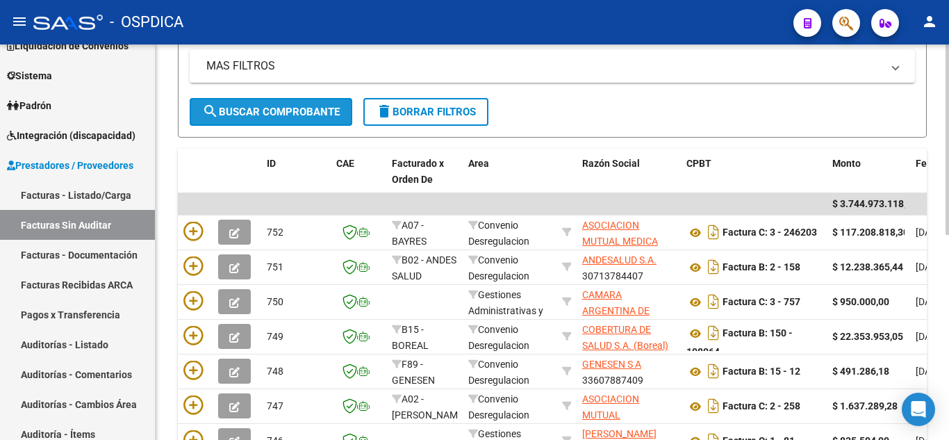
click at [304, 112] on span "search Buscar Comprobante" at bounding box center [271, 112] width 138 height 13
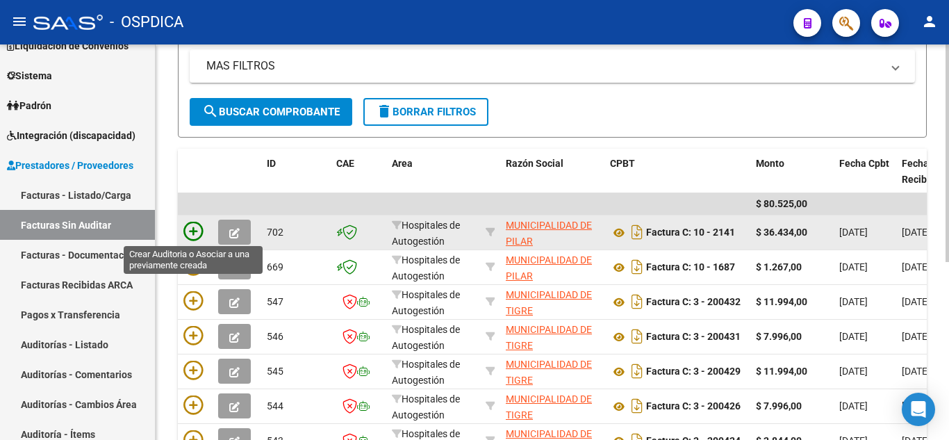
click at [201, 230] on icon at bounding box center [193, 231] width 19 height 19
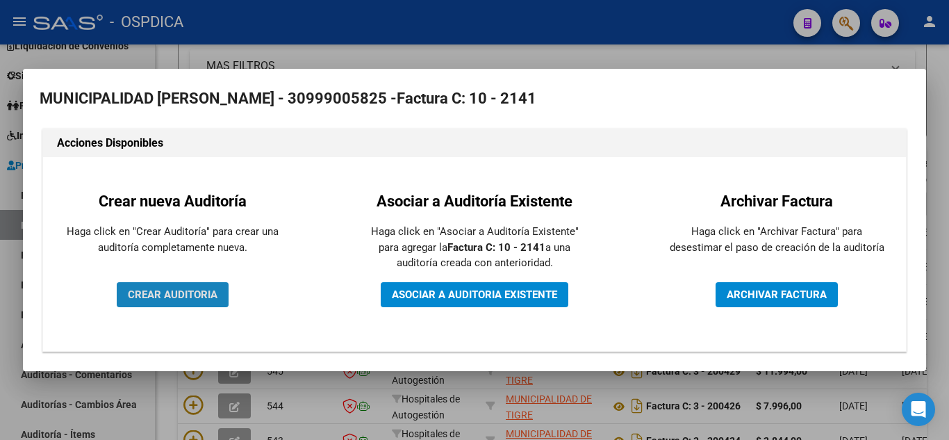
click at [200, 294] on span "CREAR AUDITORIA" at bounding box center [173, 294] width 90 height 13
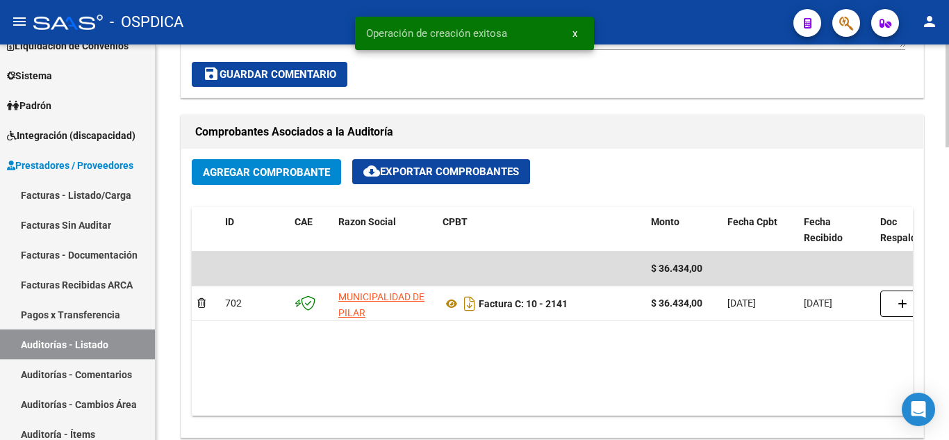
scroll to position [695, 0]
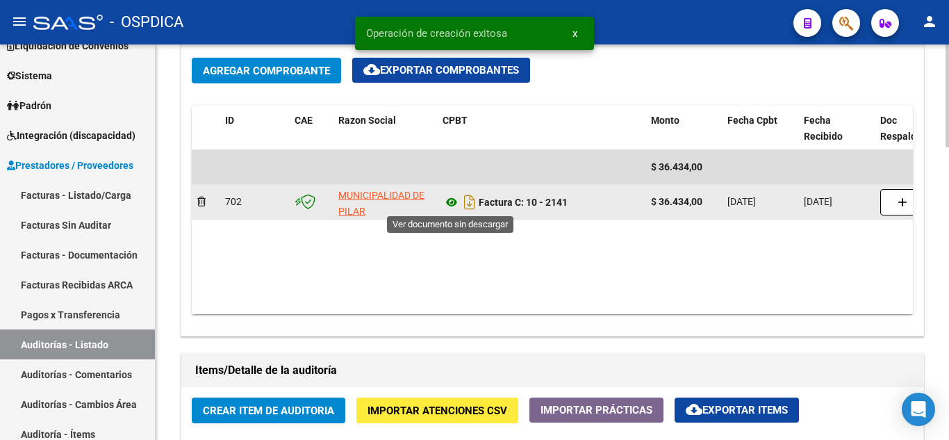
click at [457, 202] on icon at bounding box center [452, 202] width 18 height 17
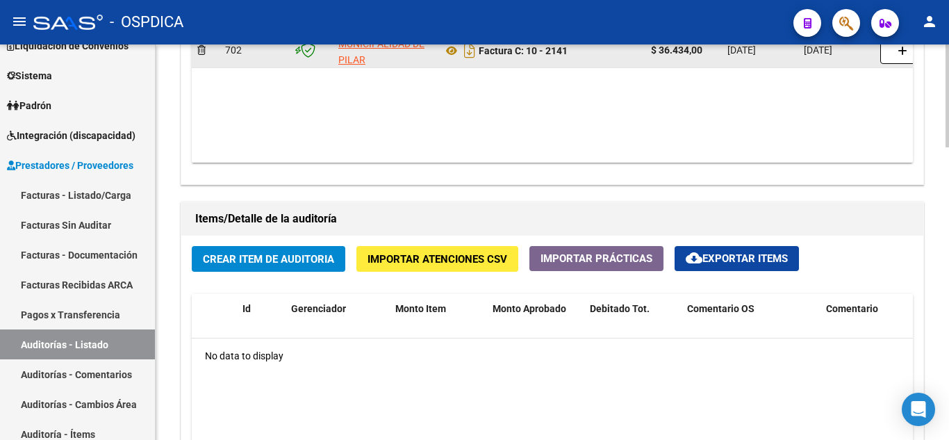
scroll to position [904, 0]
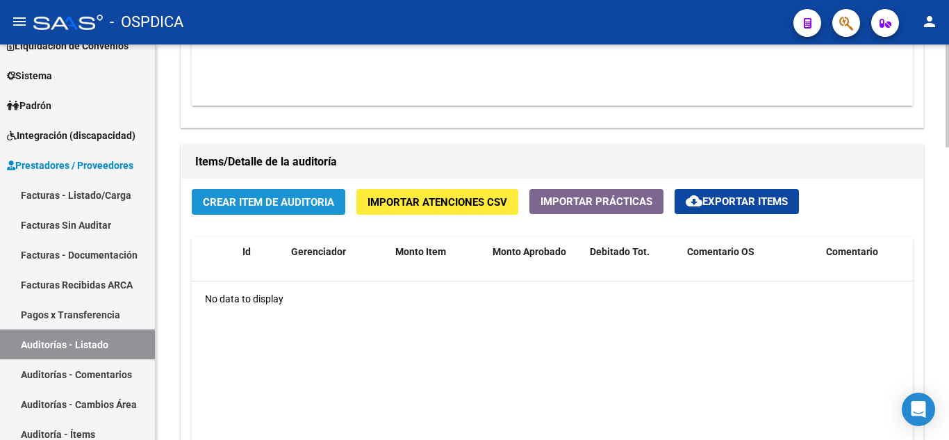
click at [300, 206] on span "Crear Item de Auditoria" at bounding box center [268, 202] width 131 height 13
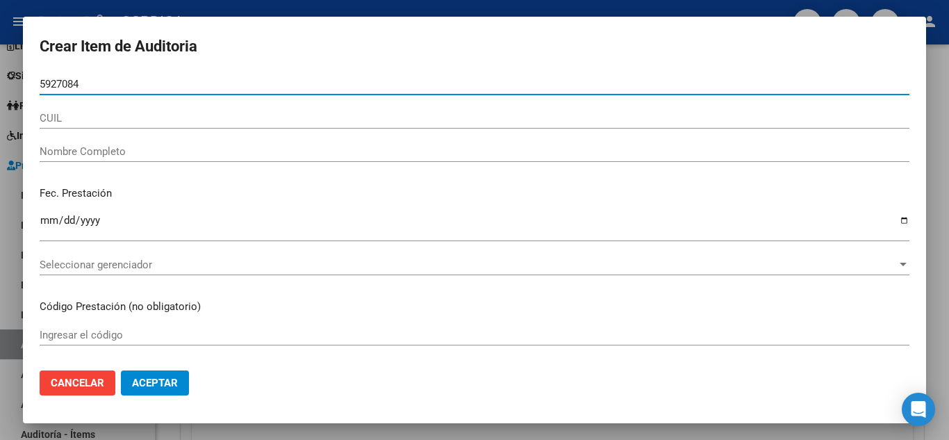
type input "59270849"
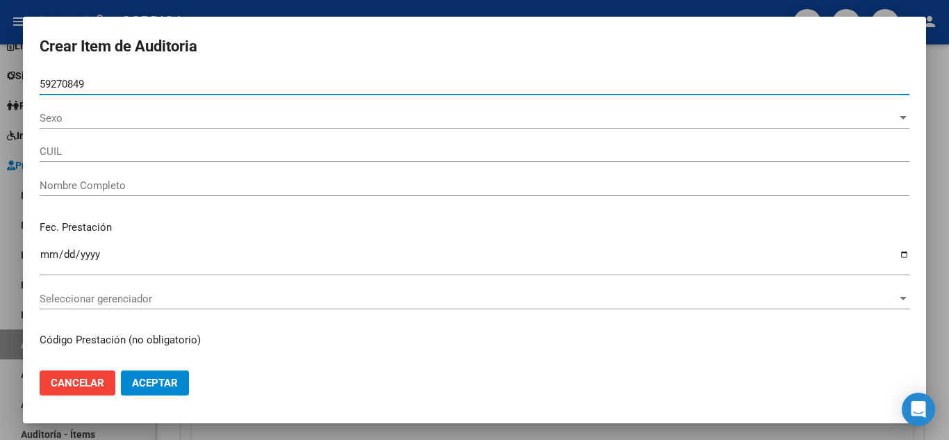
type input "20592708494"
type input "[PERSON_NAME]"
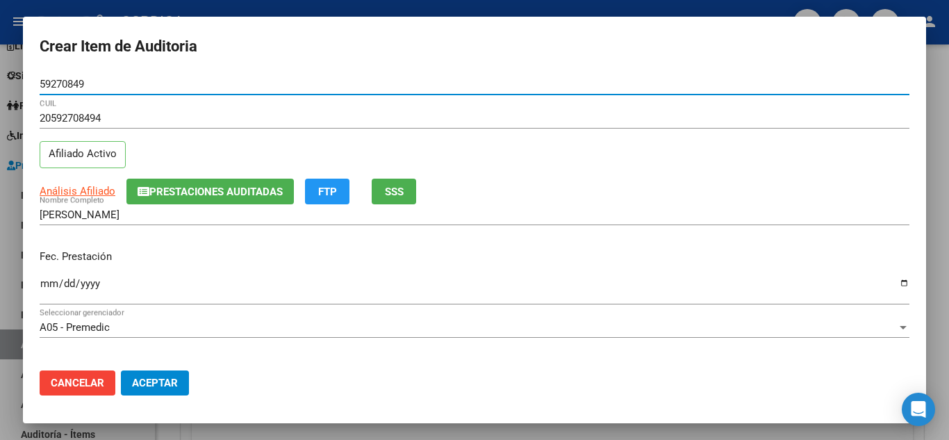
scroll to position [70, 0]
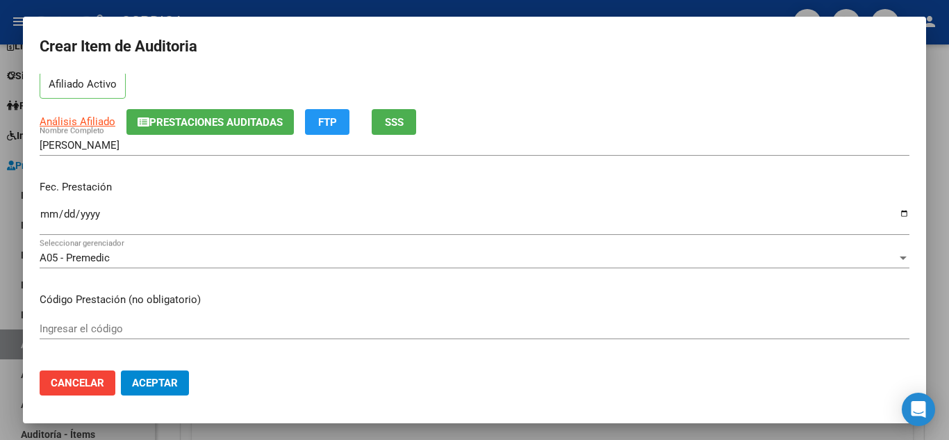
type input "59270849"
click at [49, 212] on input "Ingresar la fecha" at bounding box center [475, 220] width 870 height 22
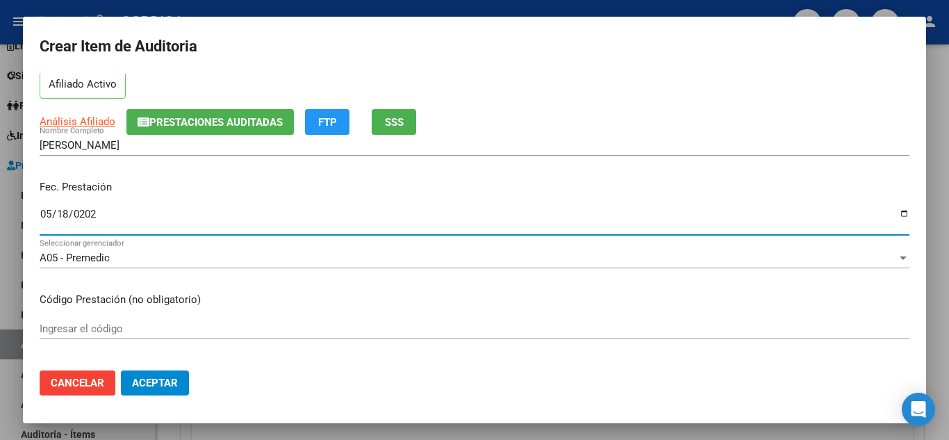
type input "[DATE]"
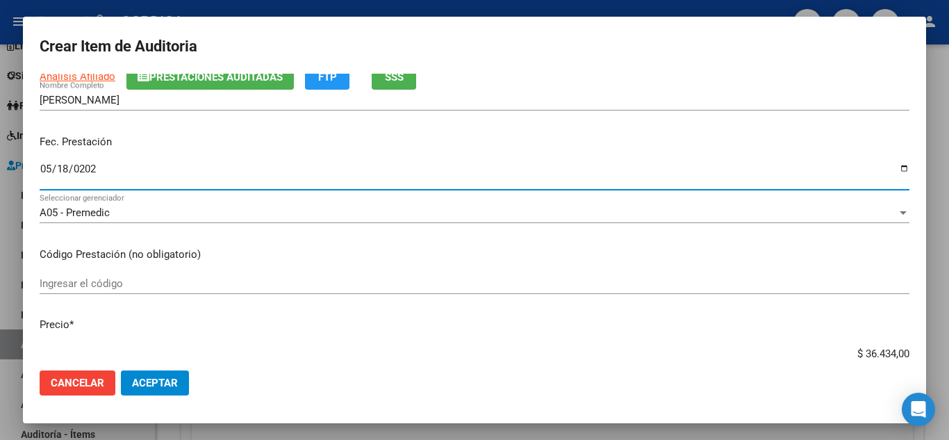
scroll to position [139, 0]
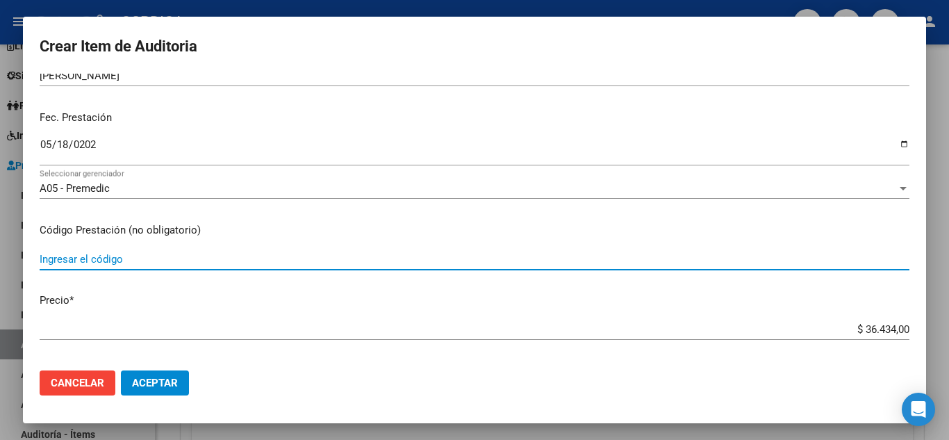
click at [349, 258] on input "Ingresar el código" at bounding box center [475, 259] width 870 height 13
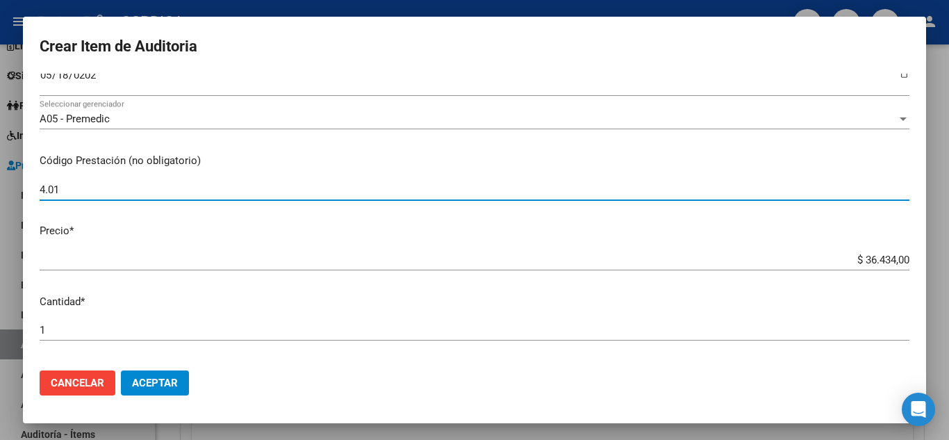
type input "4.01"
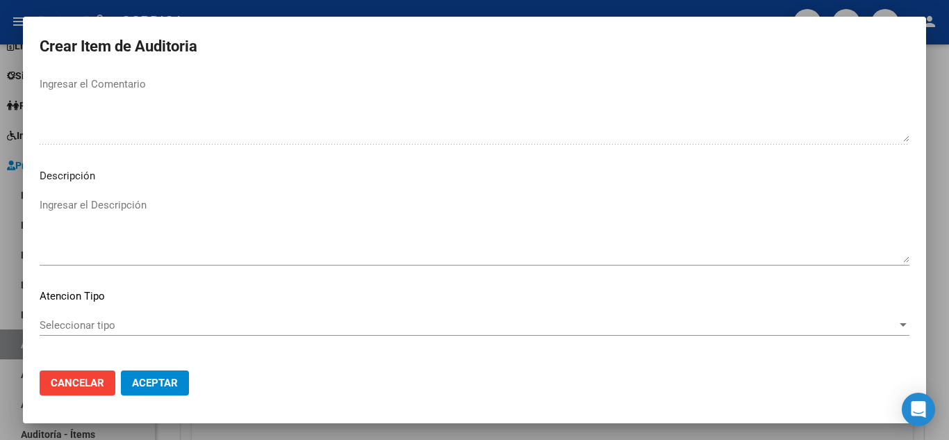
scroll to position [966, 0]
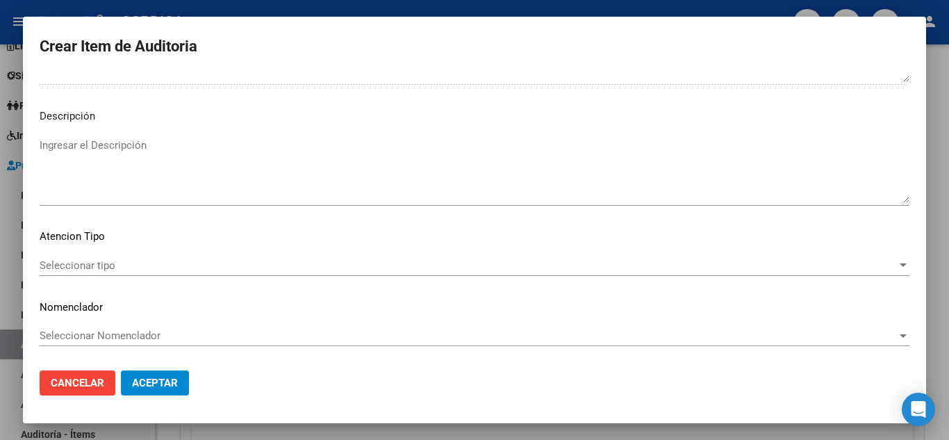
click at [156, 384] on span "Aceptar" at bounding box center [155, 383] width 46 height 13
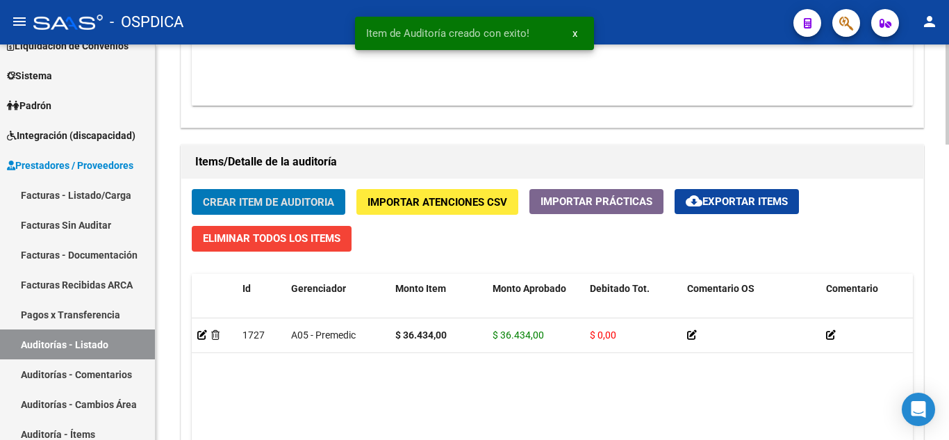
scroll to position [904, 0]
click at [83, 195] on link "Facturas - Listado/Carga" at bounding box center [77, 195] width 155 height 30
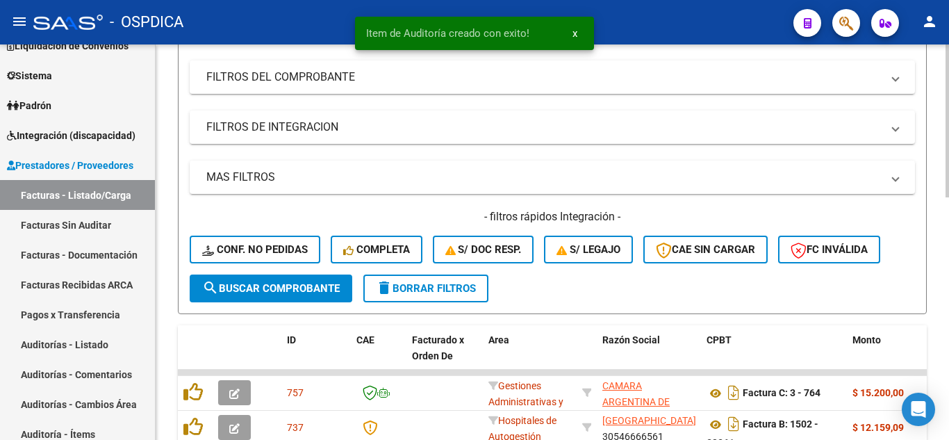
scroll to position [210, 0]
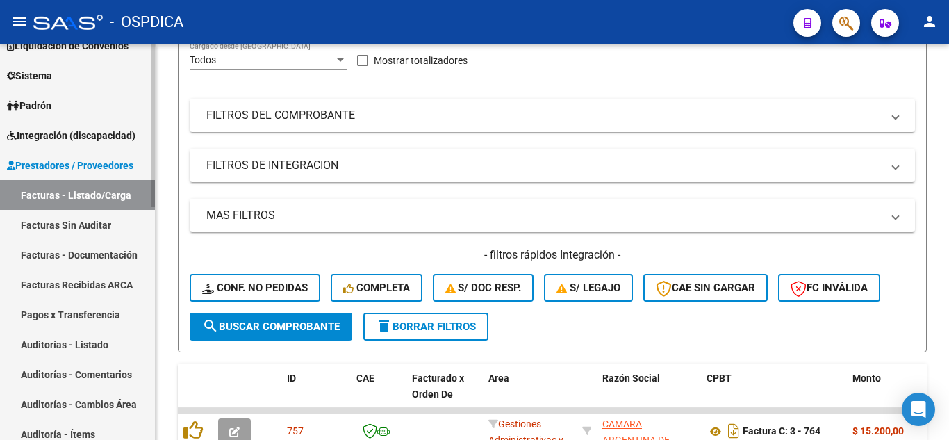
click at [78, 222] on link "Facturas Sin Auditar" at bounding box center [77, 225] width 155 height 30
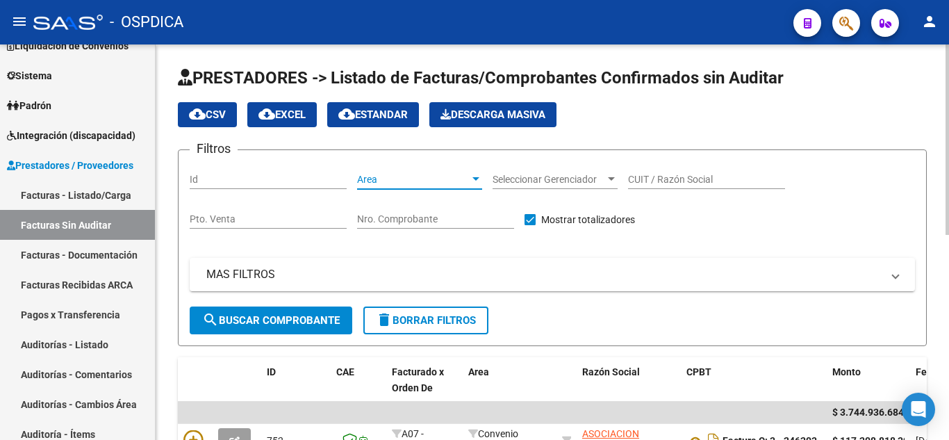
click at [457, 181] on span "Area" at bounding box center [413, 180] width 113 height 12
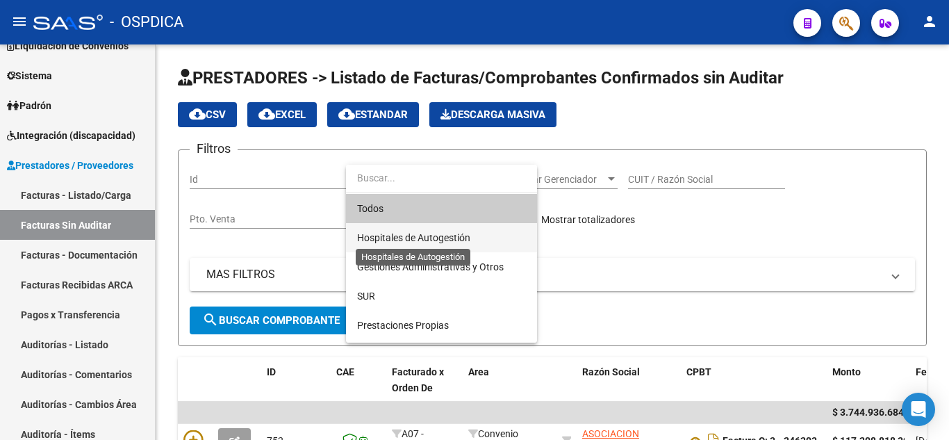
click at [439, 235] on span "Hospitales de Autogestión" at bounding box center [413, 237] width 113 height 11
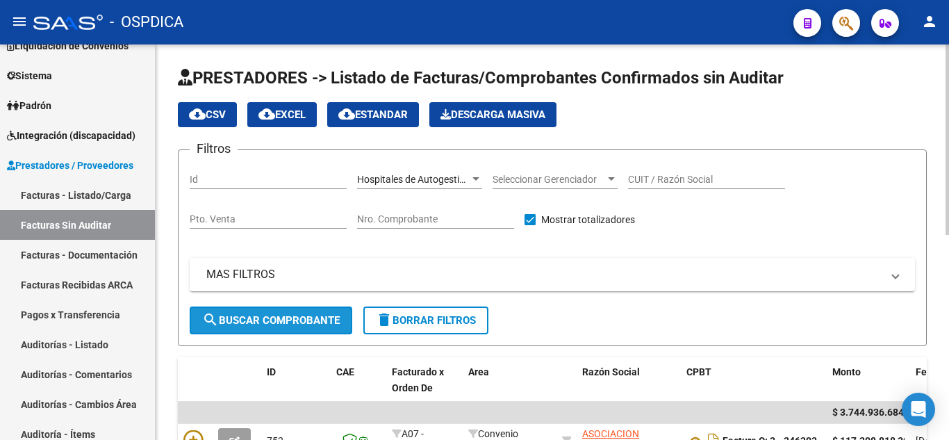
click at [250, 316] on span "search Buscar Comprobante" at bounding box center [271, 320] width 138 height 13
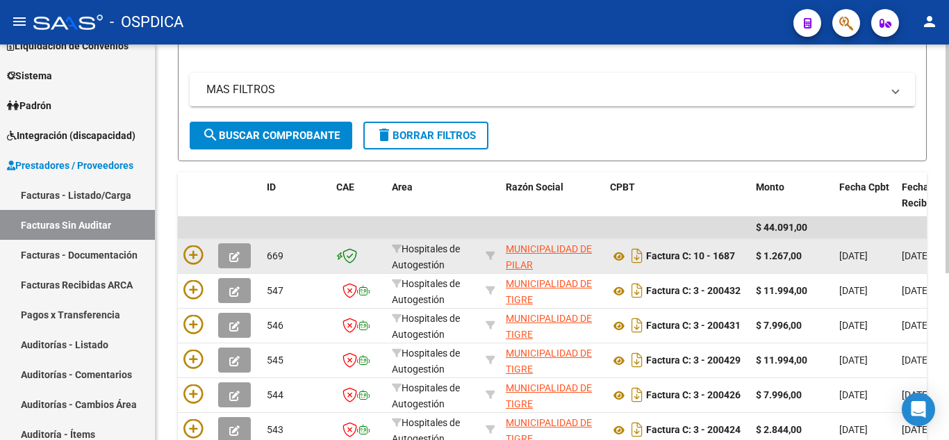
scroll to position [209, 0]
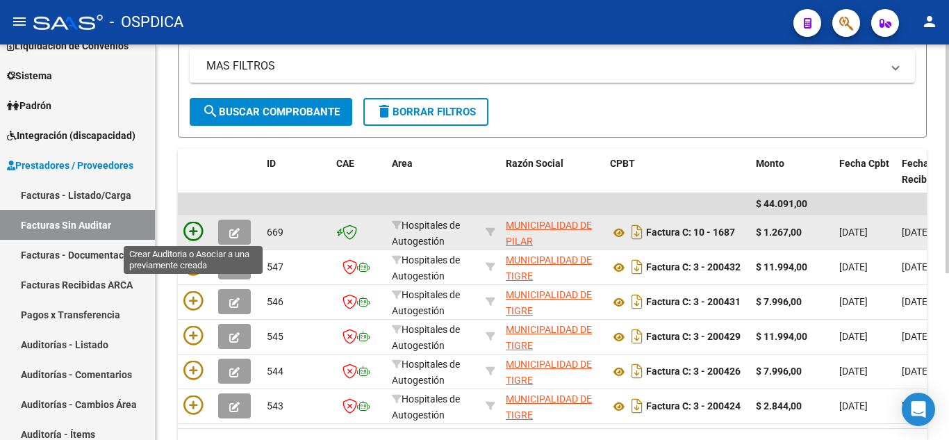
click at [197, 227] on icon at bounding box center [193, 231] width 19 height 19
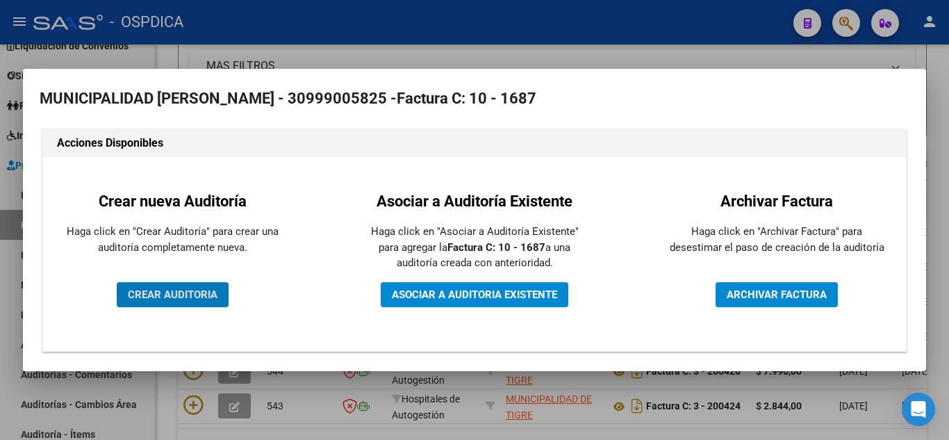
click at [197, 288] on span "CREAR AUDITORIA" at bounding box center [173, 294] width 90 height 13
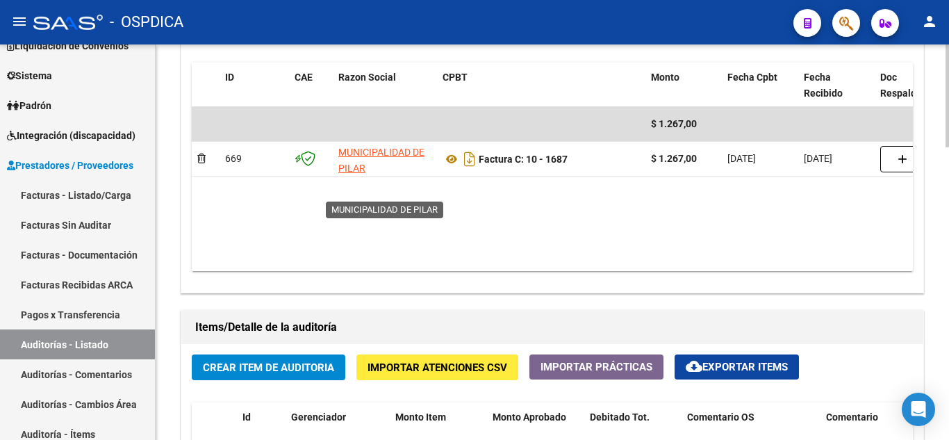
scroll to position [765, 0]
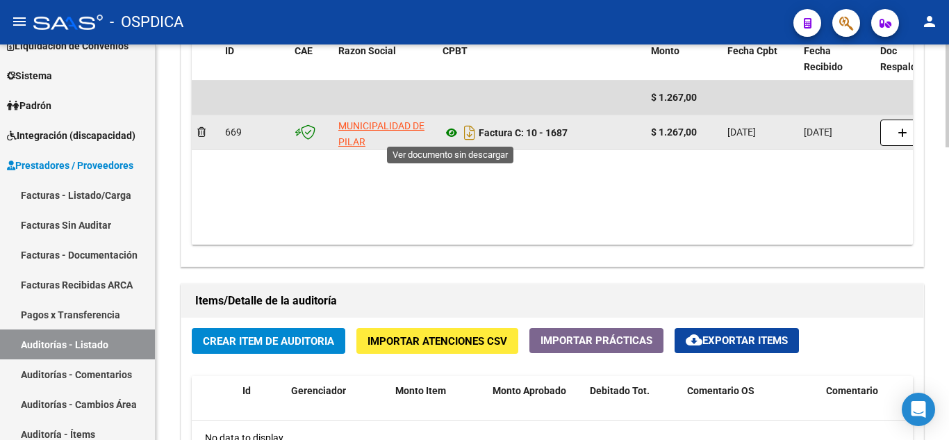
click at [449, 129] on icon at bounding box center [452, 132] width 18 height 17
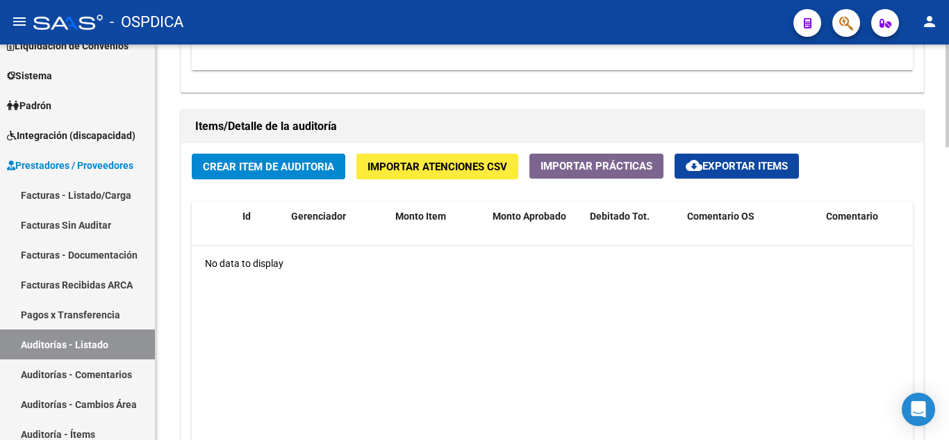
scroll to position [1043, 0]
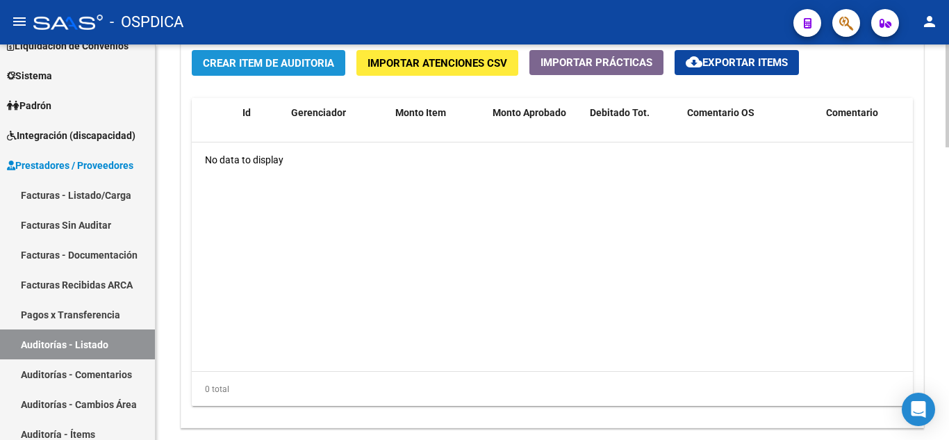
click at [311, 61] on span "Crear Item de Auditoria" at bounding box center [268, 63] width 131 height 13
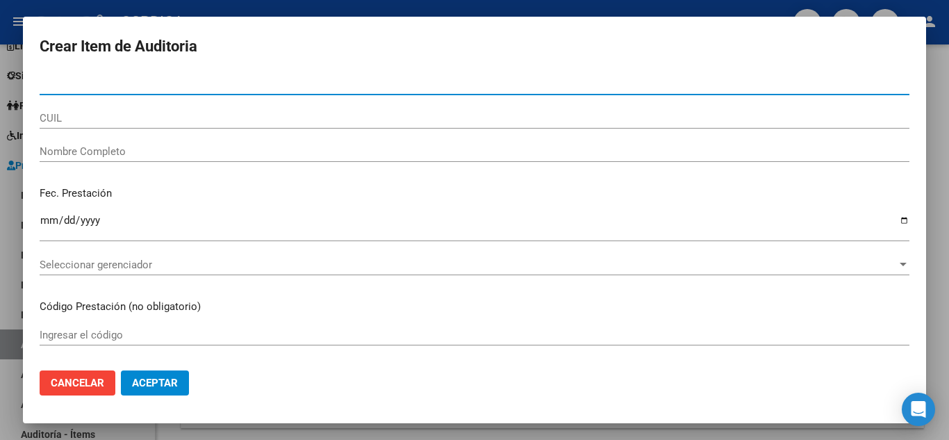
click at [263, 85] on input "Nro Documento" at bounding box center [475, 84] width 870 height 13
type input "38922658"
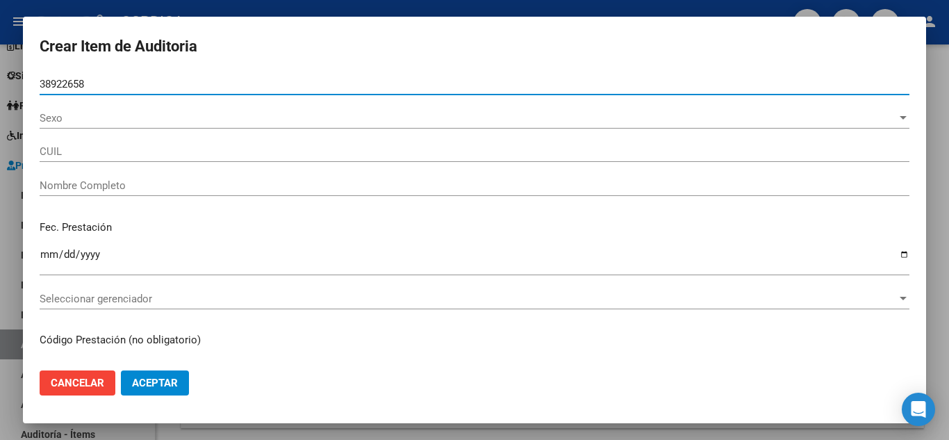
type input "20389226581"
type input "[PERSON_NAME]"
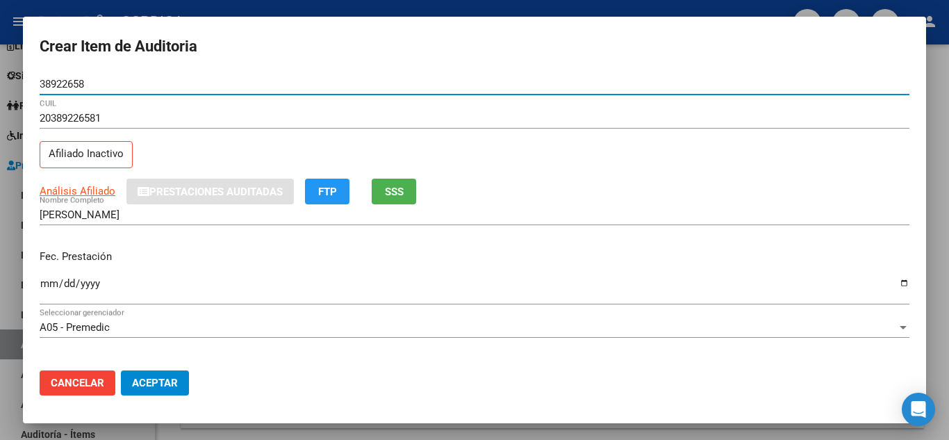
type input "38922658"
click at [51, 285] on input "Ingresar la fecha" at bounding box center [475, 289] width 870 height 22
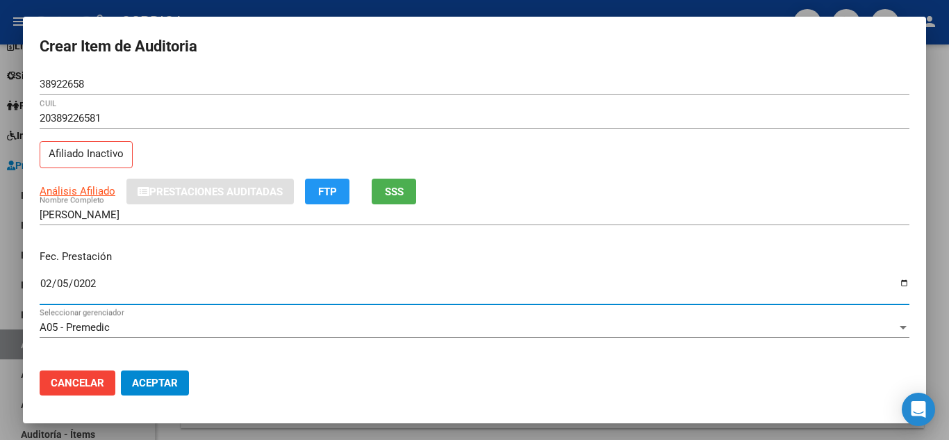
type input "[DATE]"
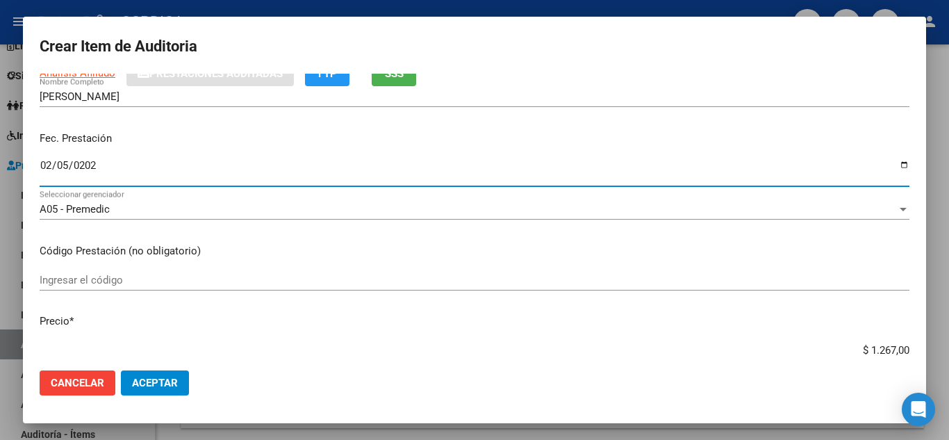
scroll to position [139, 0]
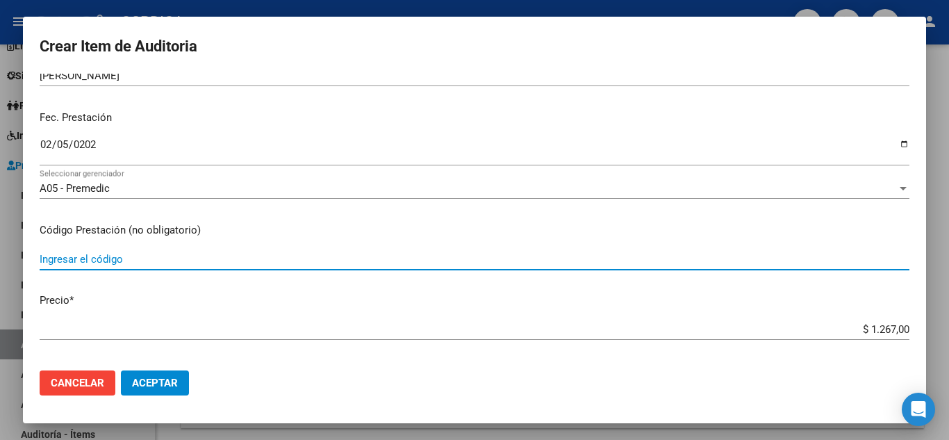
click at [291, 258] on input "Ingresar el código" at bounding box center [475, 259] width 870 height 13
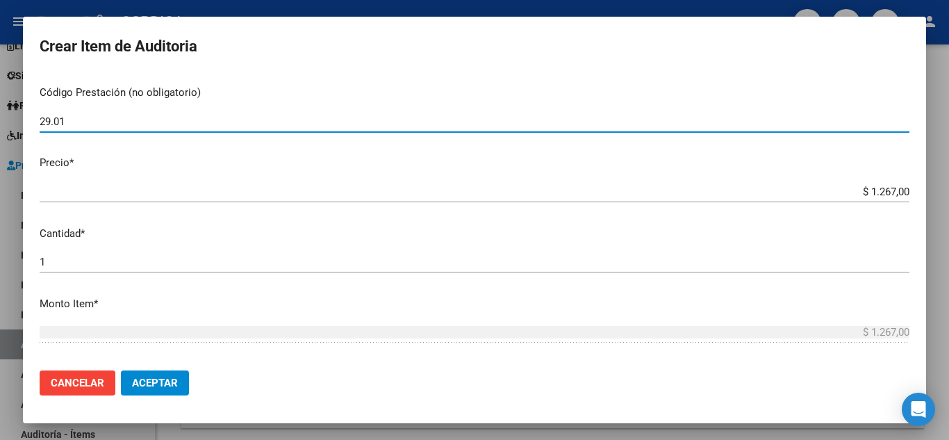
scroll to position [278, 0]
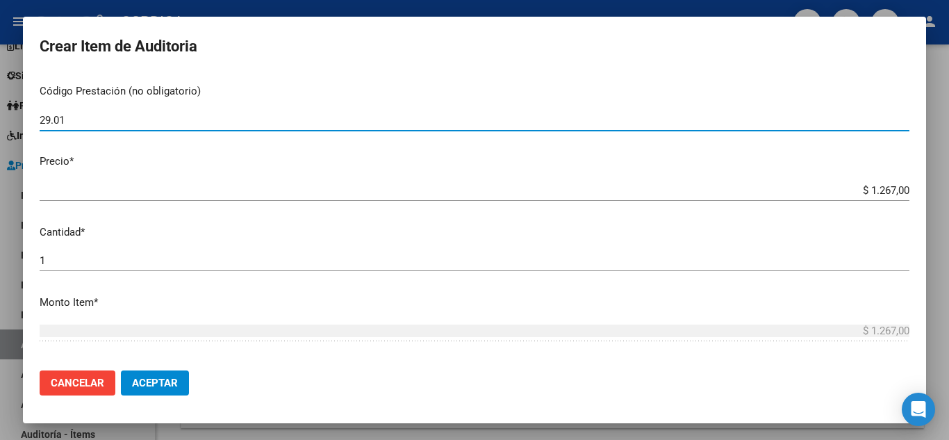
type input "29.01"
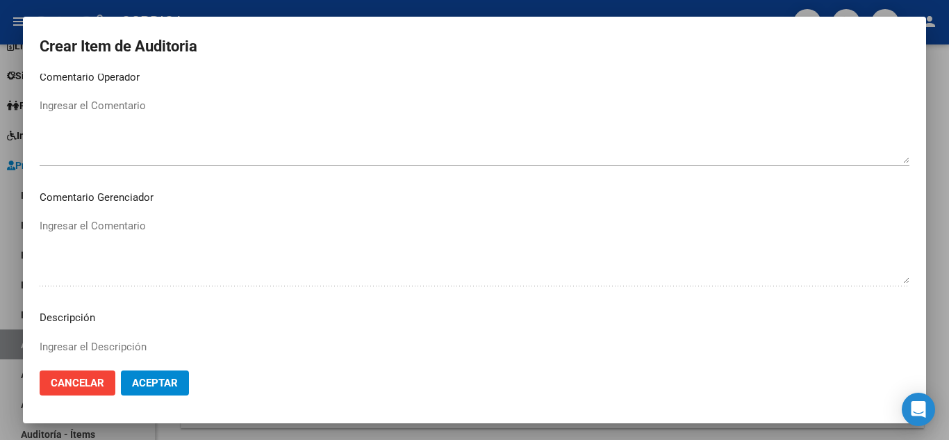
scroll to position [966, 0]
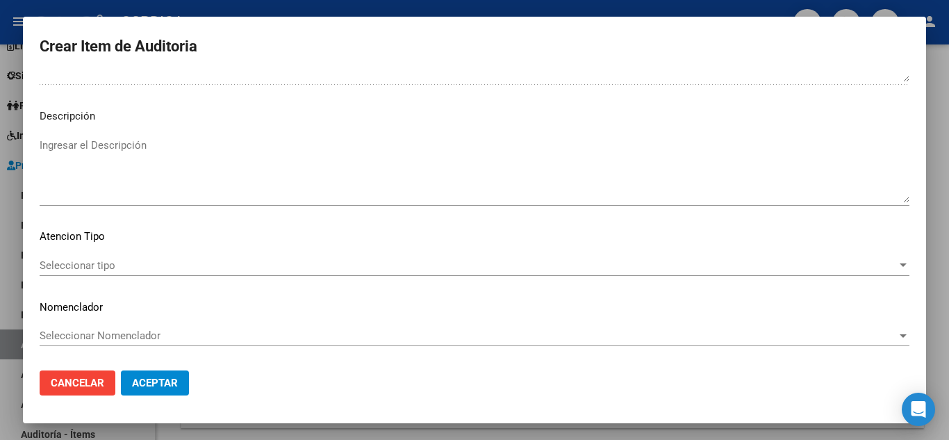
click at [163, 376] on button "Aceptar" at bounding box center [155, 382] width 68 height 25
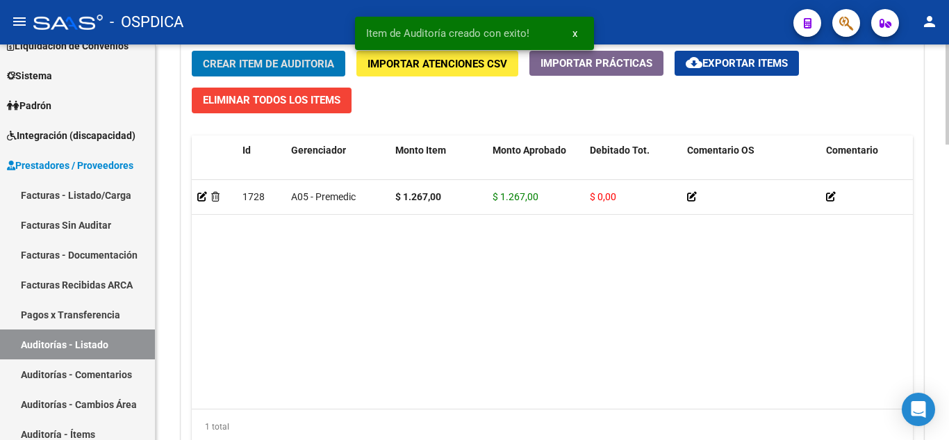
scroll to position [1043, 0]
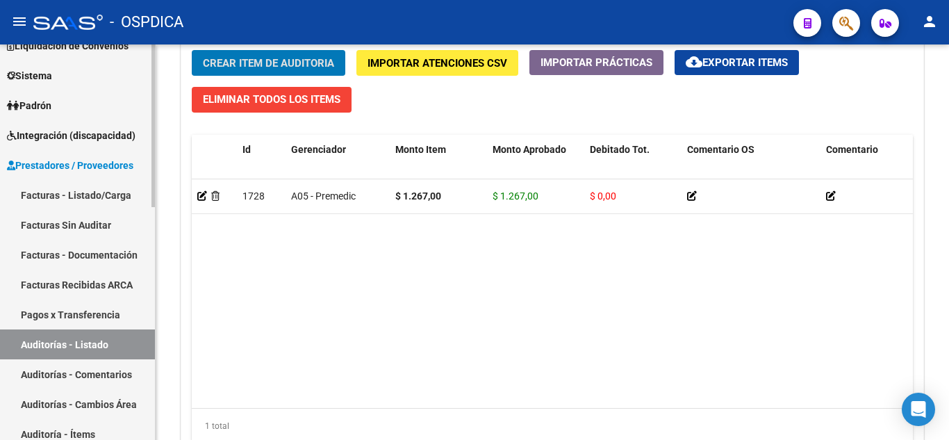
click at [85, 188] on link "Facturas - Listado/Carga" at bounding box center [77, 195] width 155 height 30
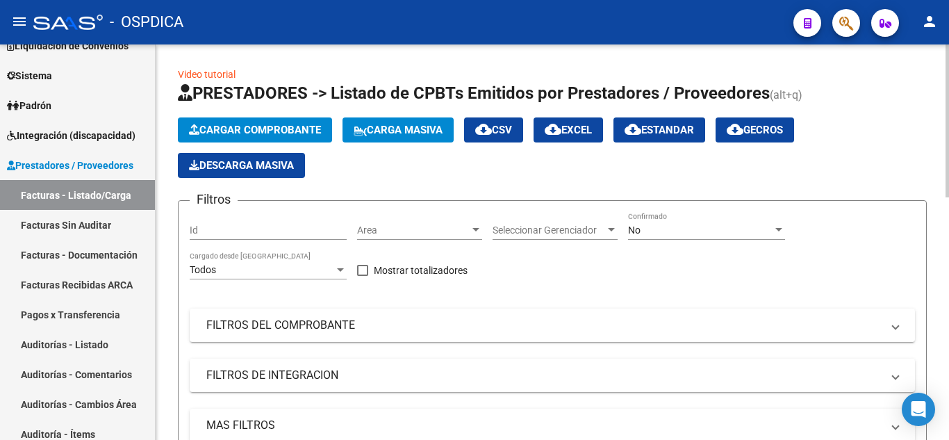
click at [430, 229] on span "Area" at bounding box center [413, 231] width 113 height 12
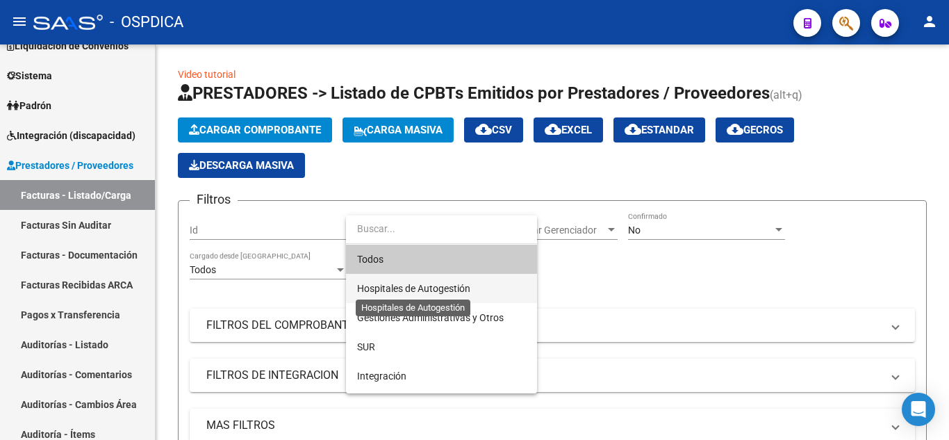
click at [430, 288] on span "Hospitales de Autogestión" at bounding box center [413, 288] width 113 height 11
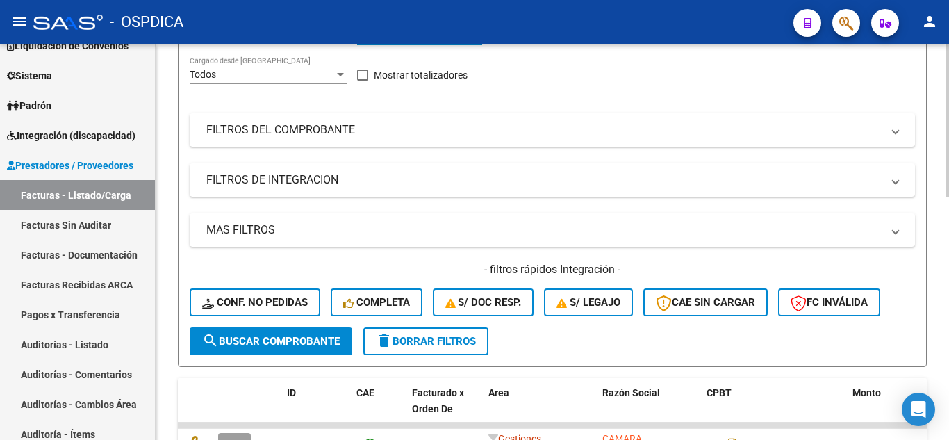
scroll to position [209, 0]
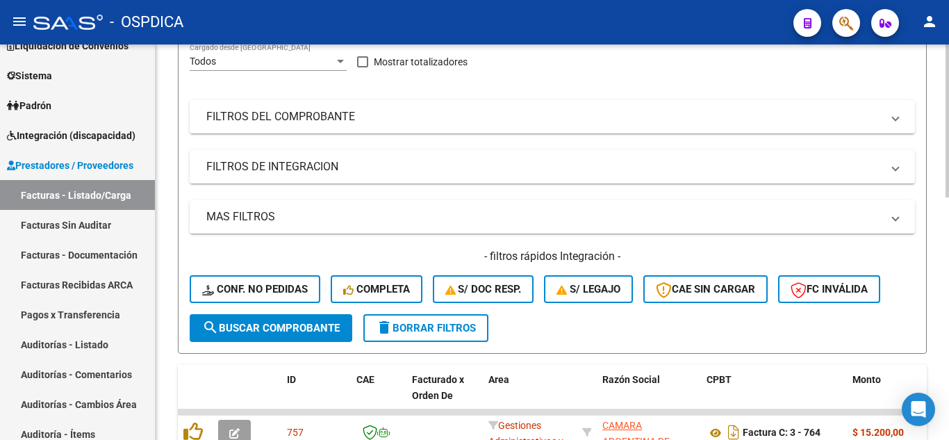
click at [322, 330] on span "search Buscar Comprobante" at bounding box center [271, 328] width 138 height 13
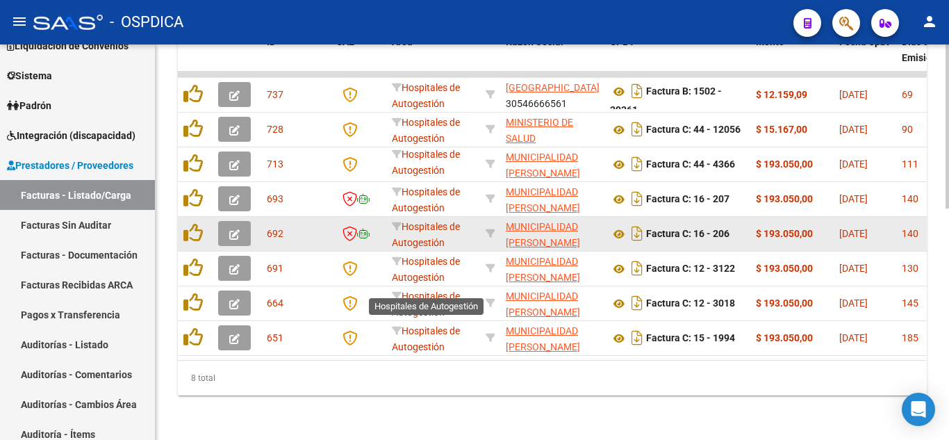
scroll to position [557, 0]
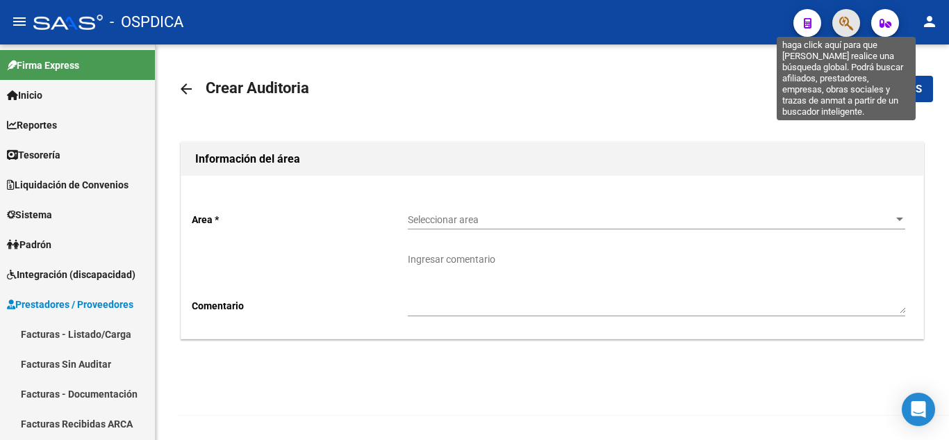
click at [842, 22] on icon "button" at bounding box center [847, 23] width 14 height 16
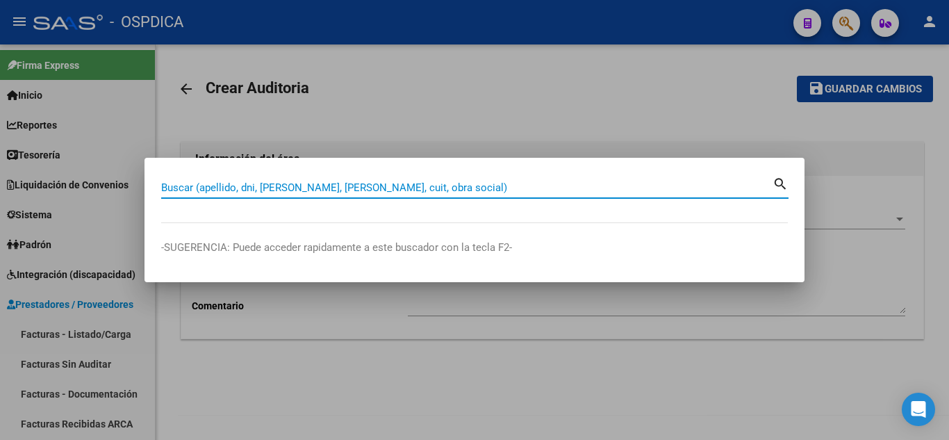
click at [257, 181] on input "Buscar (apellido, dni, cuil, nro traspaso, cuit, obra social)" at bounding box center [467, 187] width 612 height 13
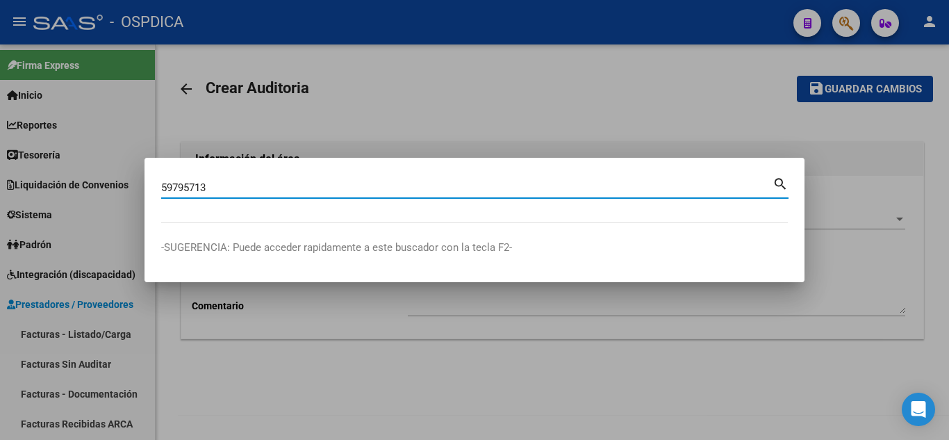
type input "59795713"
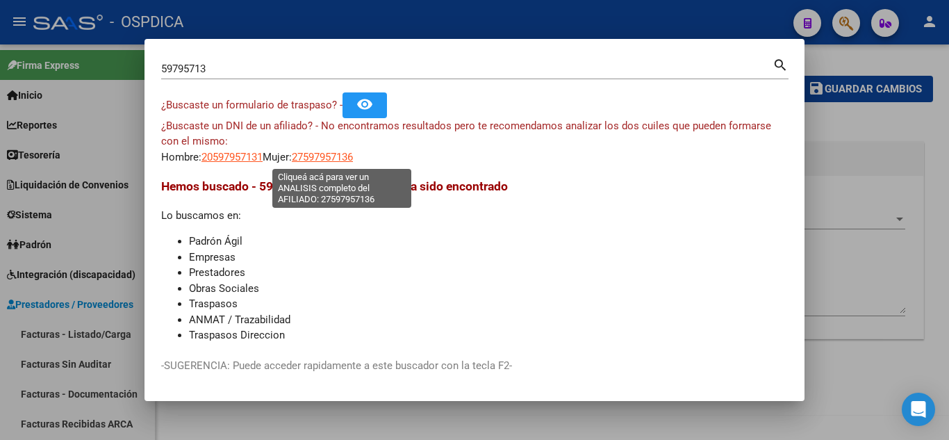
click at [348, 156] on span "27597957136" at bounding box center [322, 157] width 61 height 13
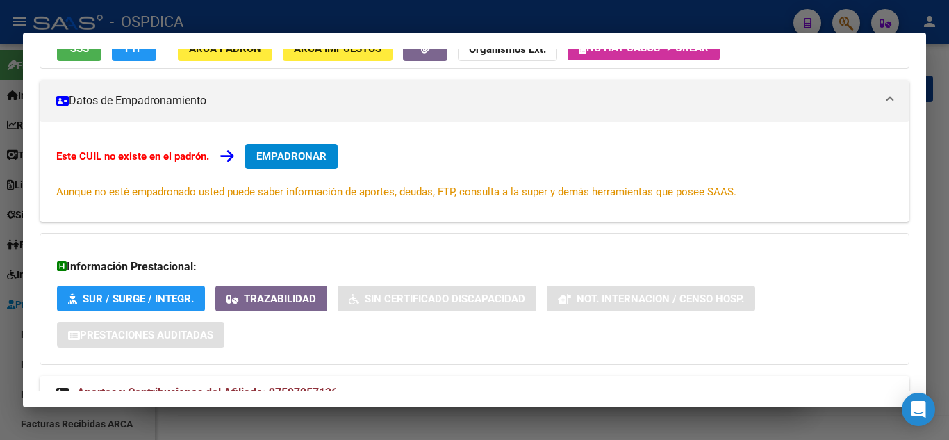
scroll to position [193, 0]
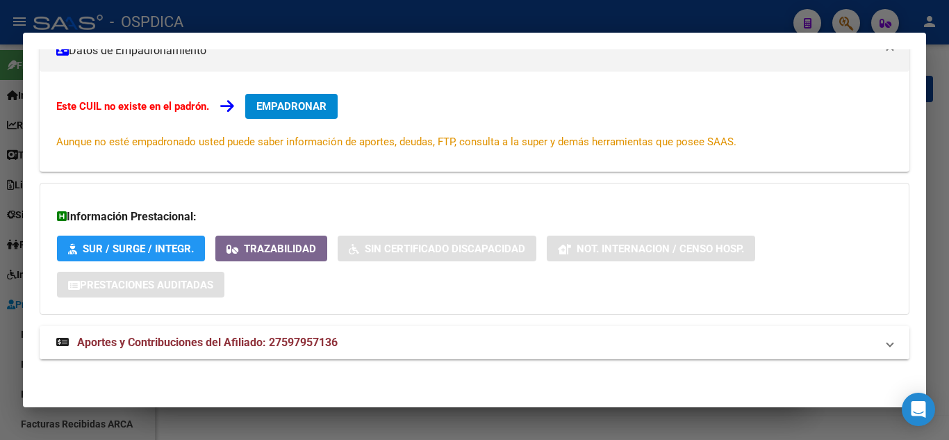
click at [226, 340] on span "Aportes y Contribuciones del Afiliado: 27597957136" at bounding box center [207, 342] width 261 height 13
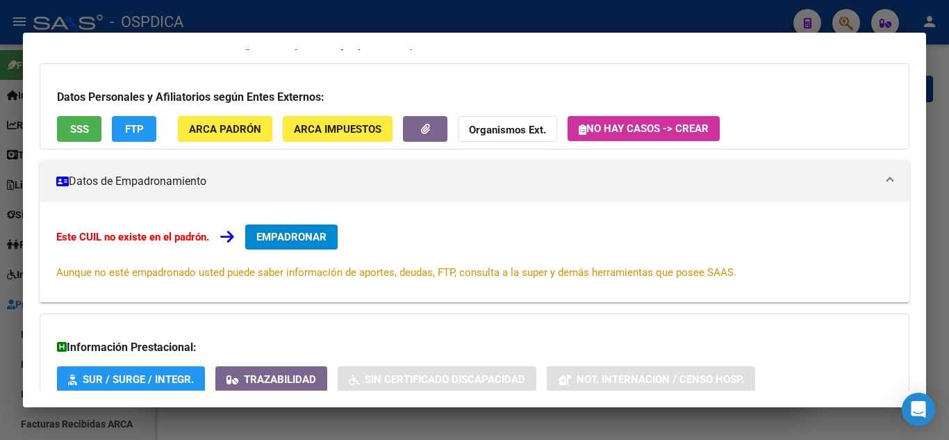
scroll to position [62, 0]
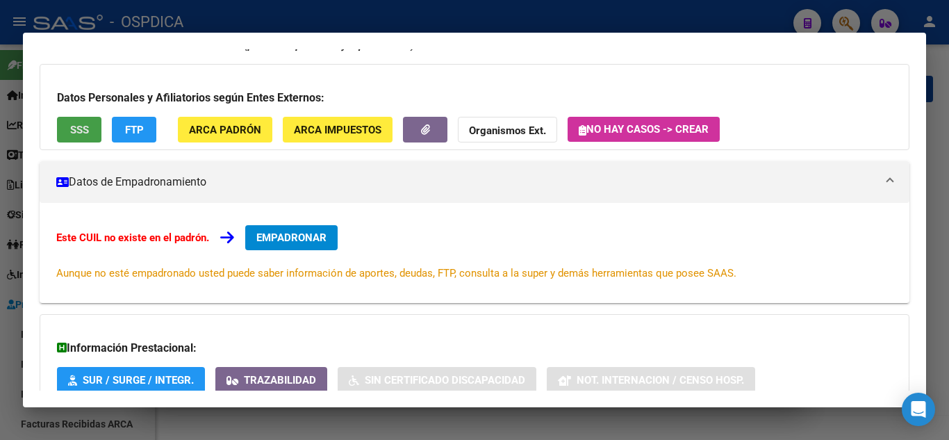
click at [89, 133] on button "SSS" at bounding box center [79, 130] width 44 height 26
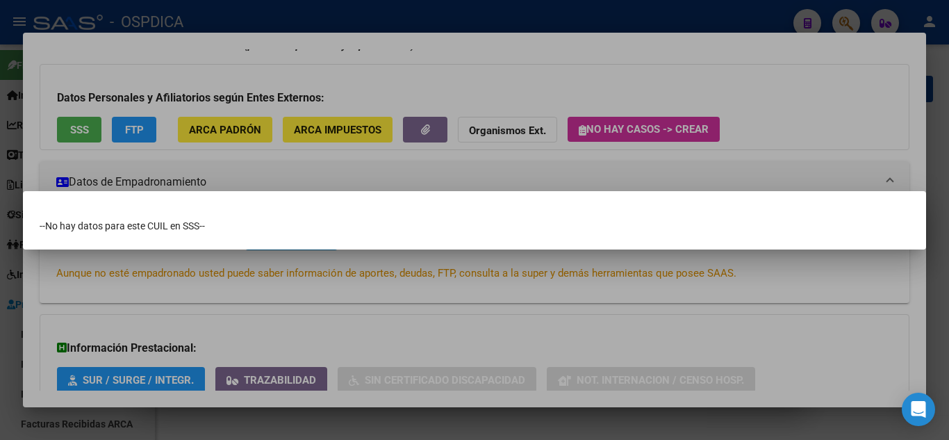
click at [554, 301] on div at bounding box center [474, 220] width 949 height 440
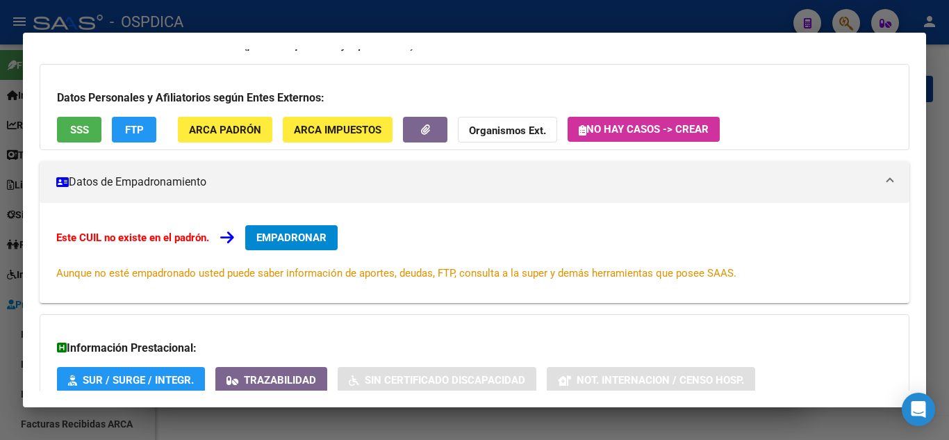
click at [140, 128] on span "FTP" at bounding box center [134, 130] width 19 height 13
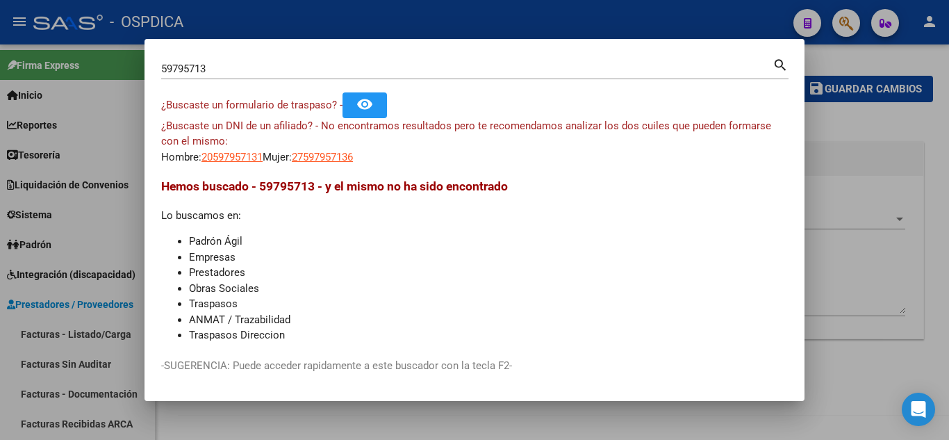
click at [865, 272] on div at bounding box center [474, 220] width 949 height 440
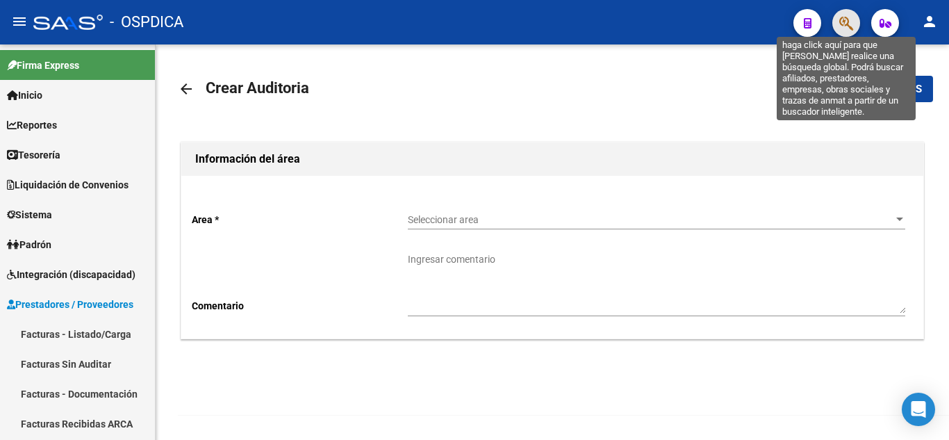
click at [845, 23] on icon "button" at bounding box center [847, 23] width 14 height 16
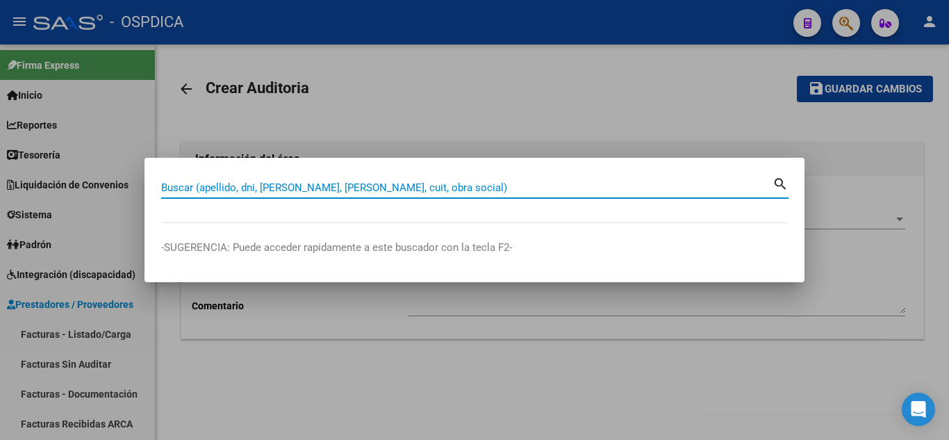
click at [393, 184] on input "Buscar (apellido, dni, cuil, nro traspaso, cuit, obra social)" at bounding box center [467, 187] width 612 height 13
paste input "59795713"
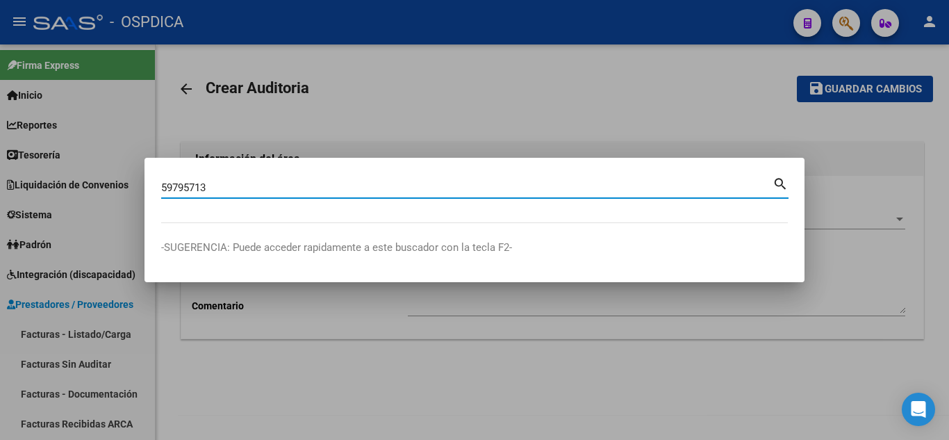
type input "59795713"
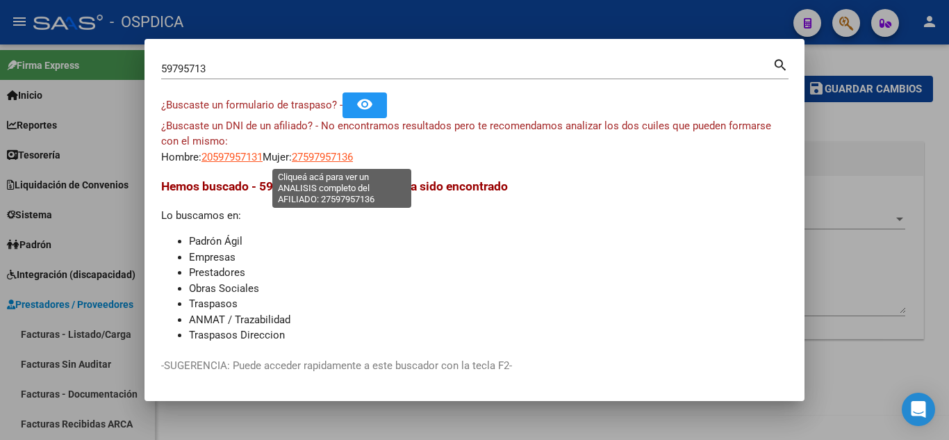
click at [353, 156] on span "27597957136" at bounding box center [322, 157] width 61 height 13
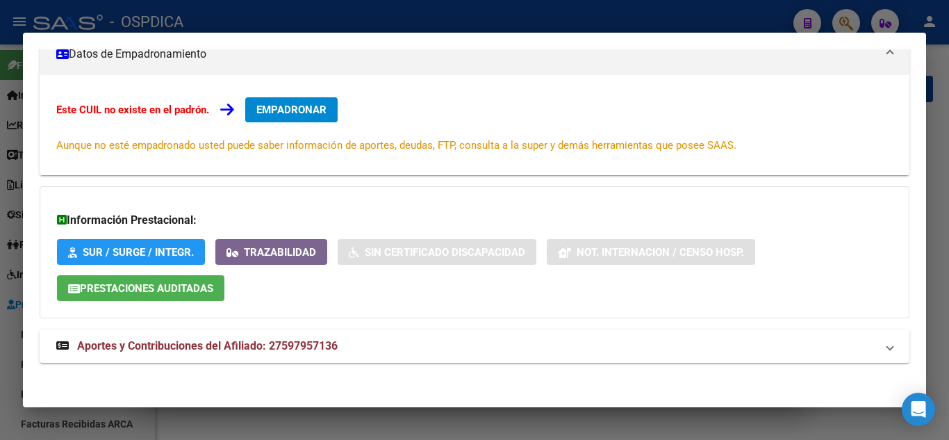
scroll to position [193, 0]
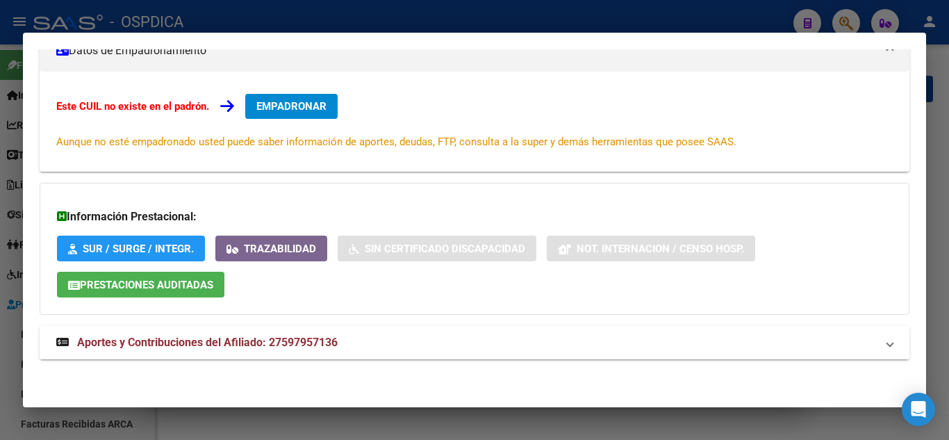
click at [175, 341] on span "Aportes y Contribuciones del Afiliado: 27597957136" at bounding box center [207, 342] width 261 height 13
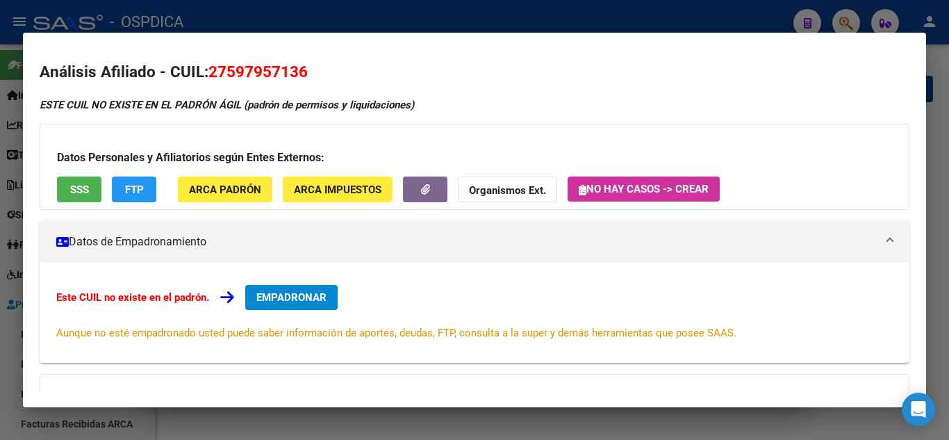
scroll to position [0, 0]
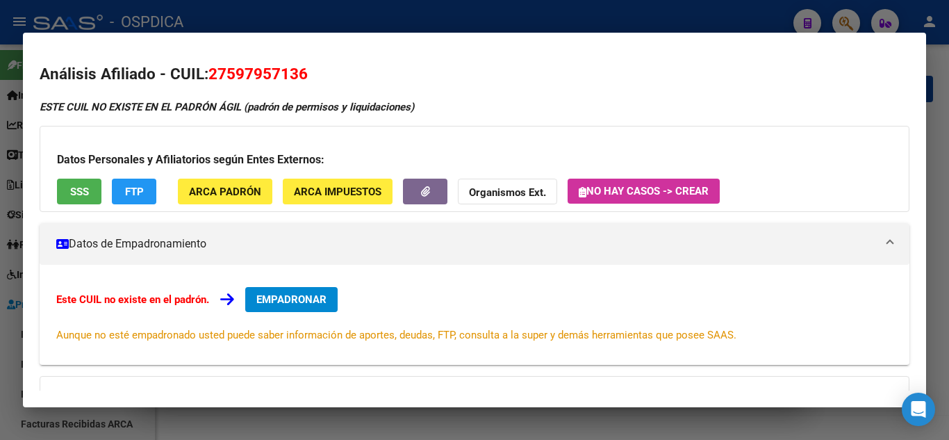
click at [79, 192] on span "SSS" at bounding box center [79, 192] width 19 height 13
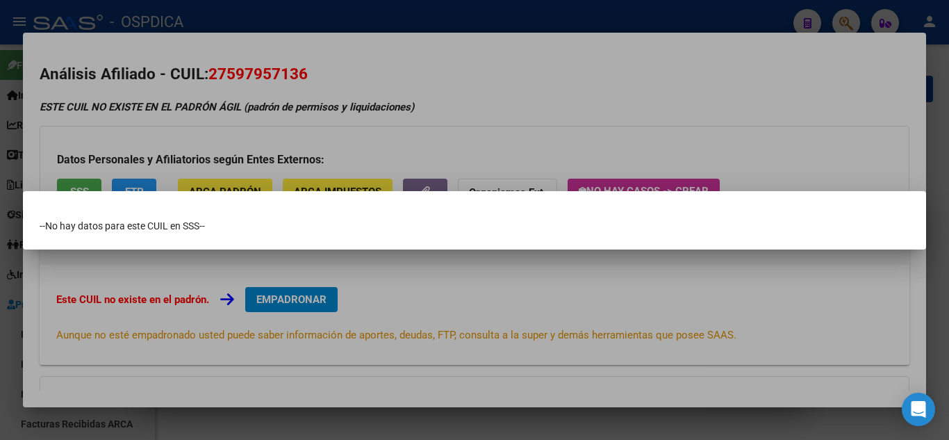
click at [565, 304] on div at bounding box center [474, 220] width 949 height 440
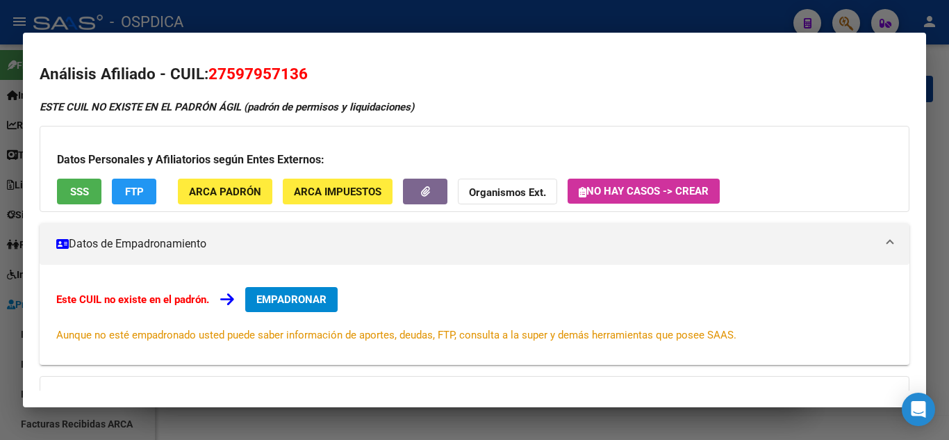
click at [80, 184] on button "SSS" at bounding box center [79, 192] width 44 height 26
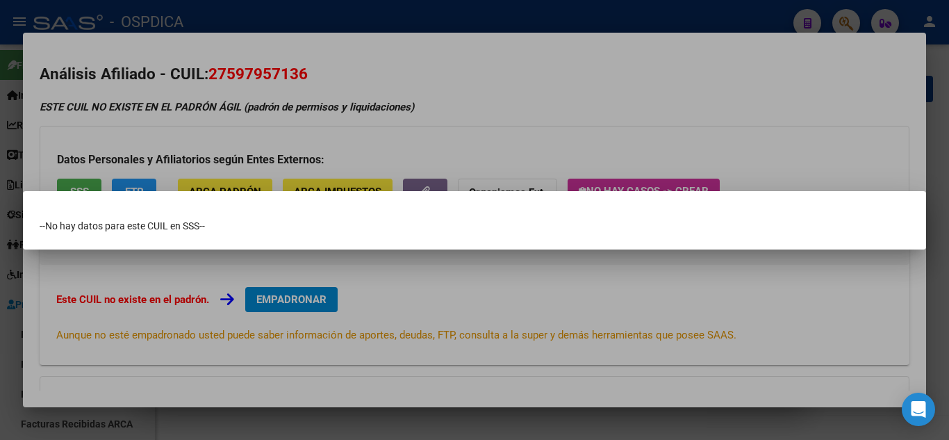
click at [530, 307] on div at bounding box center [474, 220] width 949 height 440
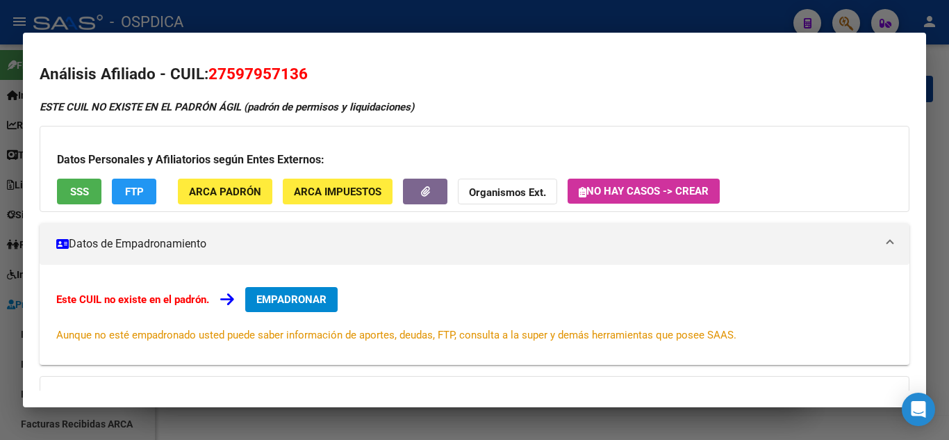
click at [137, 188] on span "FTP" at bounding box center [134, 192] width 19 height 13
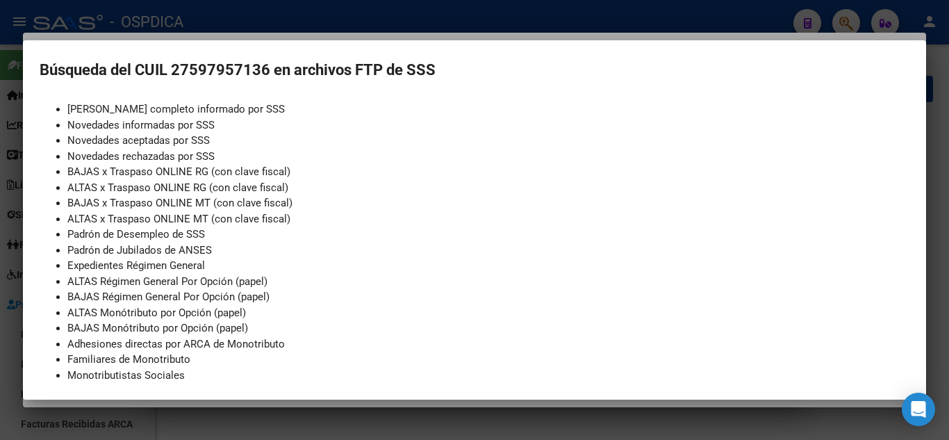
scroll to position [170, 0]
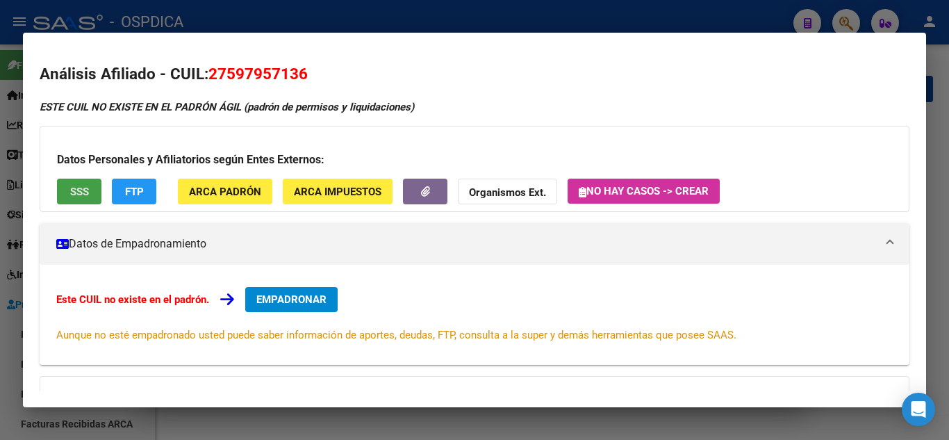
click at [88, 190] on span "SSS" at bounding box center [79, 192] width 19 height 13
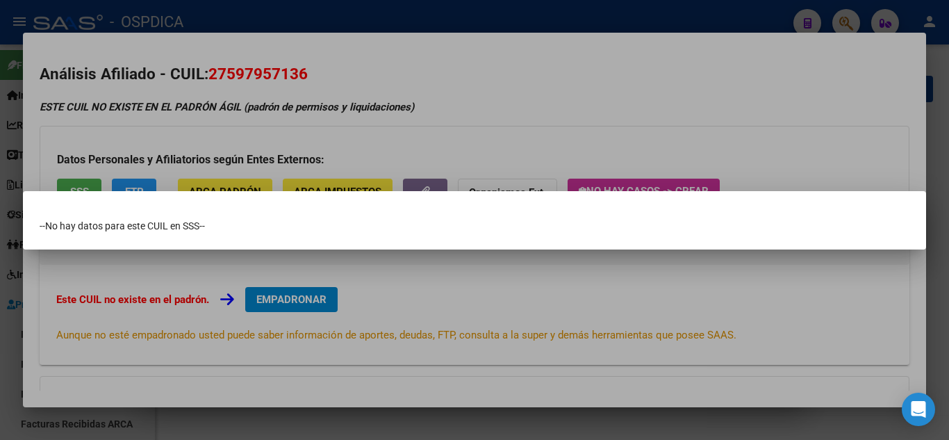
click at [468, 298] on div at bounding box center [474, 220] width 949 height 440
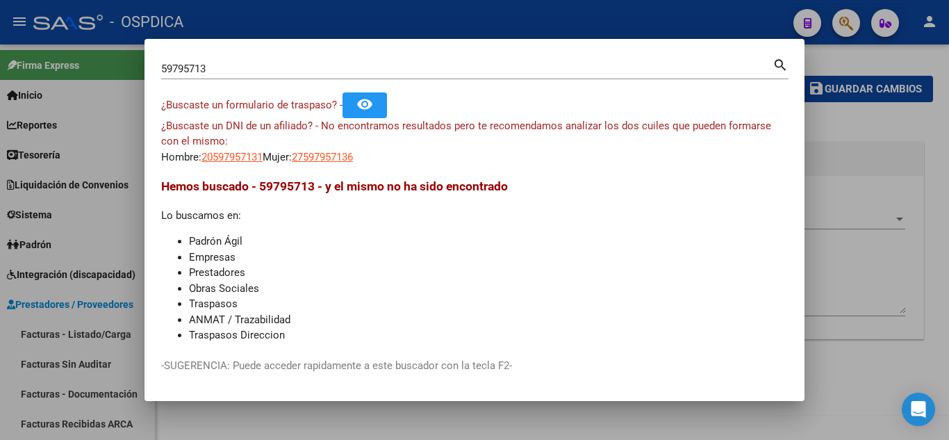
click at [919, 272] on div at bounding box center [474, 220] width 949 height 440
